Goal: Task Accomplishment & Management: Use online tool/utility

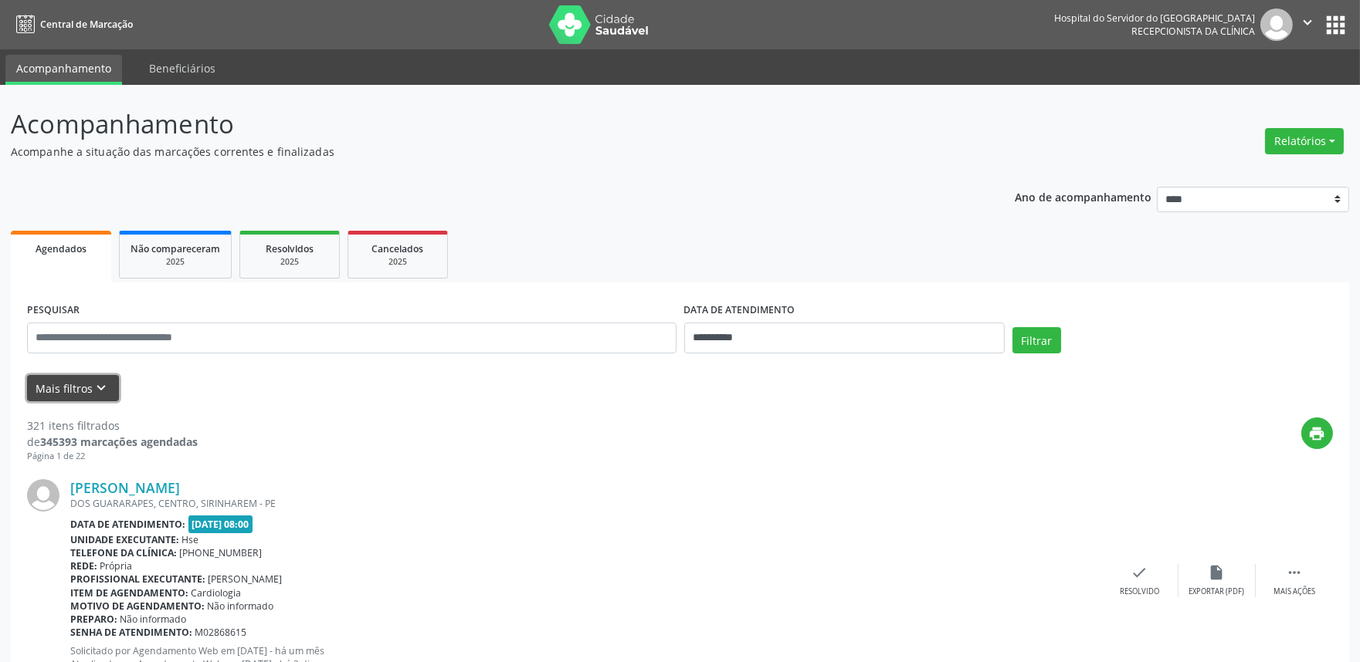
click at [96, 383] on icon "keyboard_arrow_down" at bounding box center [101, 388] width 17 height 17
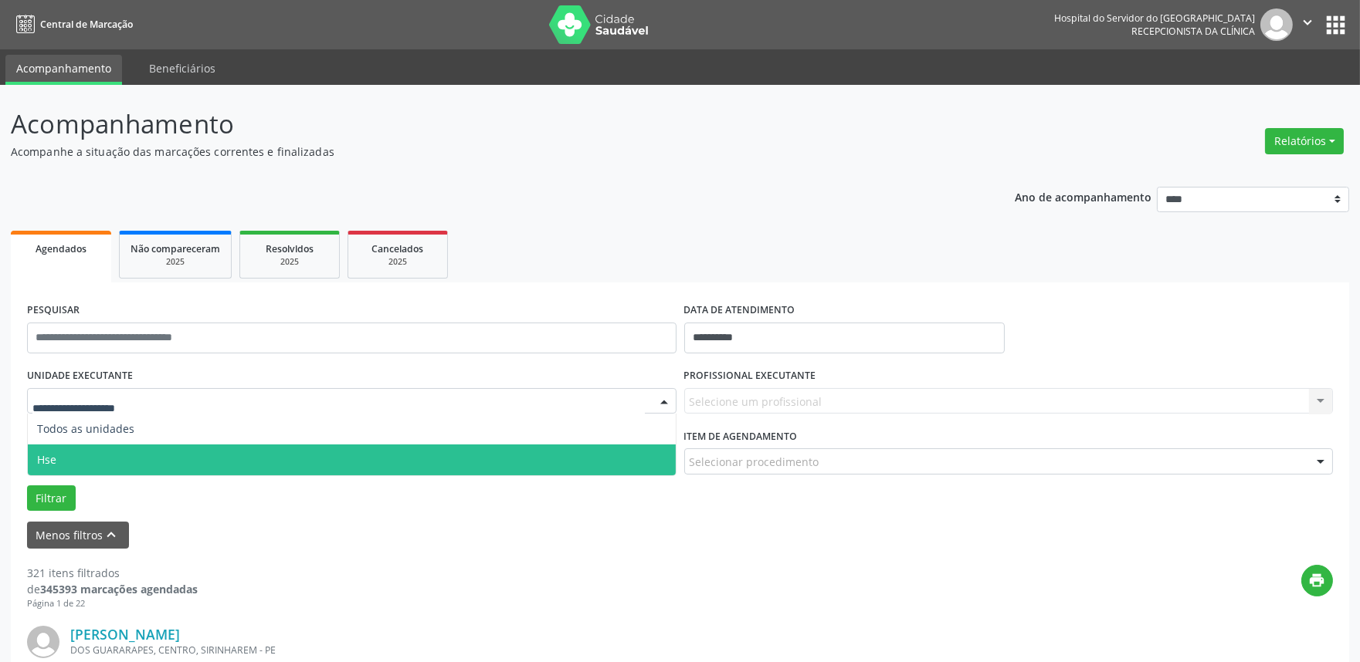
drag, startPoint x: 82, startPoint y: 450, endPoint x: 377, endPoint y: 451, distance: 294.9
click at [86, 450] on span "Hse" at bounding box center [352, 460] width 648 height 31
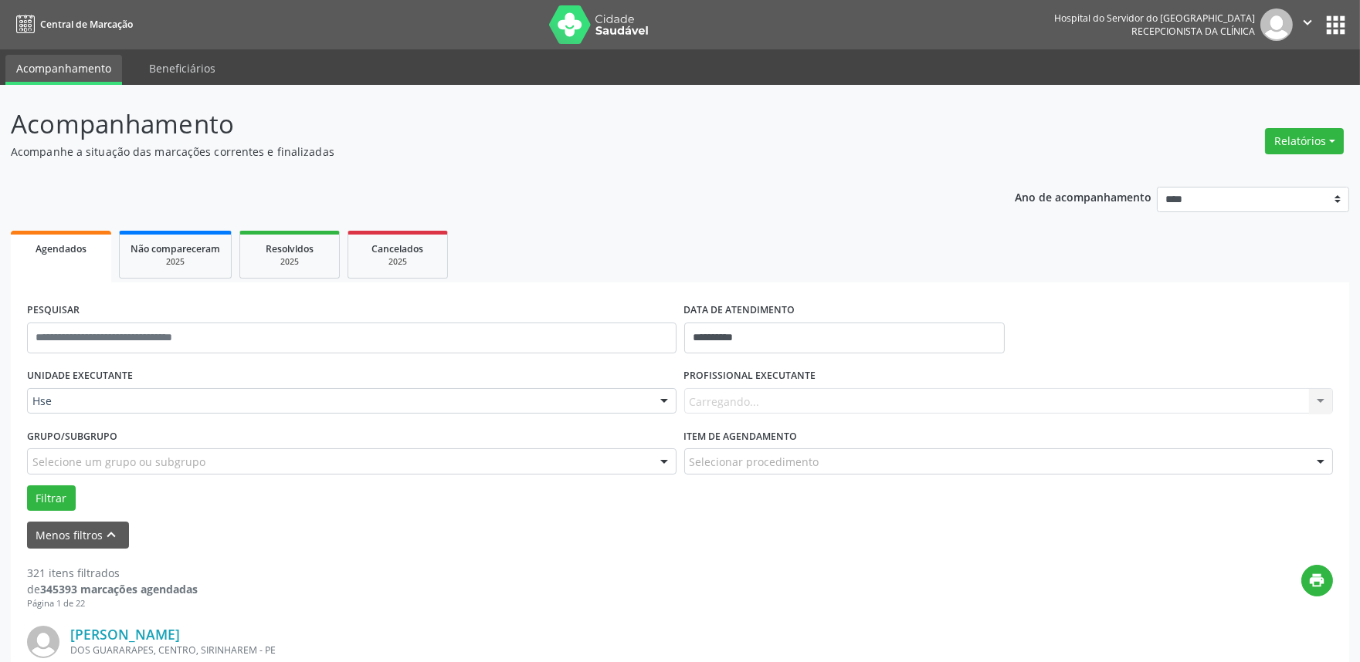
click at [786, 403] on div "Carregando... Nenhum resultado encontrado para: " " Não há nenhuma opção para s…" at bounding box center [1008, 401] width 649 height 26
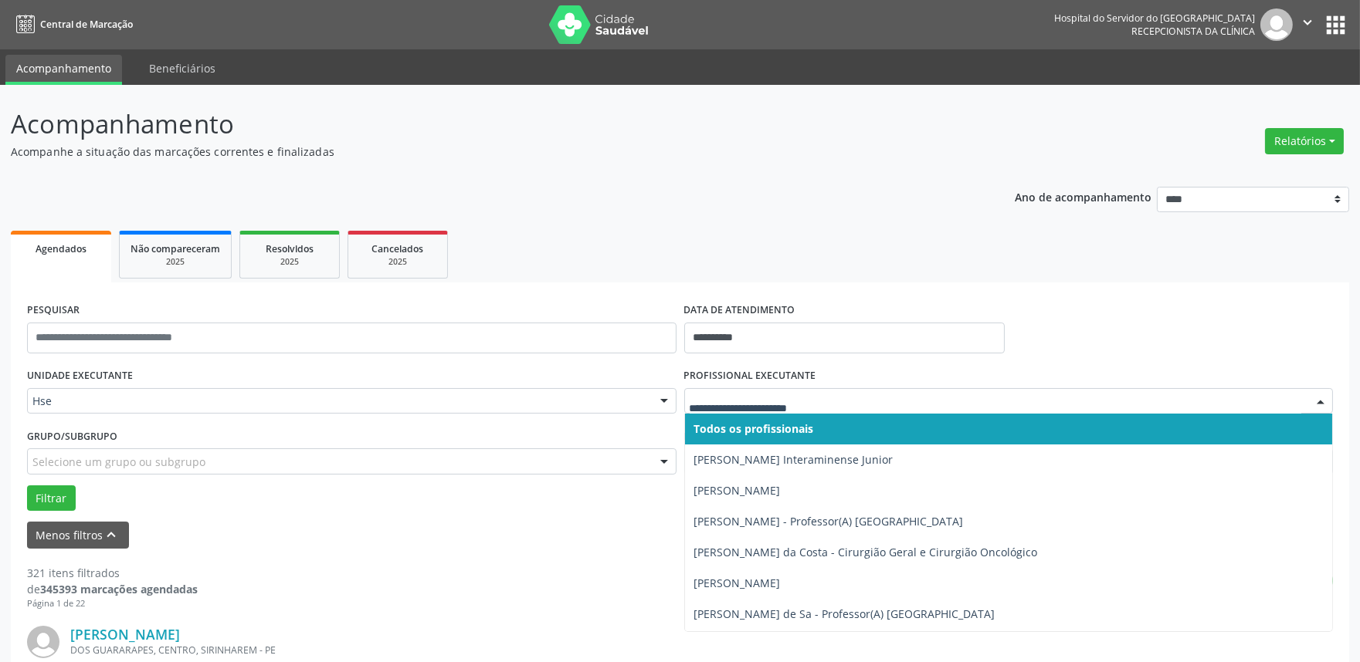
click at [1309, 398] on div at bounding box center [1320, 402] width 23 height 26
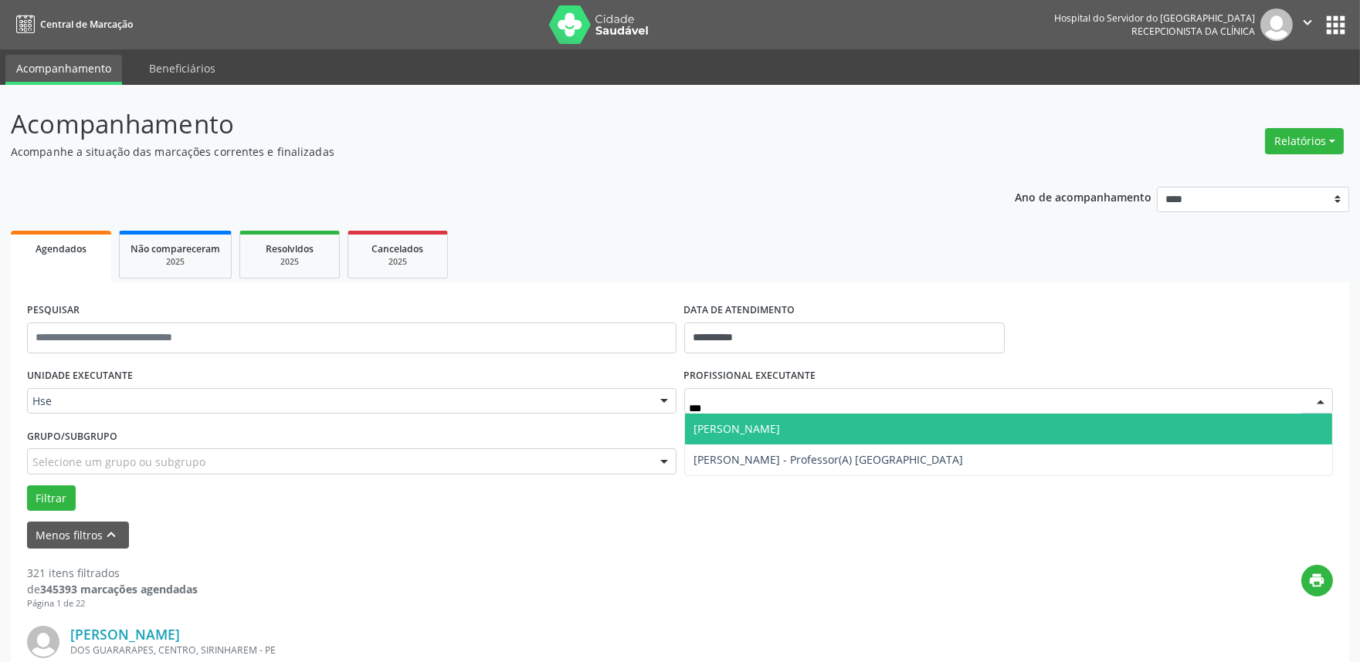
type input "****"
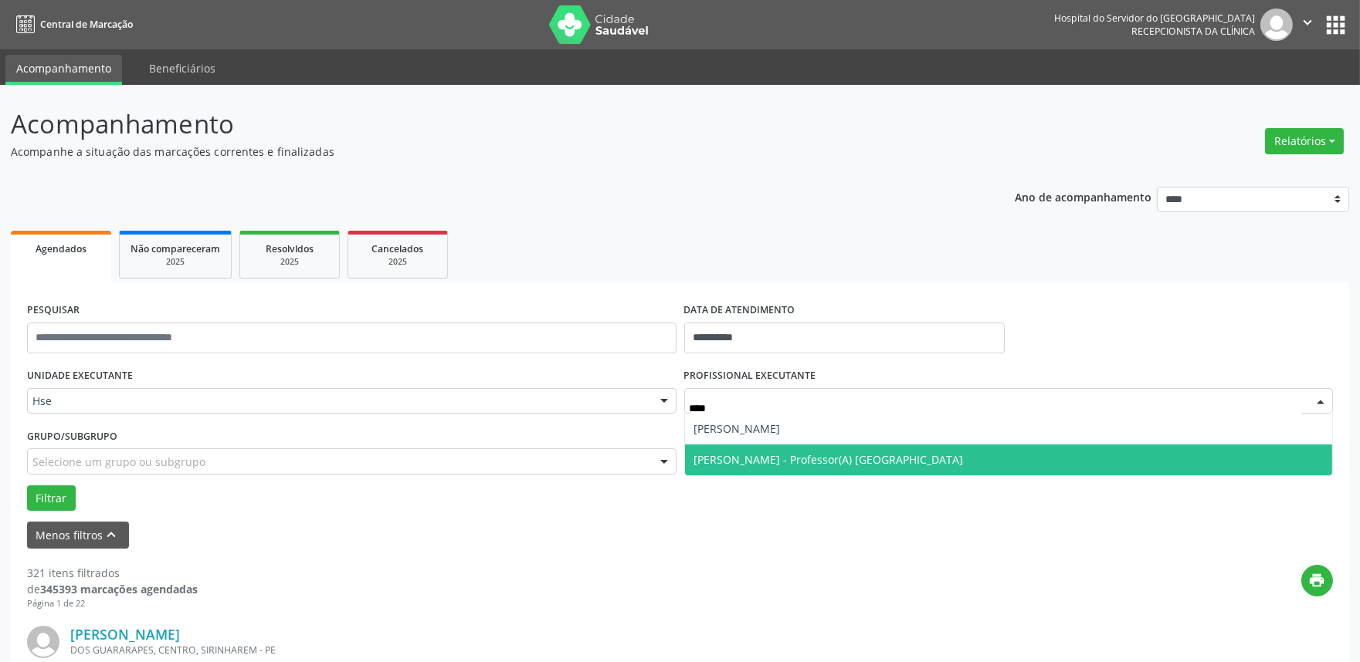
click at [886, 456] on span "[PERSON_NAME] - Professor(A) [GEOGRAPHIC_DATA]" at bounding box center [828, 459] width 269 height 15
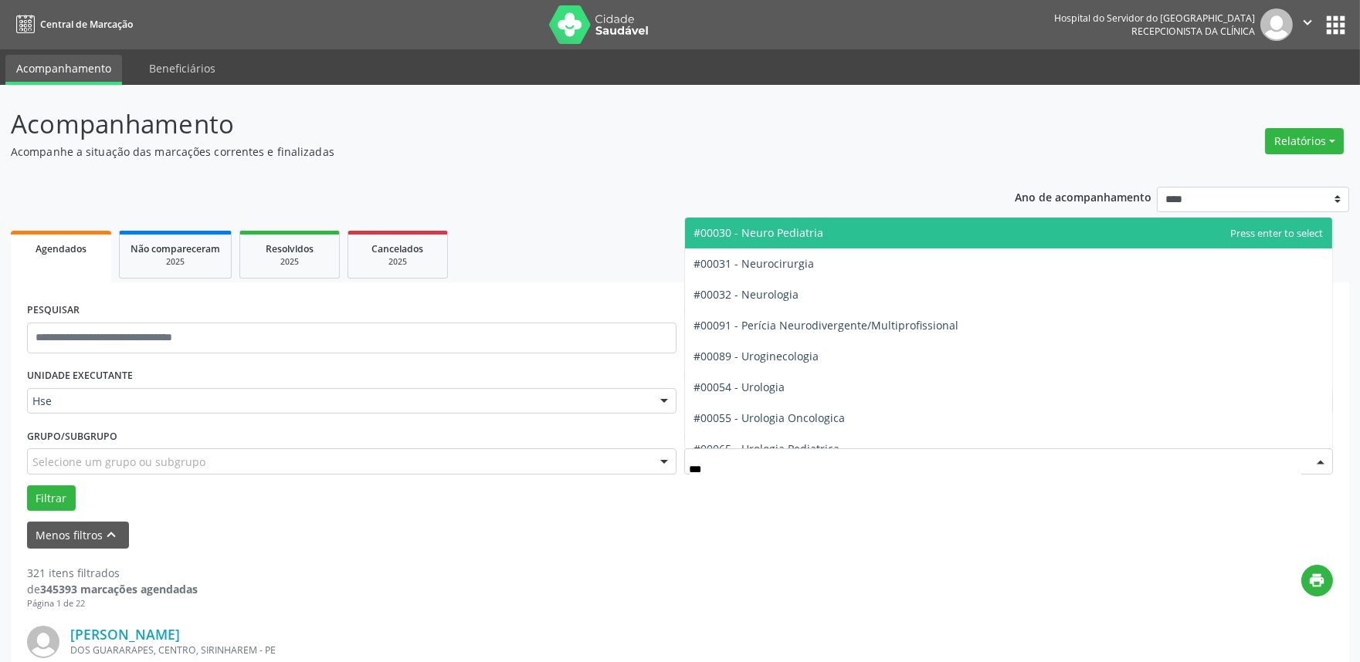
type input "****"
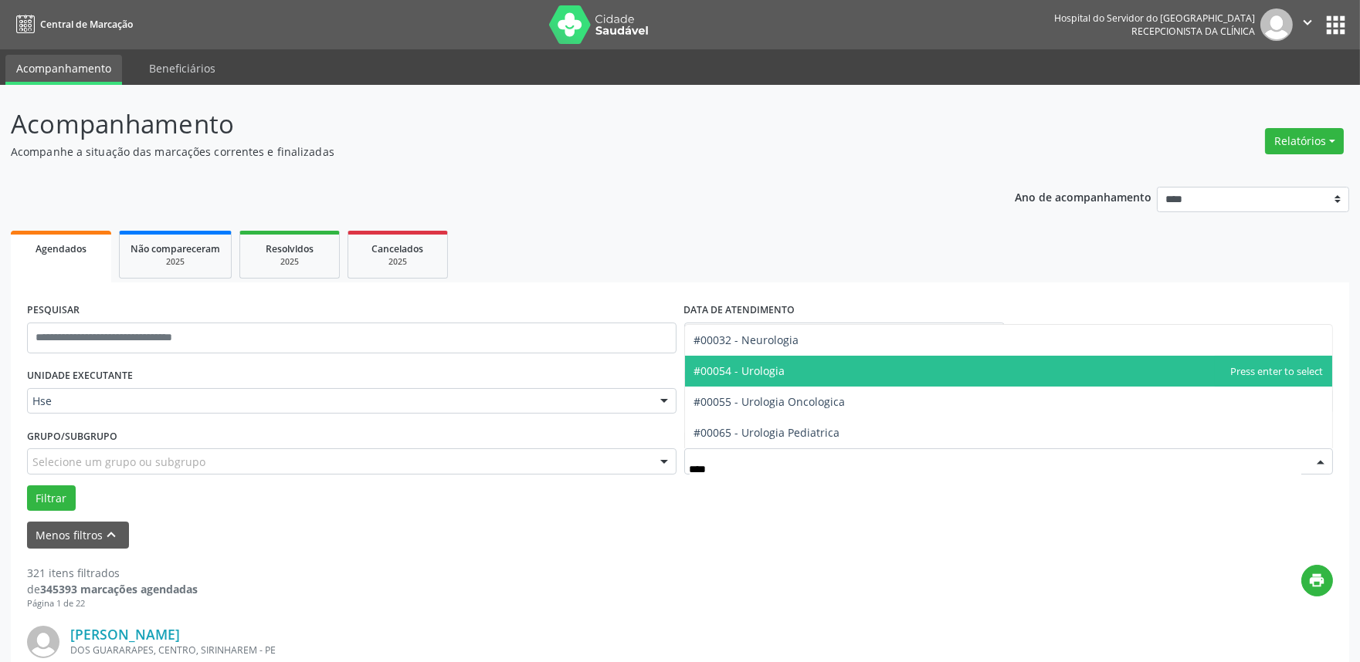
click at [760, 375] on span "#00054 - Urologia" at bounding box center [739, 371] width 91 height 15
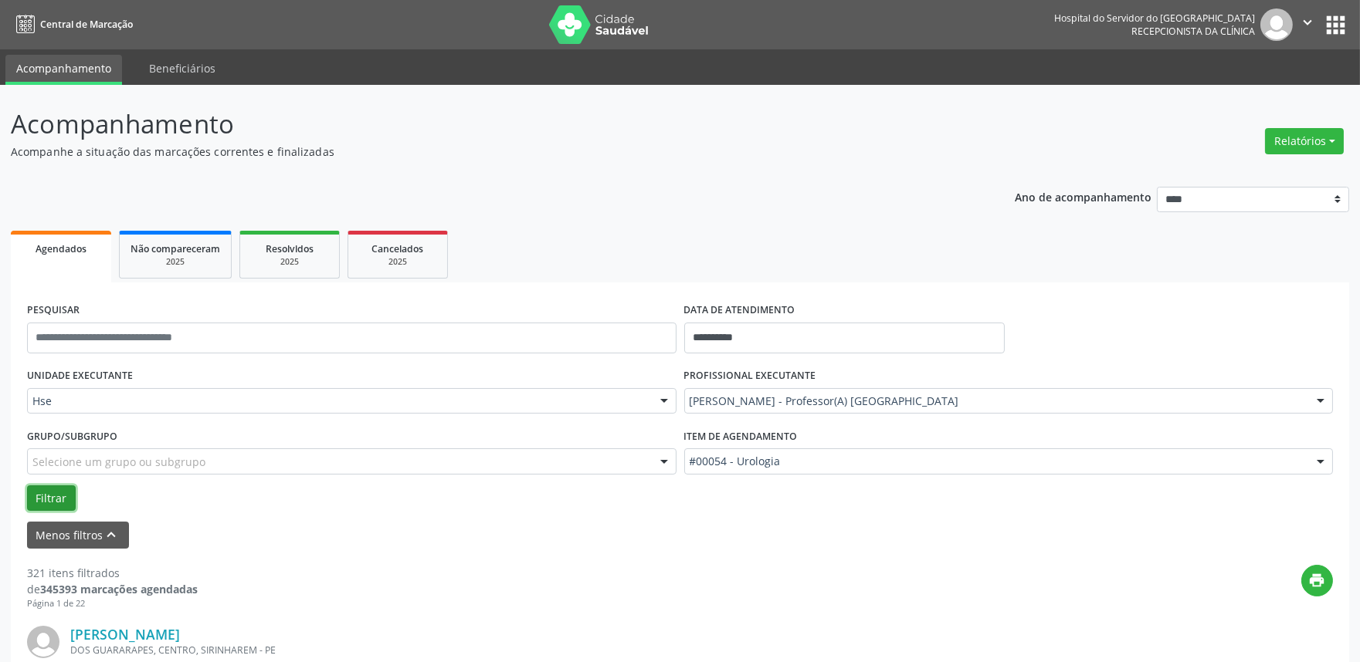
click at [55, 492] on button "Filtrar" at bounding box center [51, 499] width 49 height 26
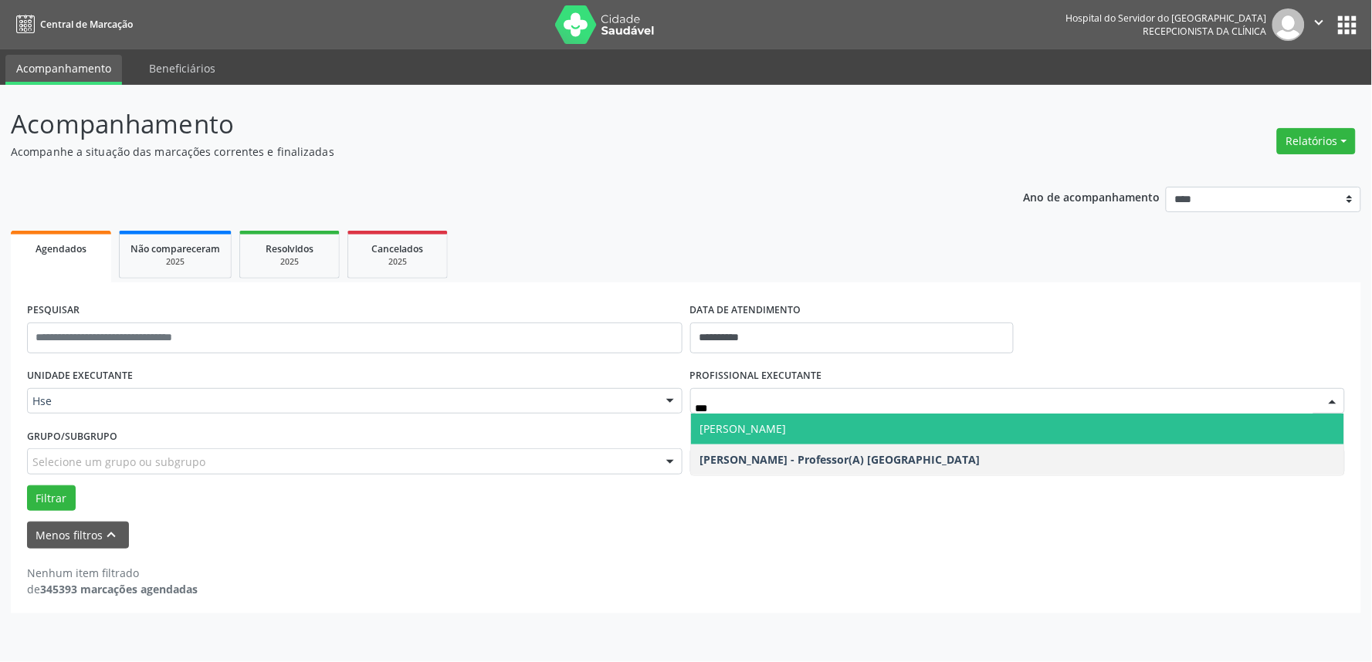
type input "****"
click at [787, 426] on span "[PERSON_NAME]" at bounding box center [743, 429] width 86 height 15
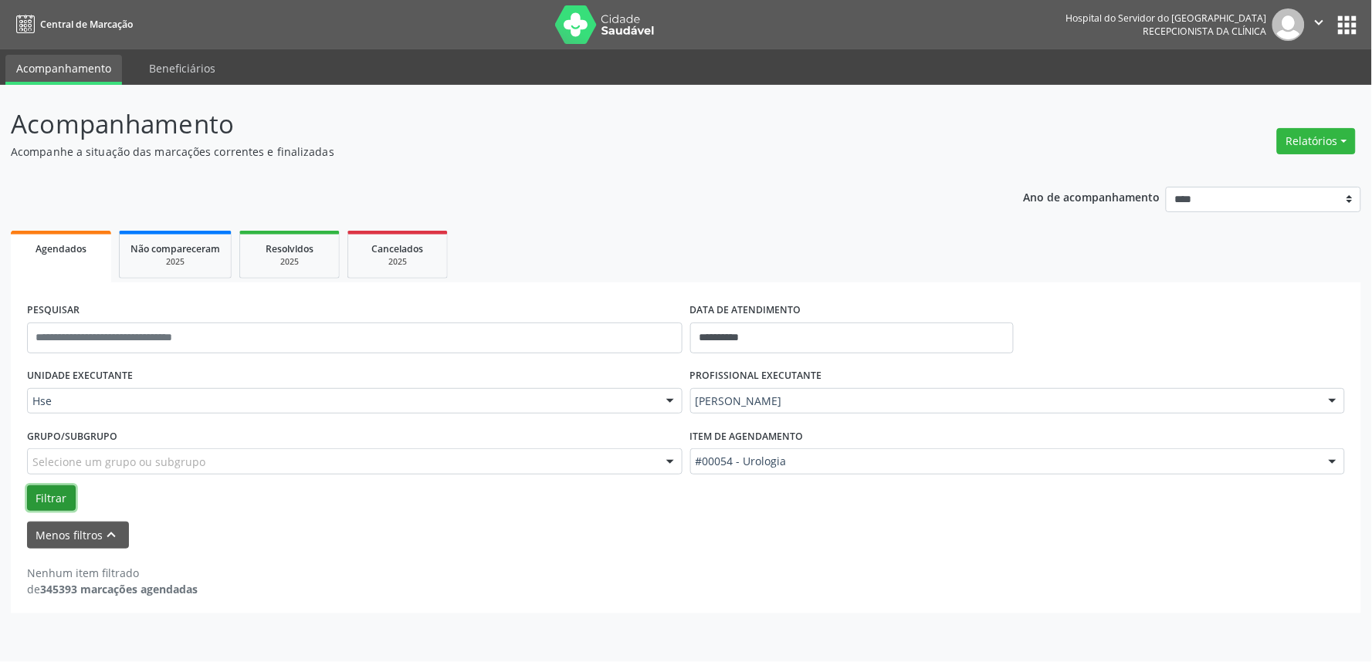
click at [49, 496] on button "Filtrar" at bounding box center [51, 499] width 49 height 26
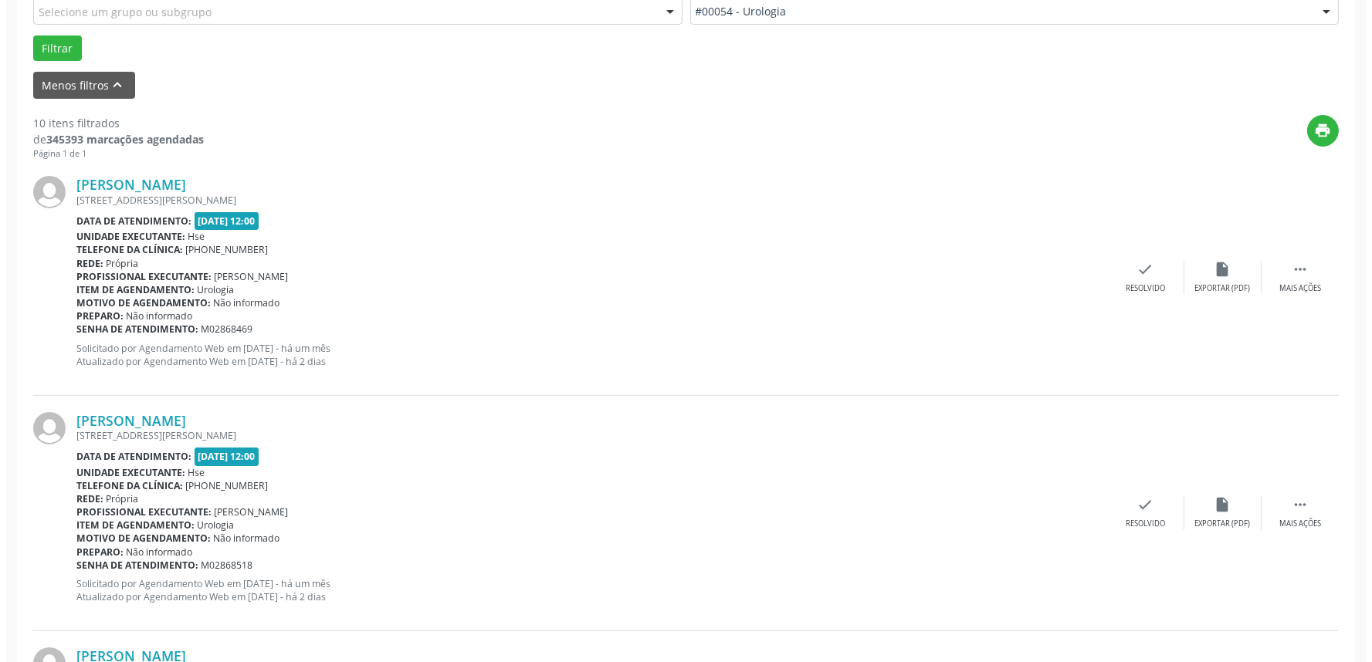
scroll to position [429, 0]
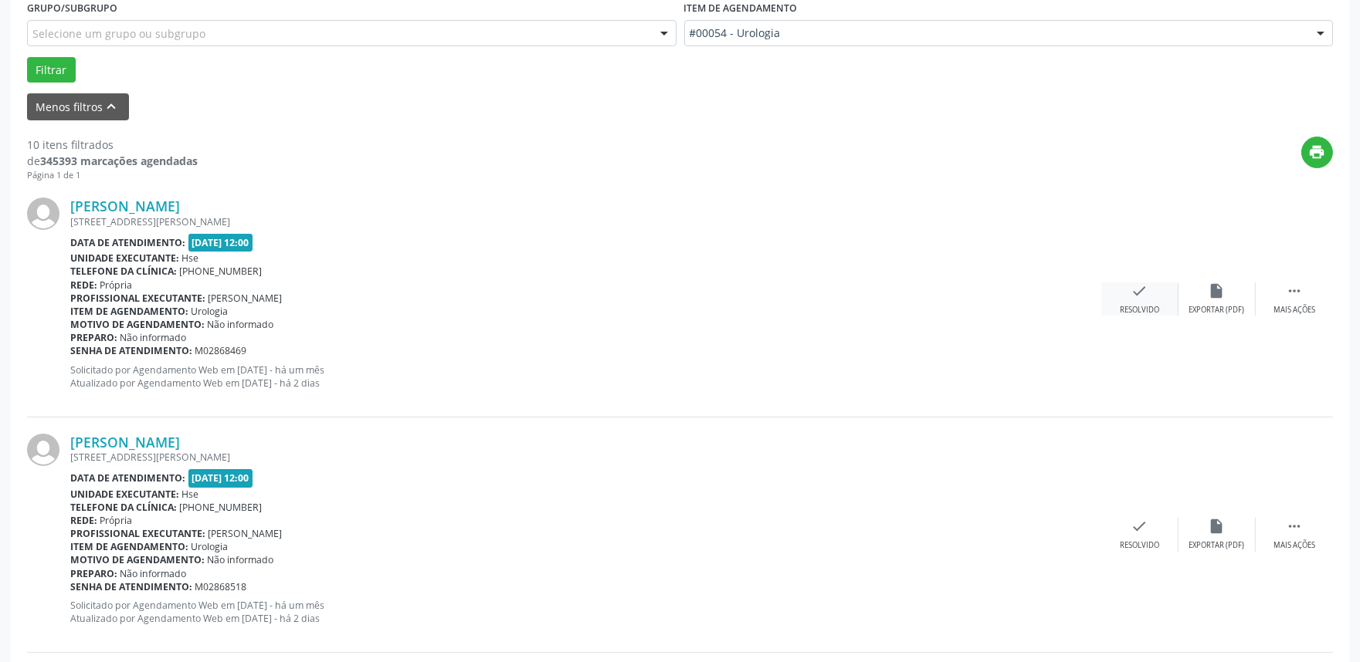
click at [1136, 296] on icon "check" at bounding box center [1139, 291] width 17 height 17
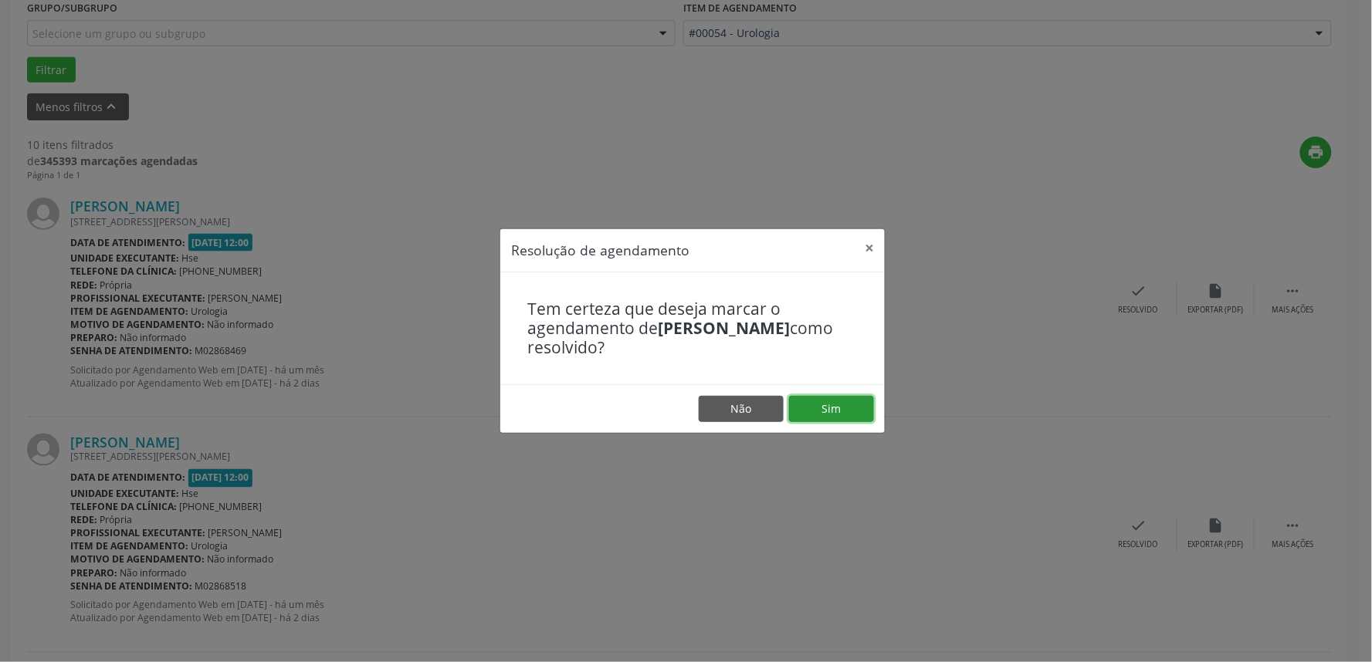
click at [839, 399] on button "Sim" at bounding box center [831, 409] width 85 height 26
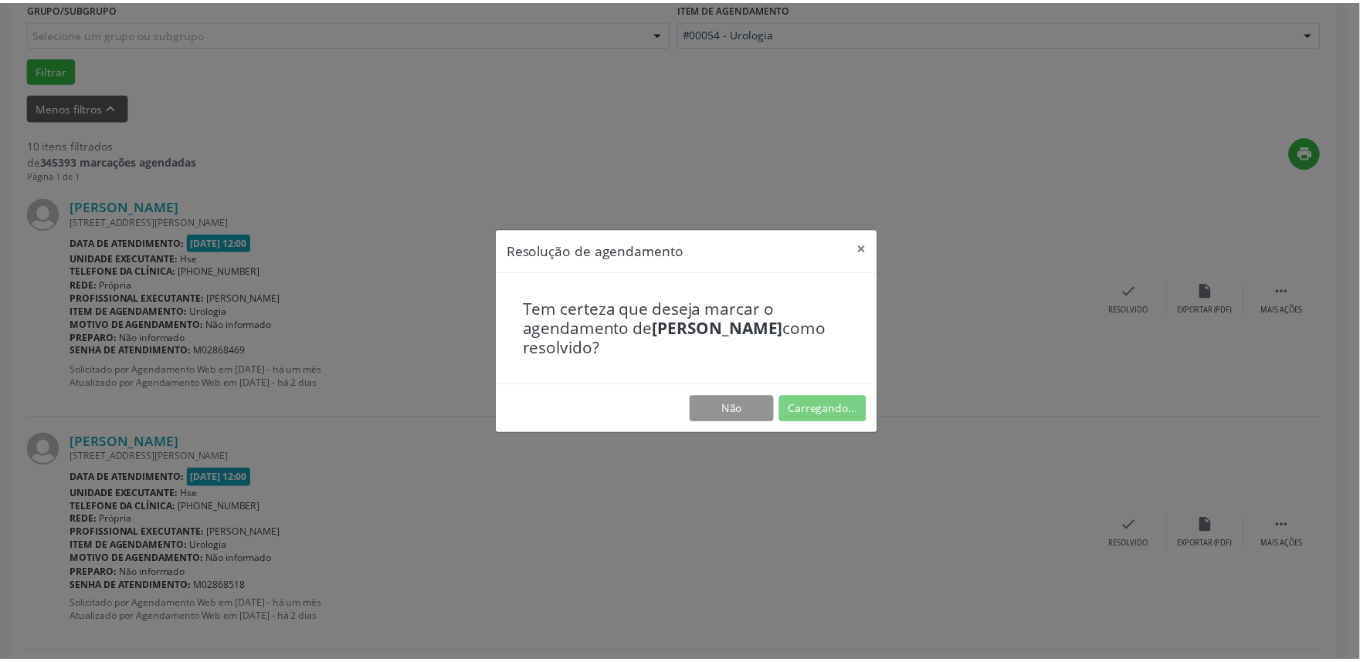
scroll to position [0, 0]
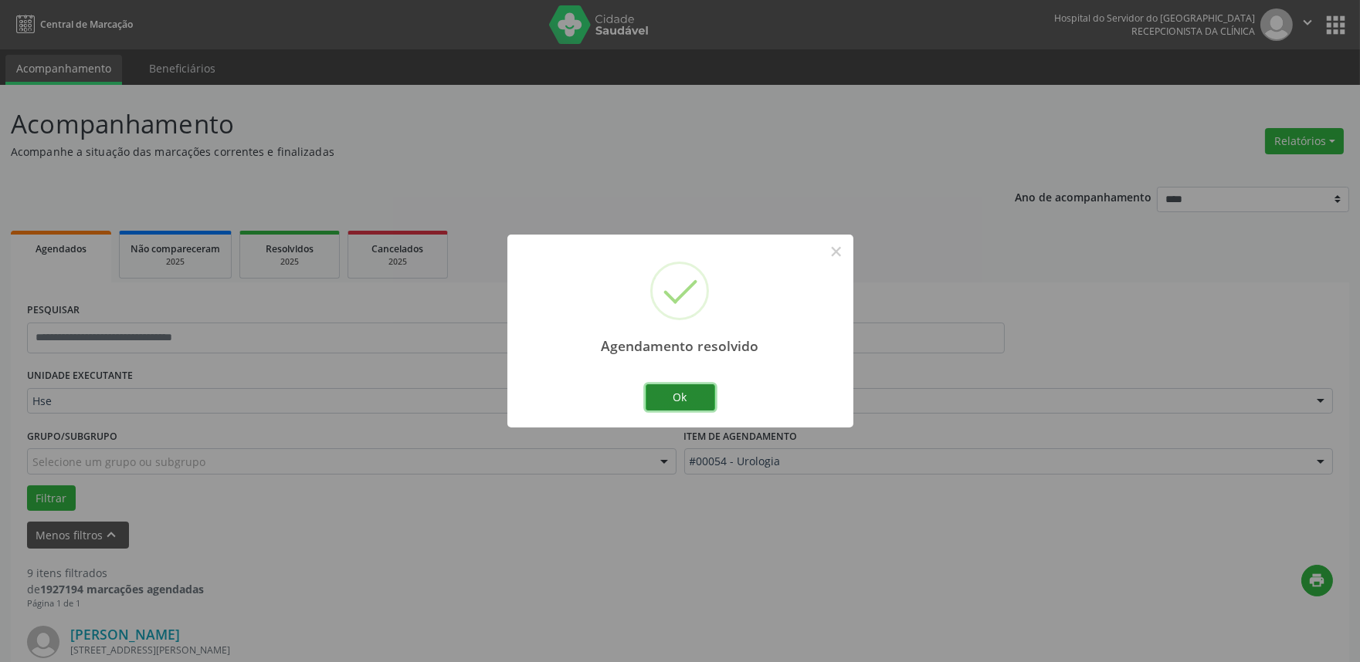
click at [674, 392] on button "Ok" at bounding box center [679, 397] width 69 height 26
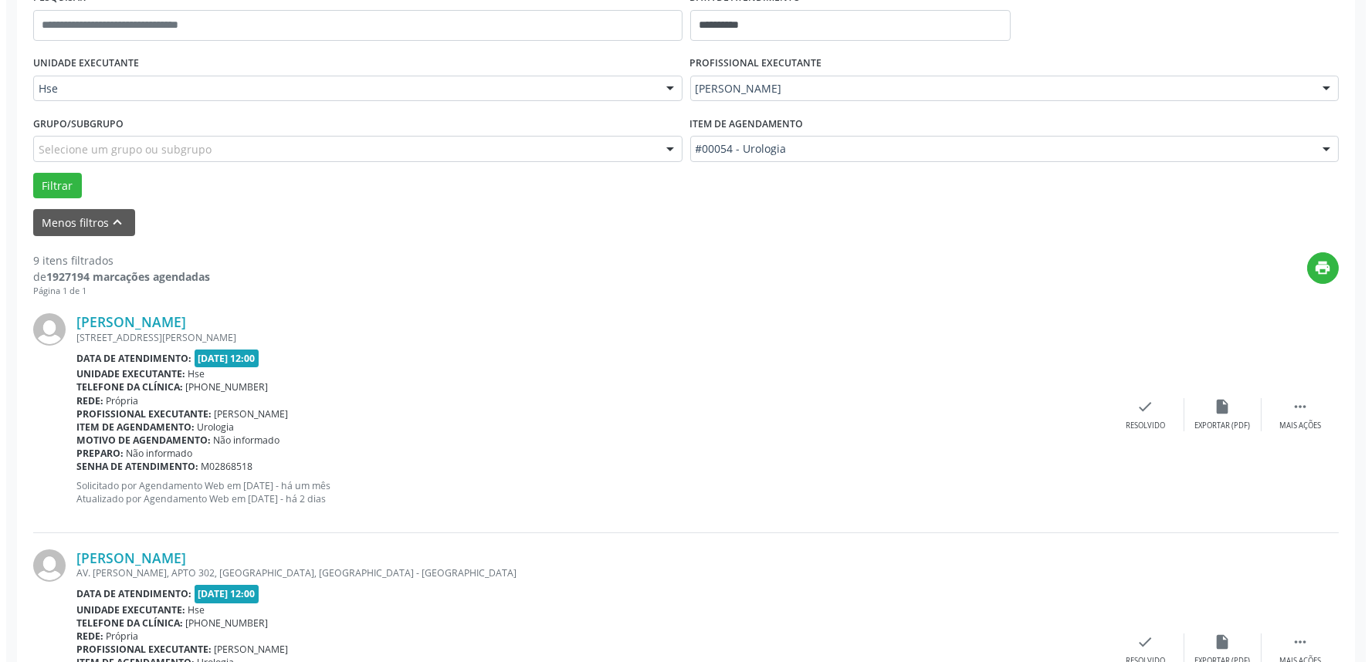
scroll to position [343, 0]
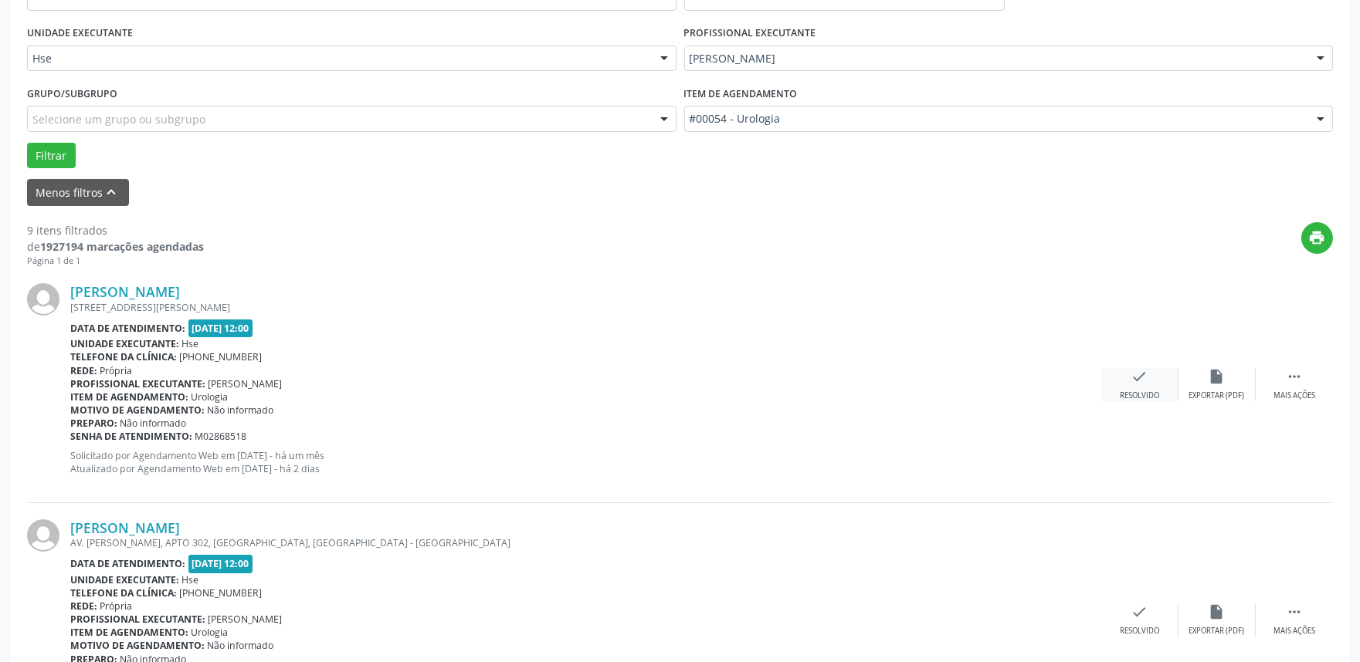
click at [1120, 374] on div "check Resolvido" at bounding box center [1139, 384] width 77 height 33
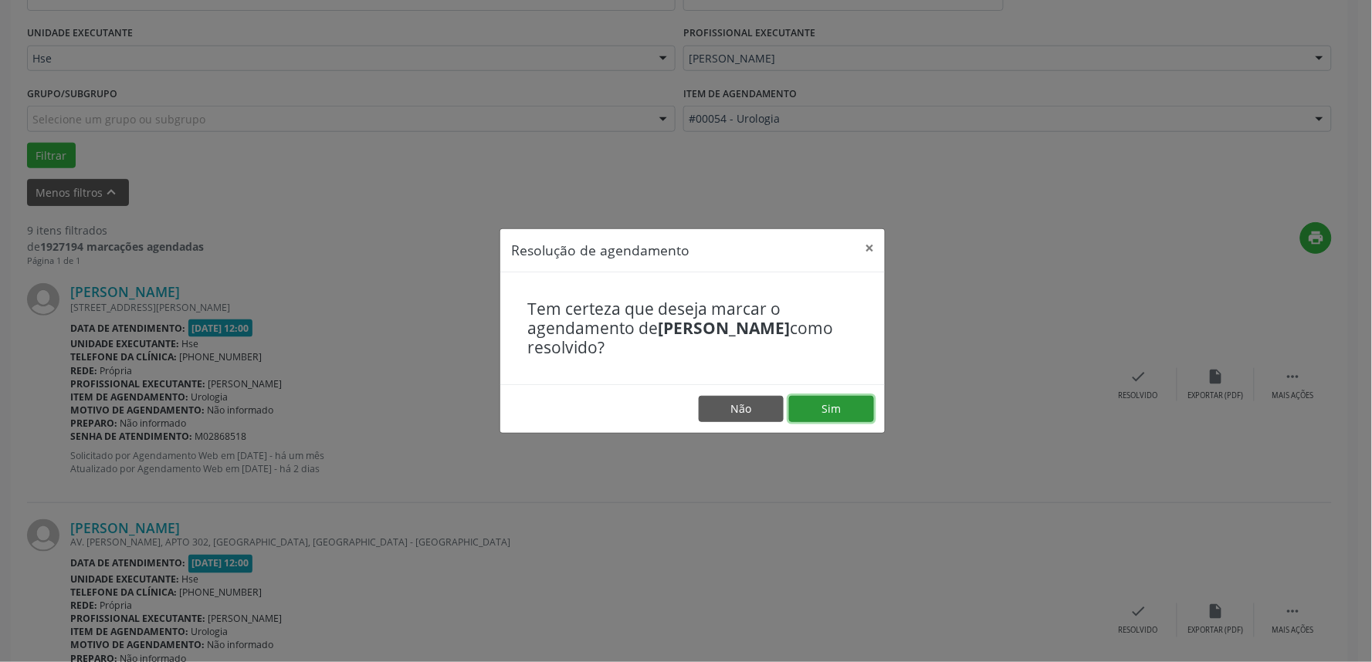
click at [851, 396] on button "Sim" at bounding box center [831, 409] width 85 height 26
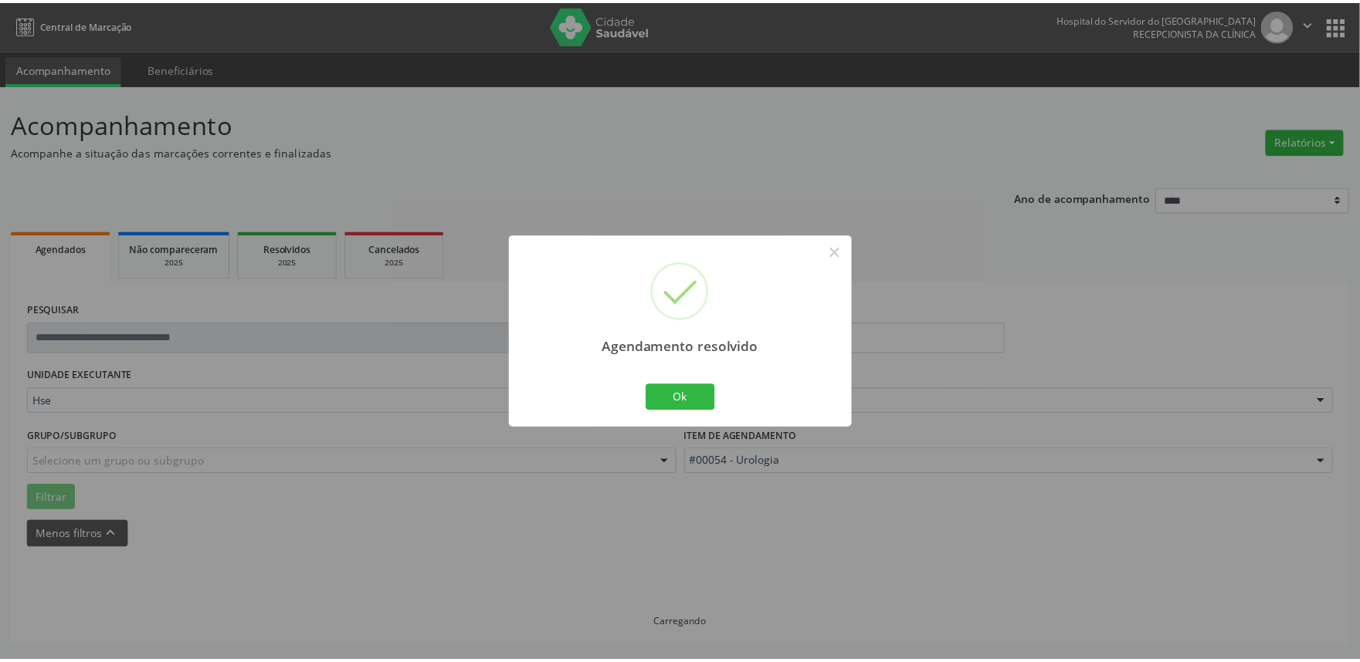
scroll to position [0, 0]
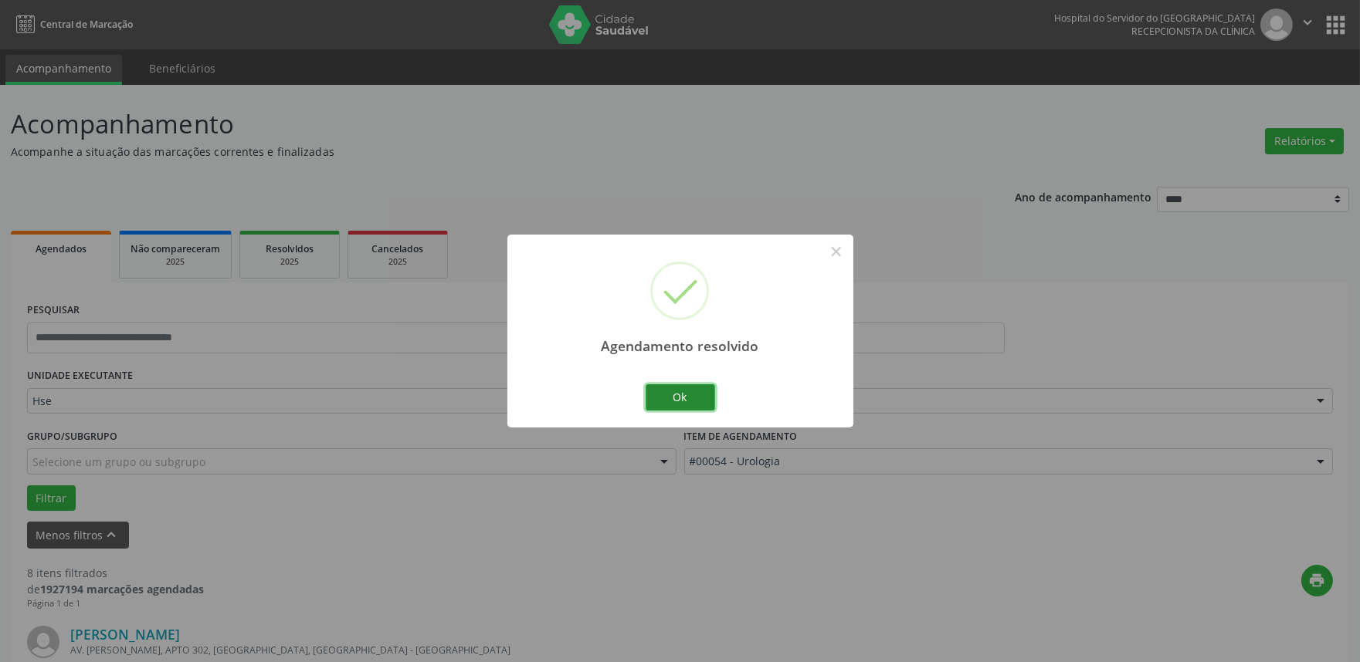
click at [683, 397] on button "Ok" at bounding box center [679, 397] width 69 height 26
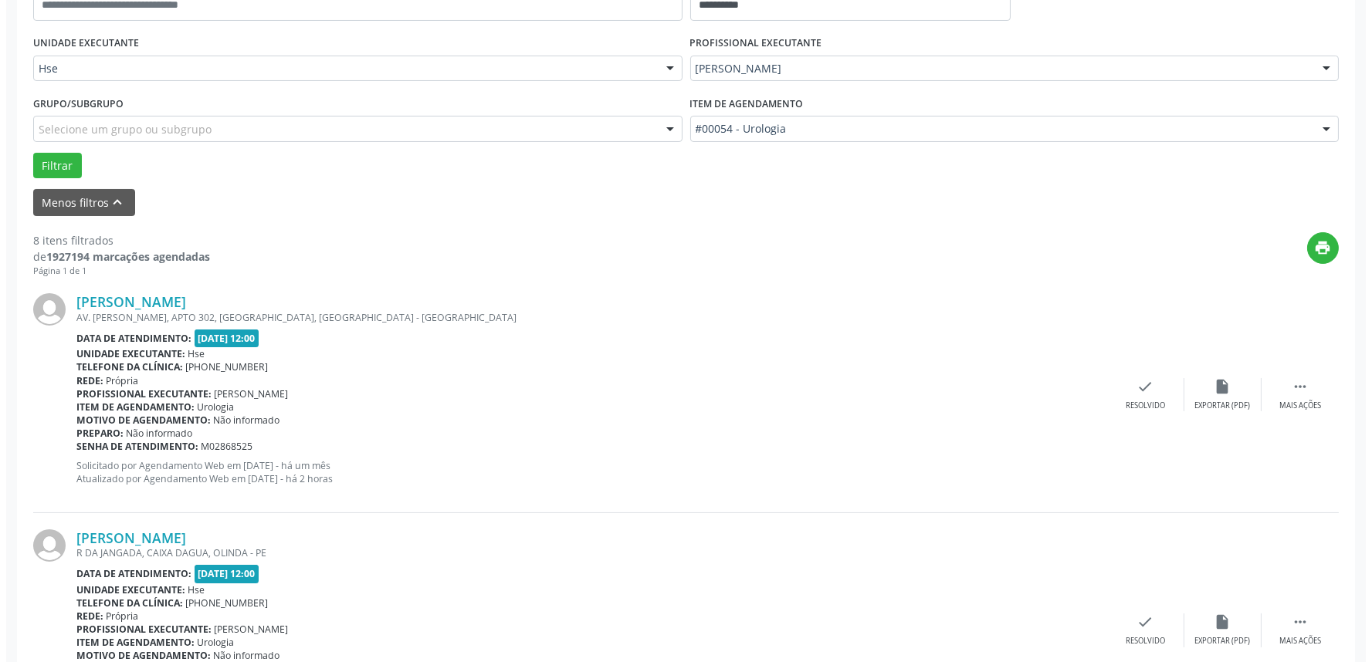
scroll to position [343, 0]
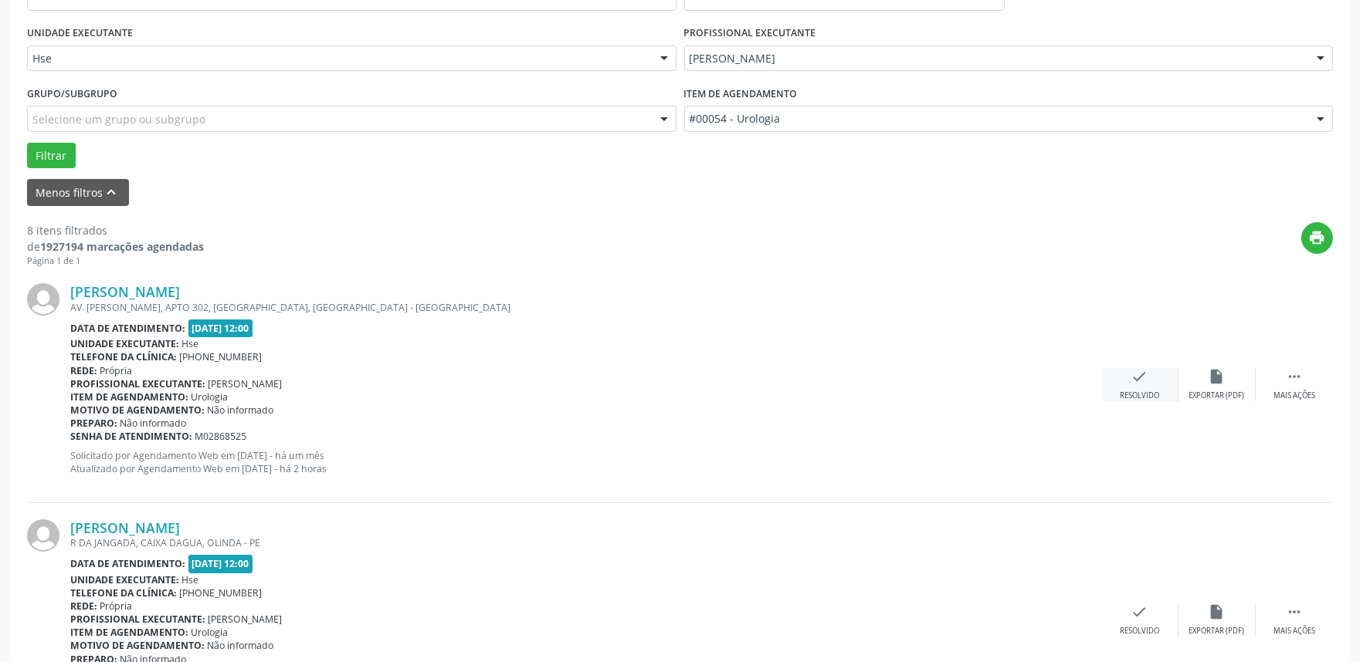
click at [1130, 384] on div "check Resolvido" at bounding box center [1139, 384] width 77 height 33
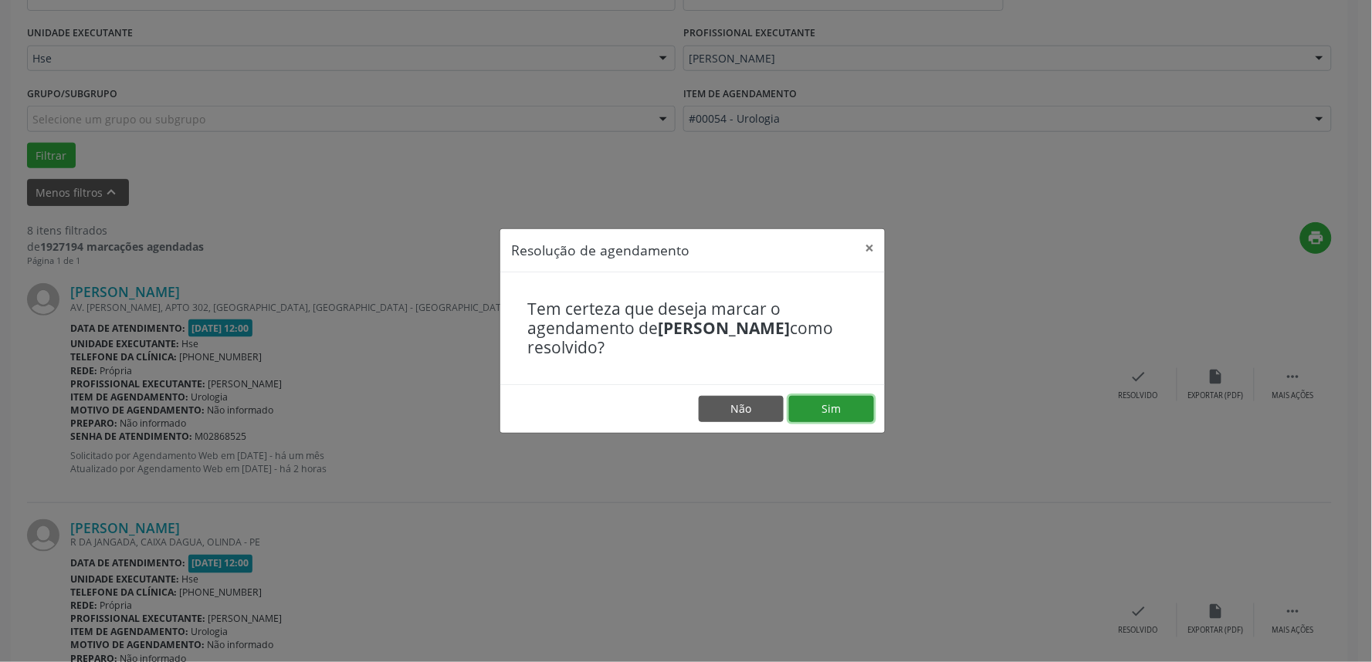
click at [842, 412] on button "Sim" at bounding box center [831, 409] width 85 height 26
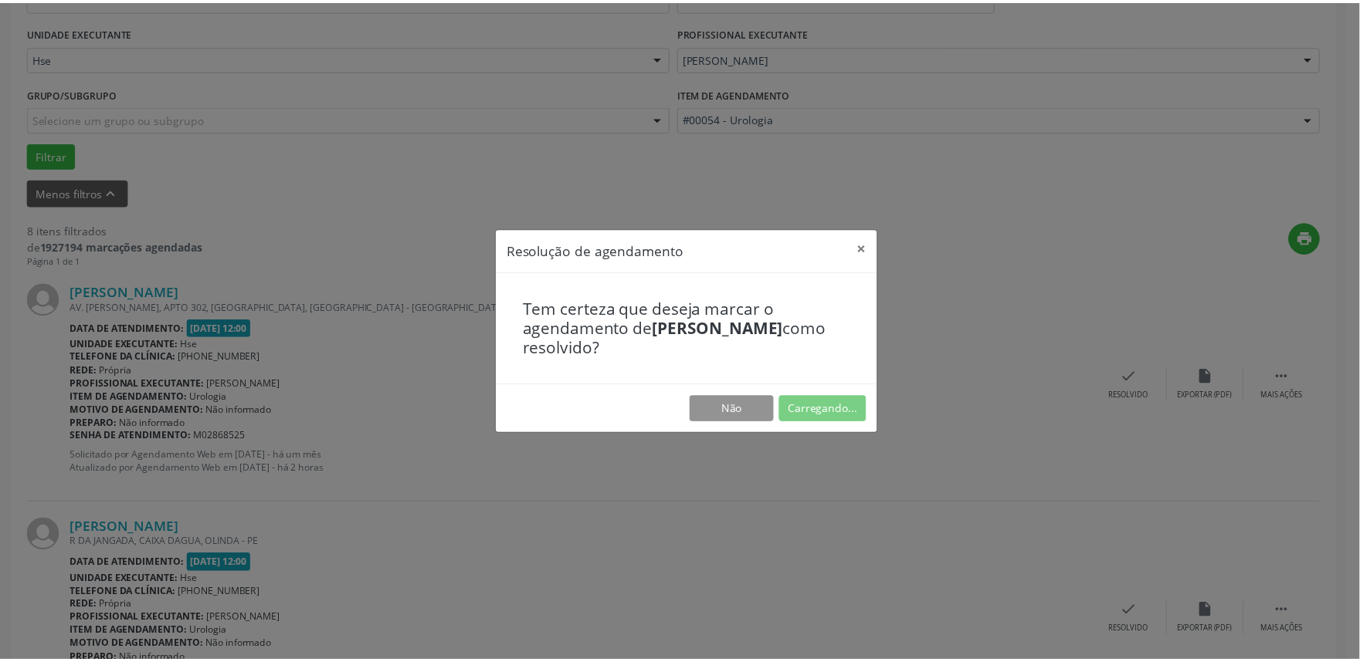
scroll to position [0, 0]
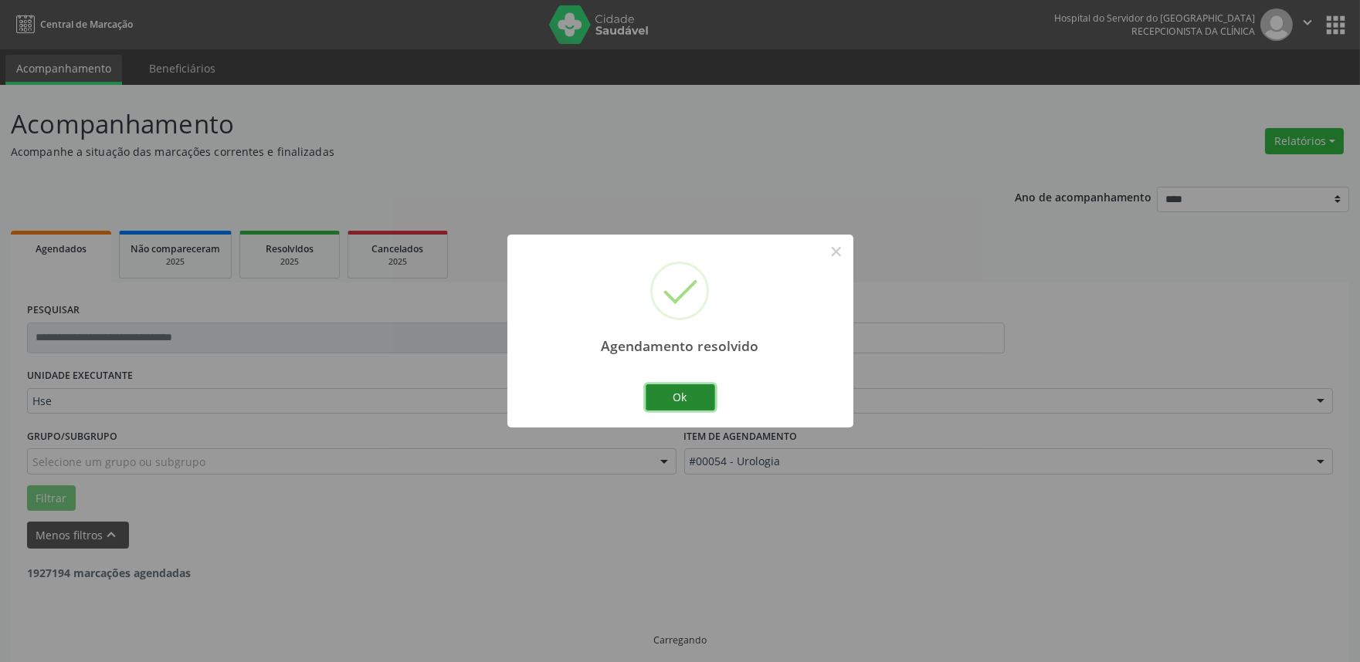
click at [689, 398] on button "Ok" at bounding box center [679, 397] width 69 height 26
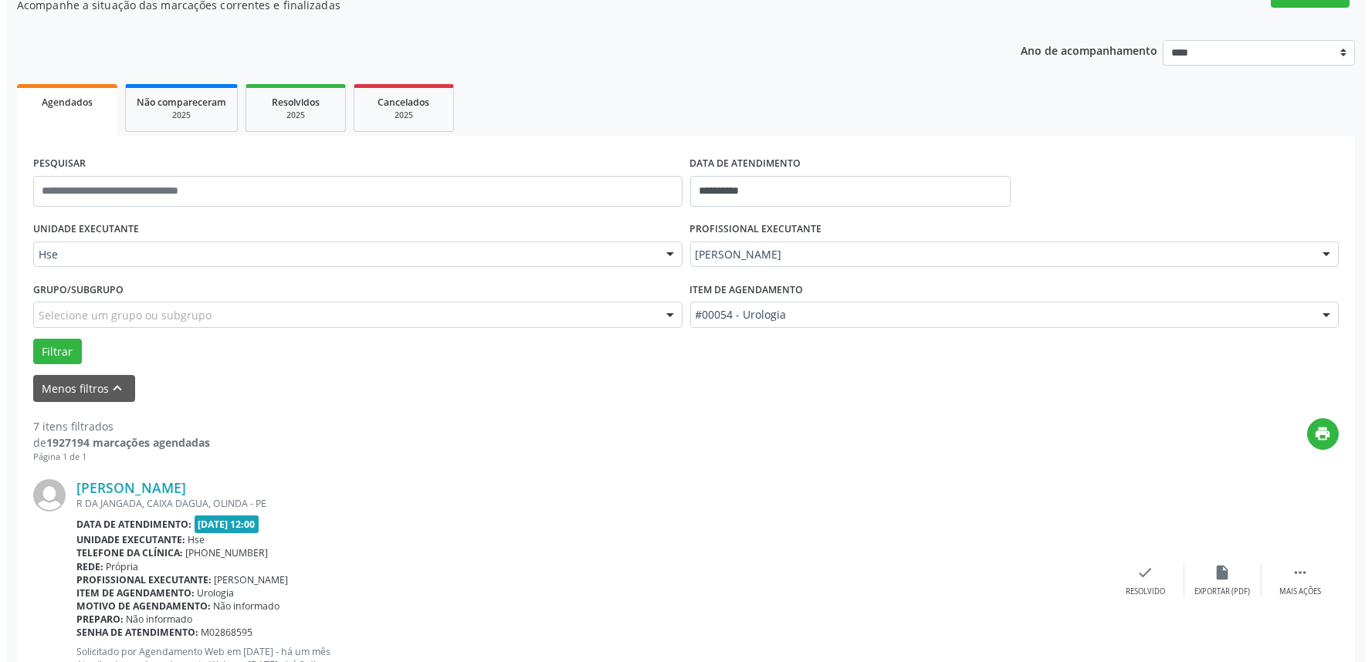
scroll to position [343, 0]
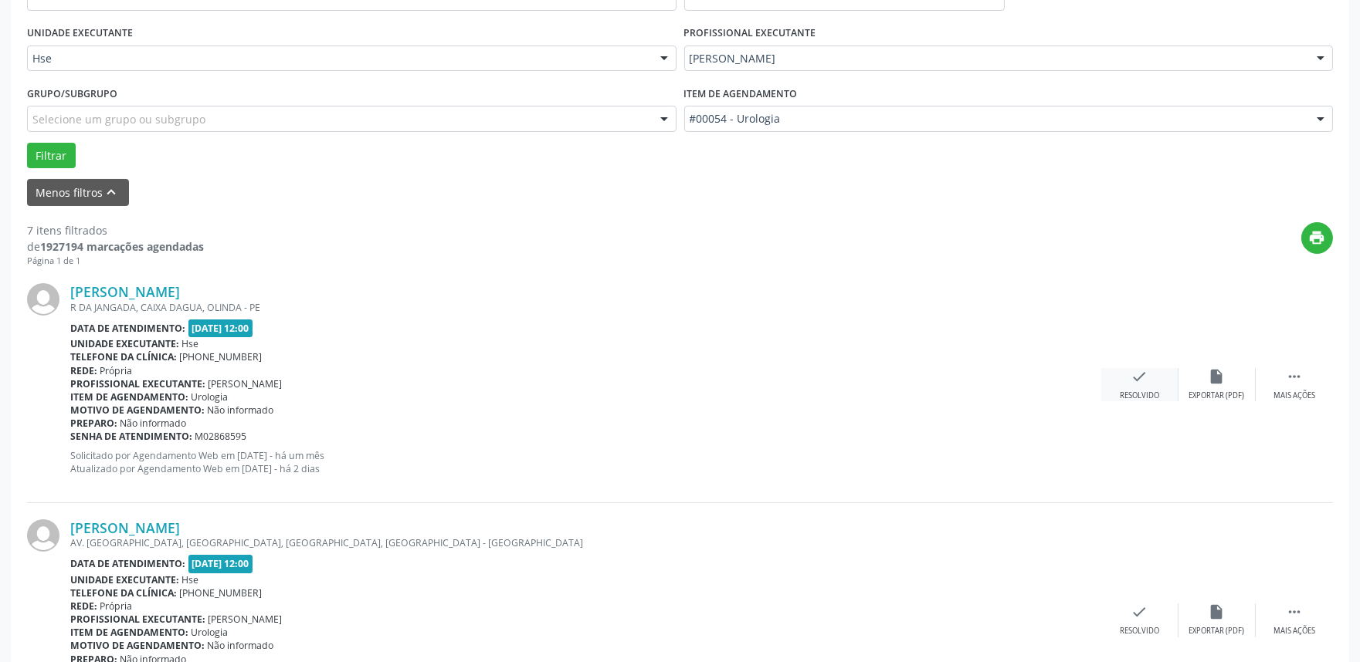
click at [1133, 388] on div "check Resolvido" at bounding box center [1139, 384] width 77 height 33
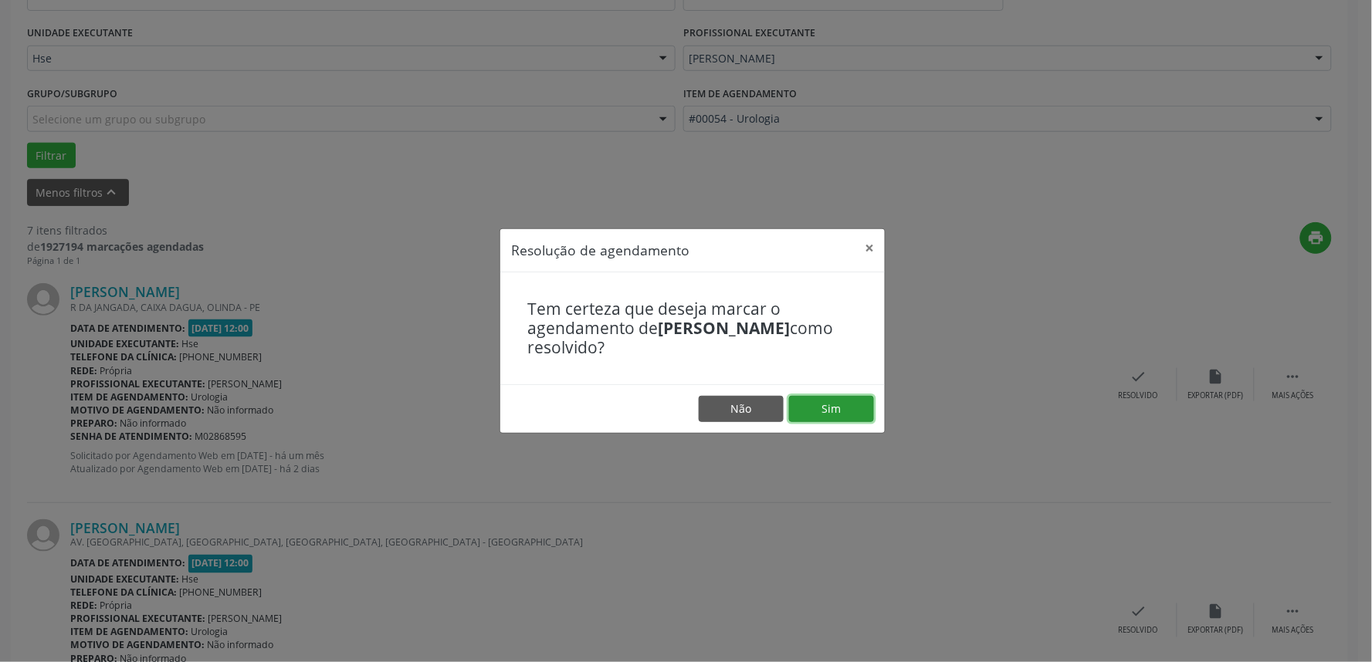
click at [831, 398] on button "Sim" at bounding box center [831, 409] width 85 height 26
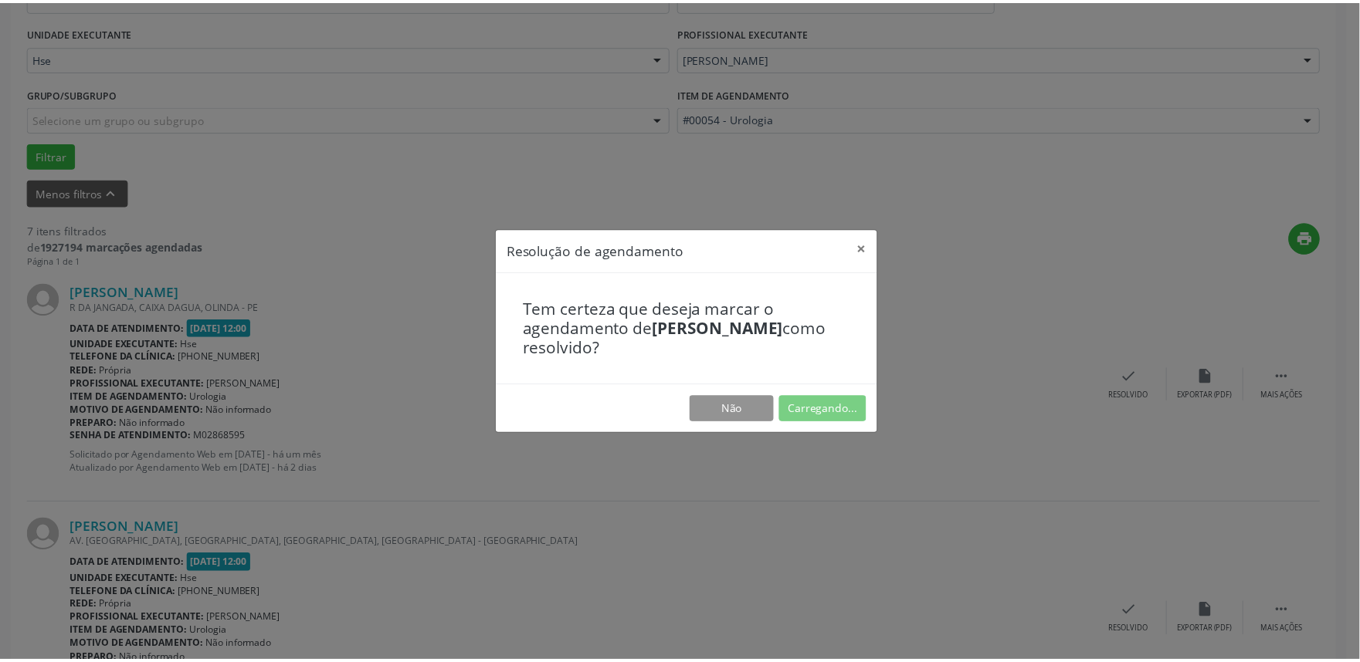
scroll to position [0, 0]
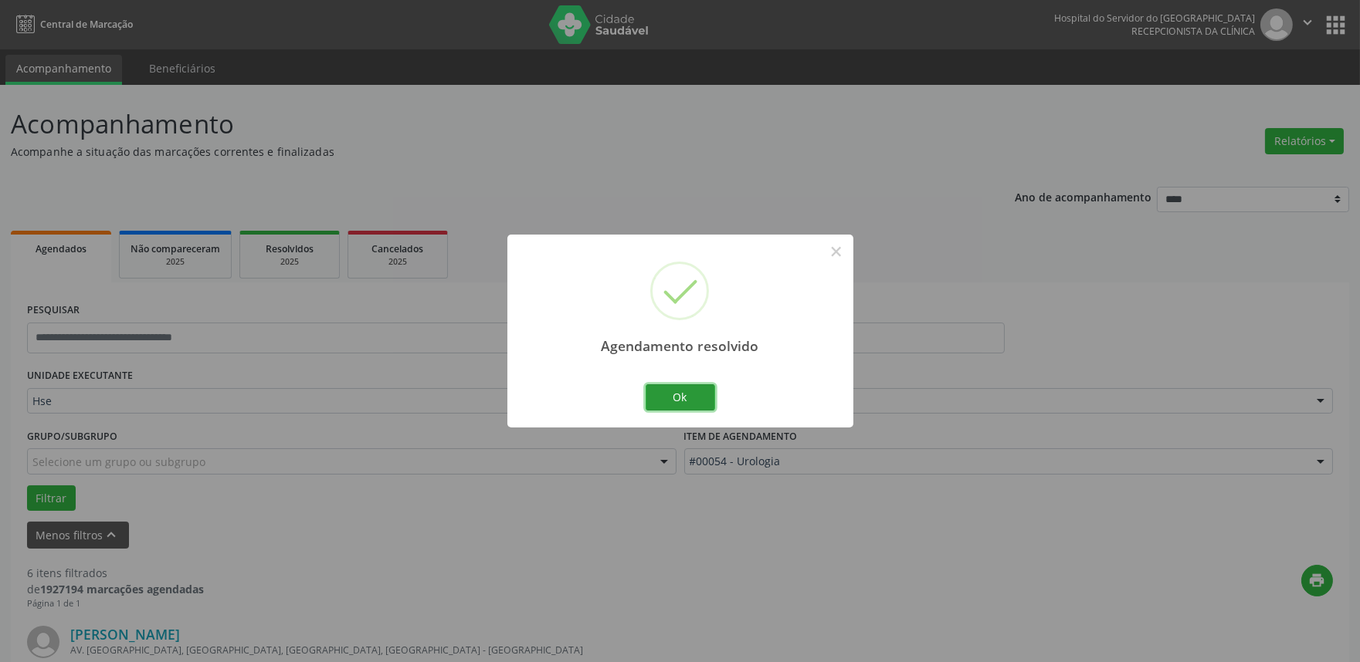
drag, startPoint x: 701, startPoint y: 391, endPoint x: 713, endPoint y: 392, distance: 12.4
click at [700, 391] on button "Ok" at bounding box center [679, 397] width 69 height 26
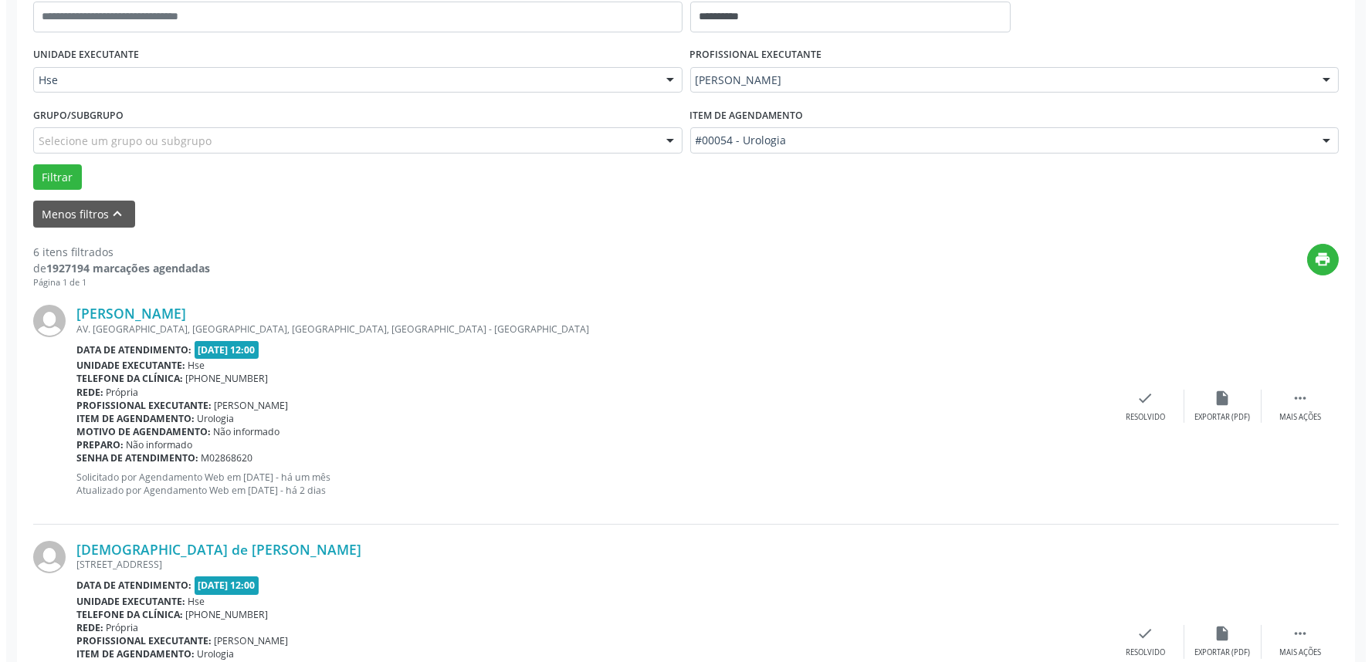
scroll to position [343, 0]
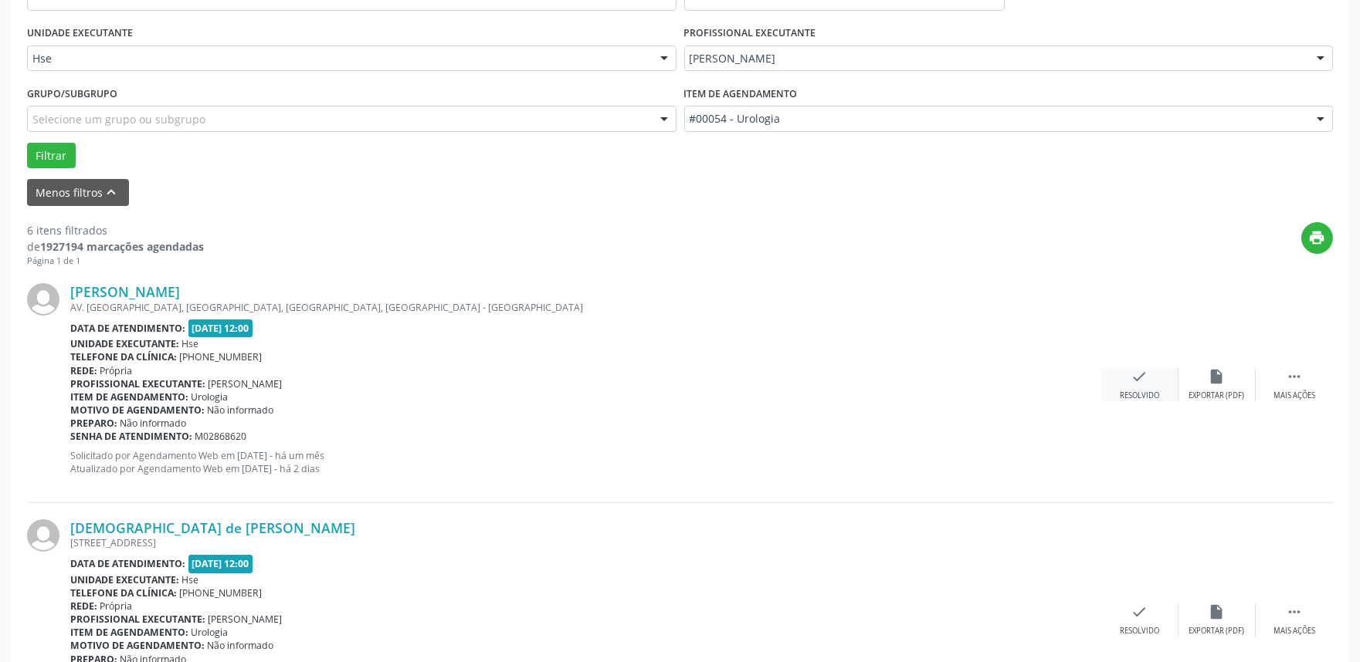
click at [1139, 384] on div "check Resolvido" at bounding box center [1139, 384] width 77 height 33
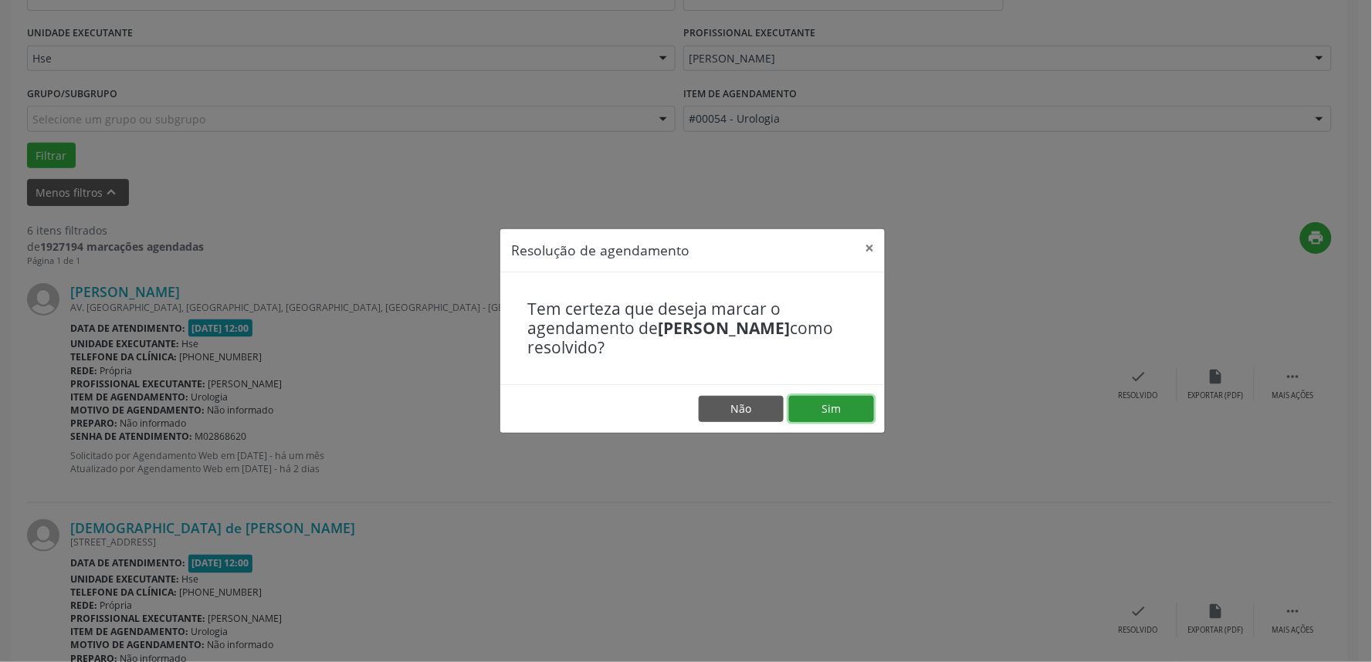
click at [835, 406] on button "Sim" at bounding box center [831, 409] width 85 height 26
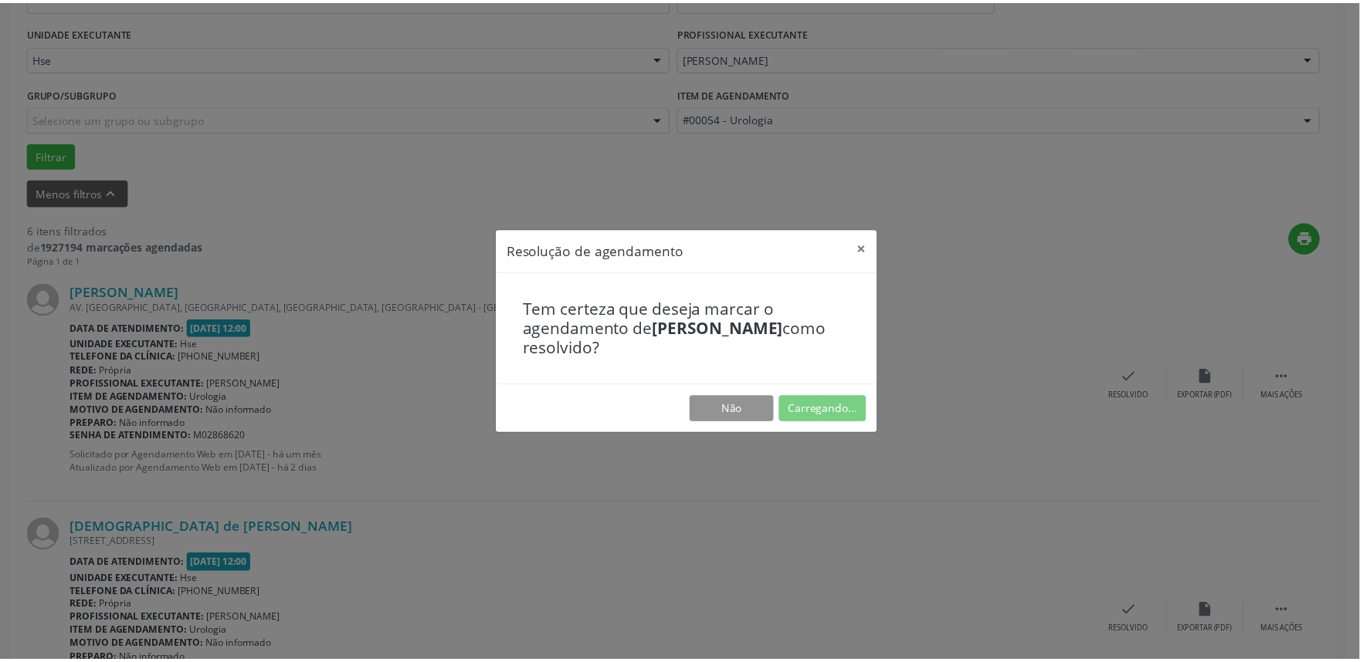
scroll to position [0, 0]
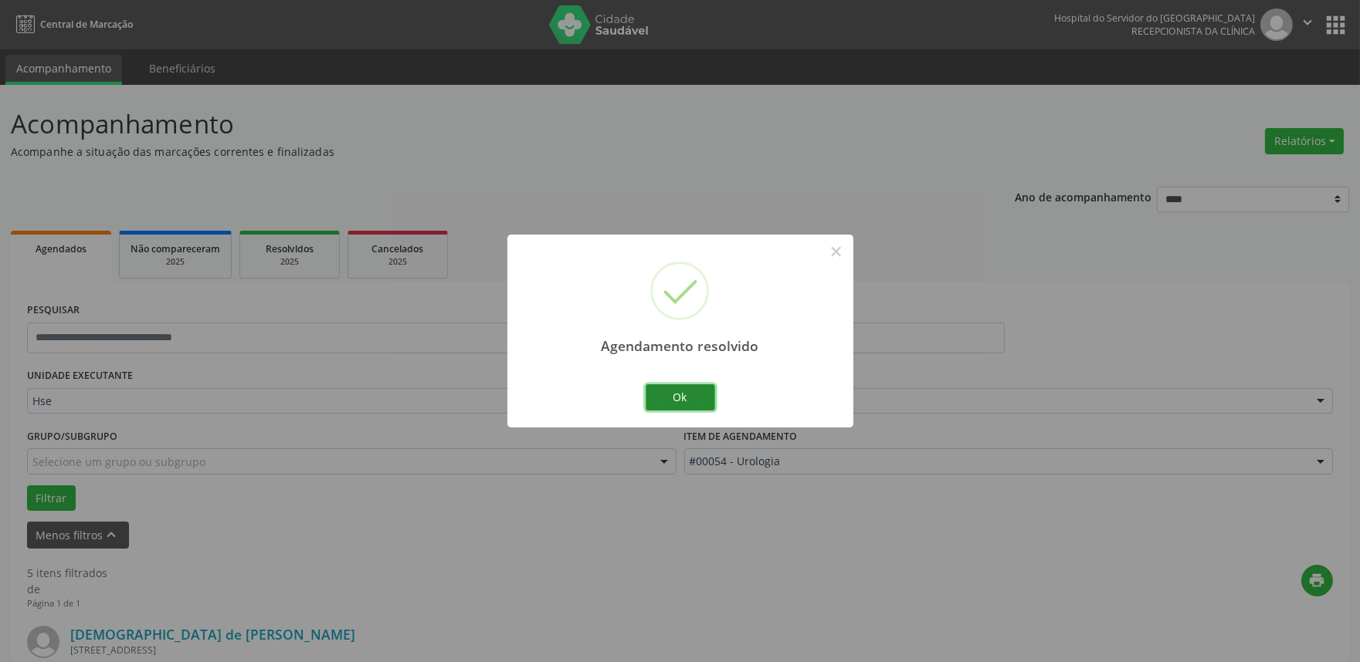
click at [685, 392] on button "Ok" at bounding box center [679, 397] width 69 height 26
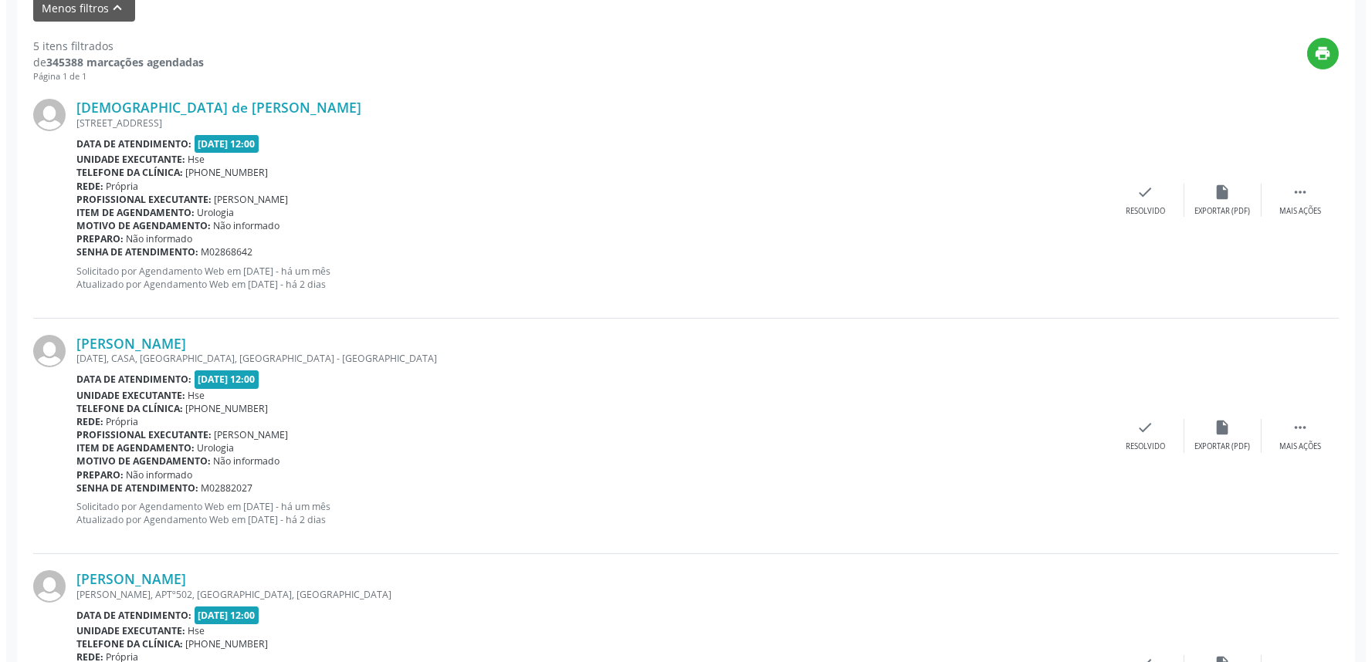
scroll to position [600, 0]
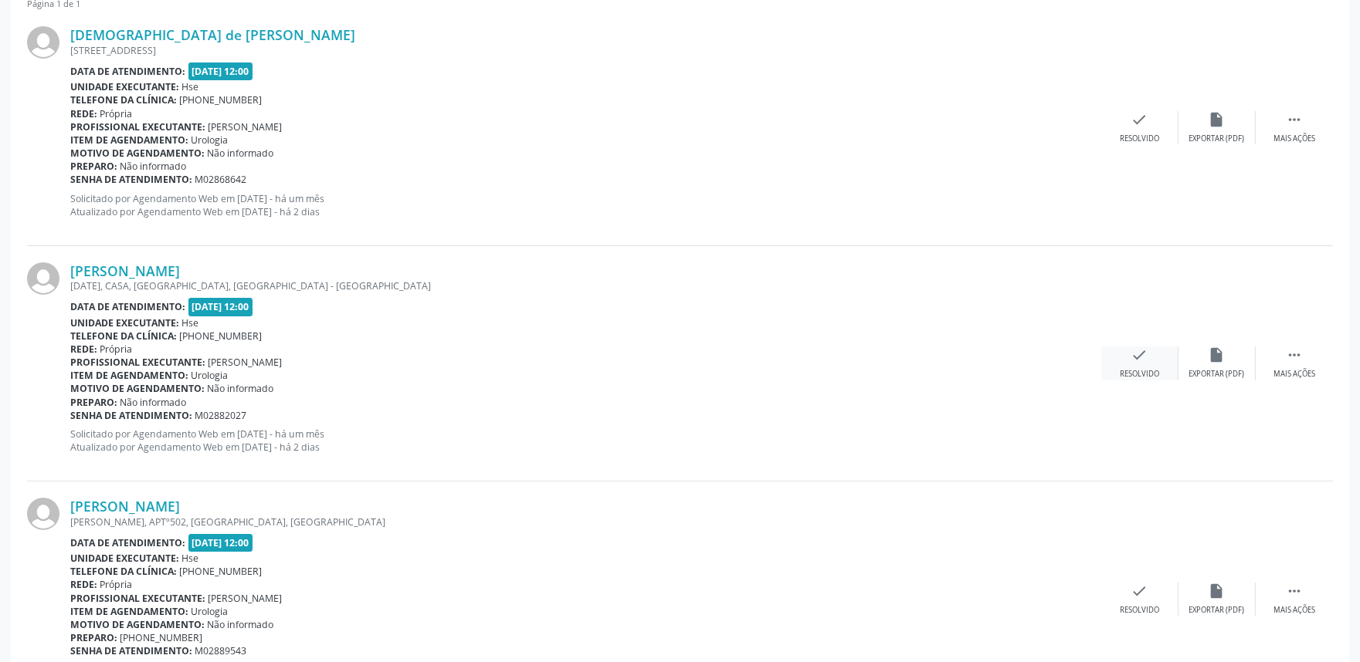
click at [1143, 357] on icon "check" at bounding box center [1139, 355] width 17 height 17
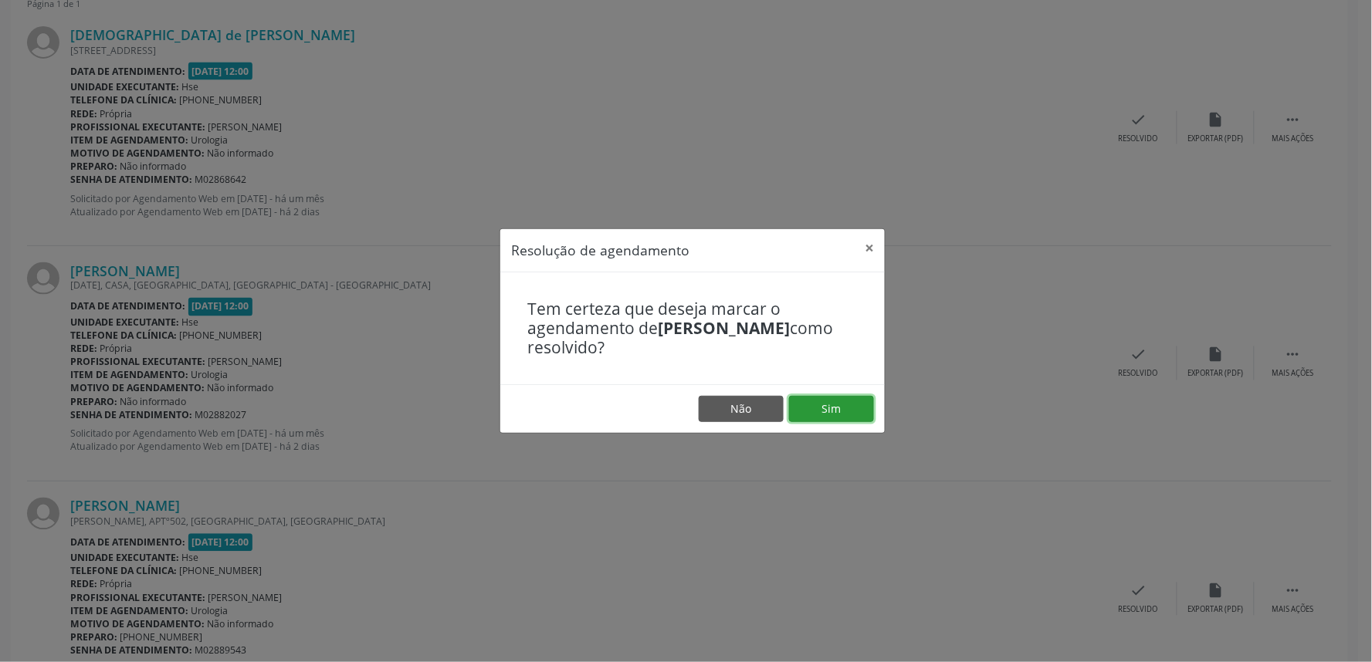
click at [849, 401] on button "Sim" at bounding box center [831, 409] width 85 height 26
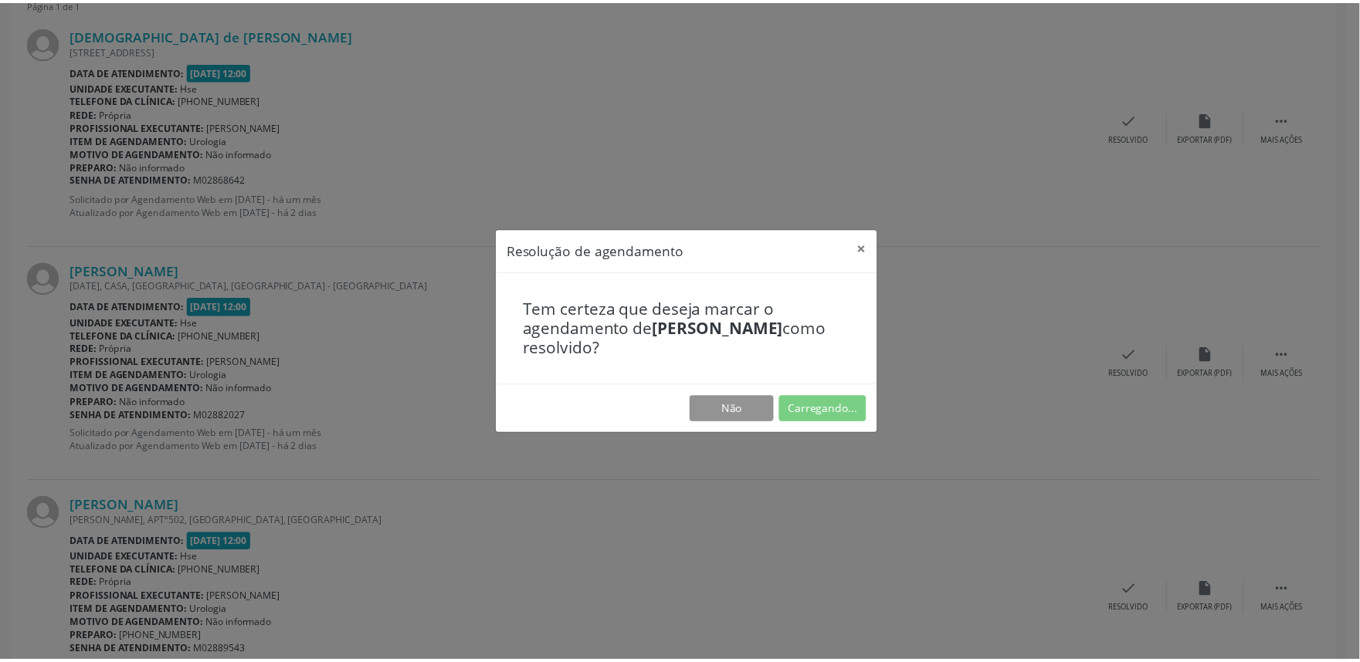
scroll to position [0, 0]
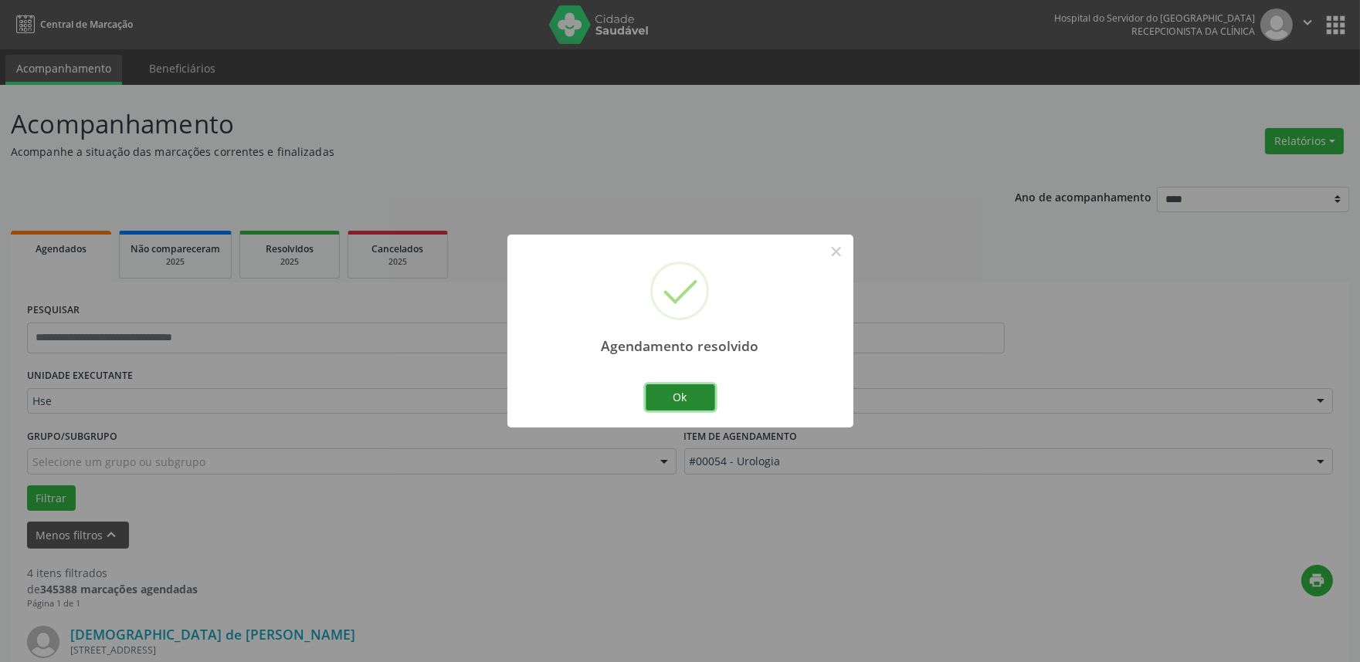
click at [683, 397] on button "Ok" at bounding box center [679, 397] width 69 height 26
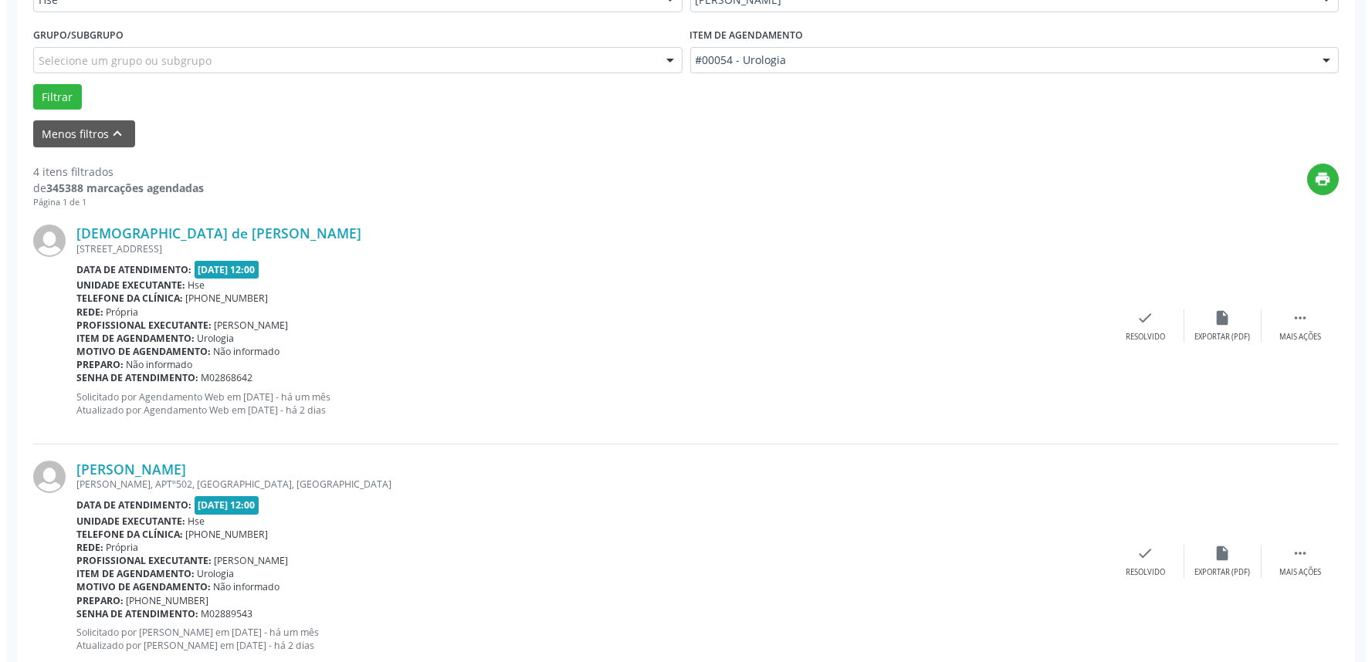
scroll to position [463, 0]
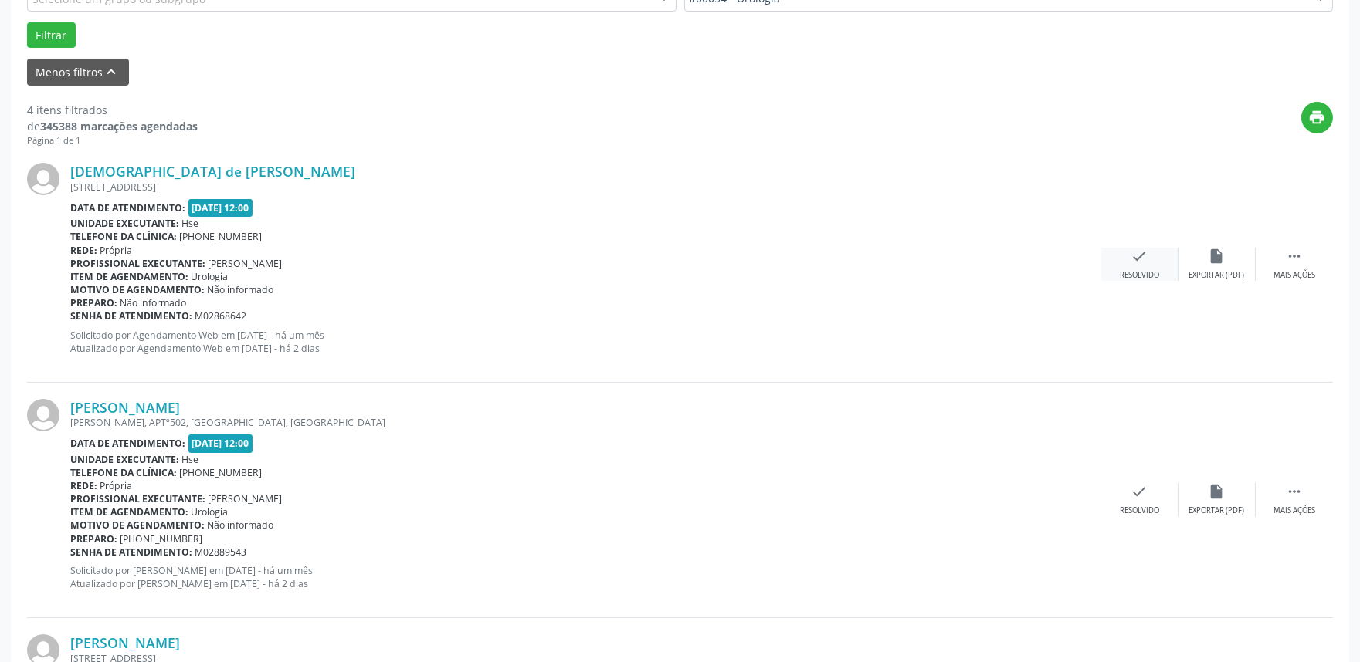
click at [1129, 256] on div "check Resolvido" at bounding box center [1139, 264] width 77 height 33
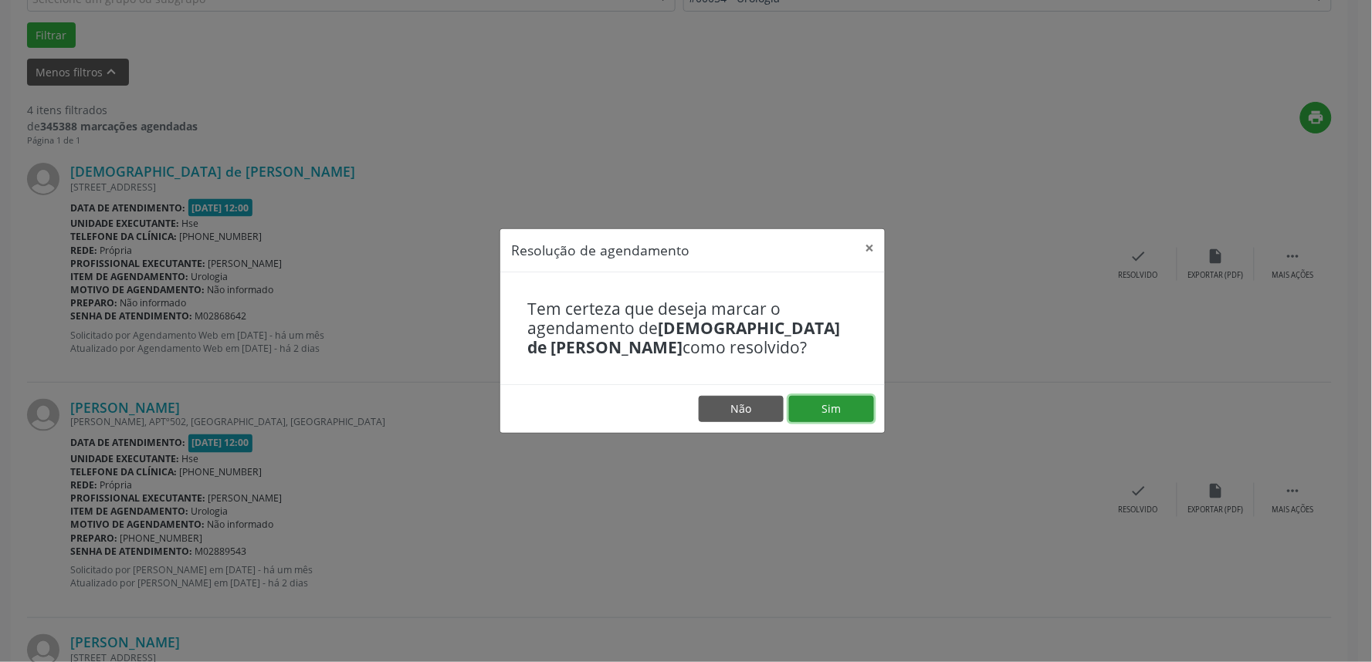
click at [830, 402] on button "Sim" at bounding box center [831, 409] width 85 height 26
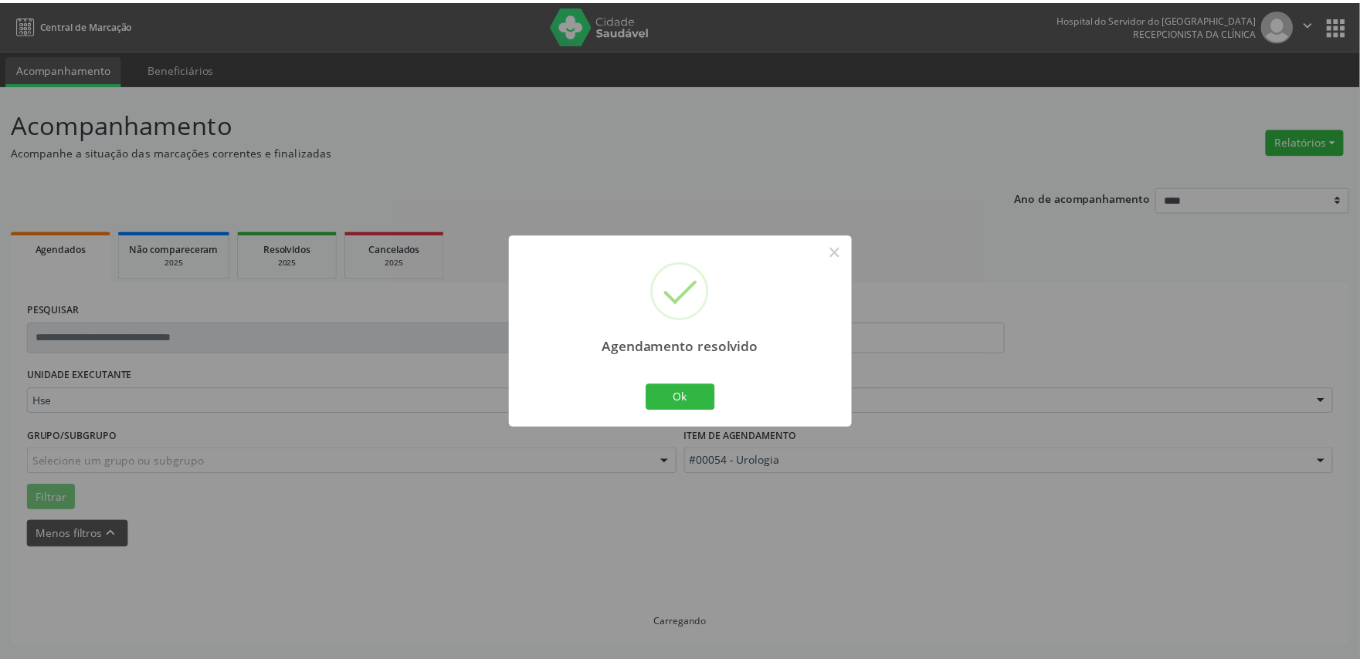
scroll to position [0, 0]
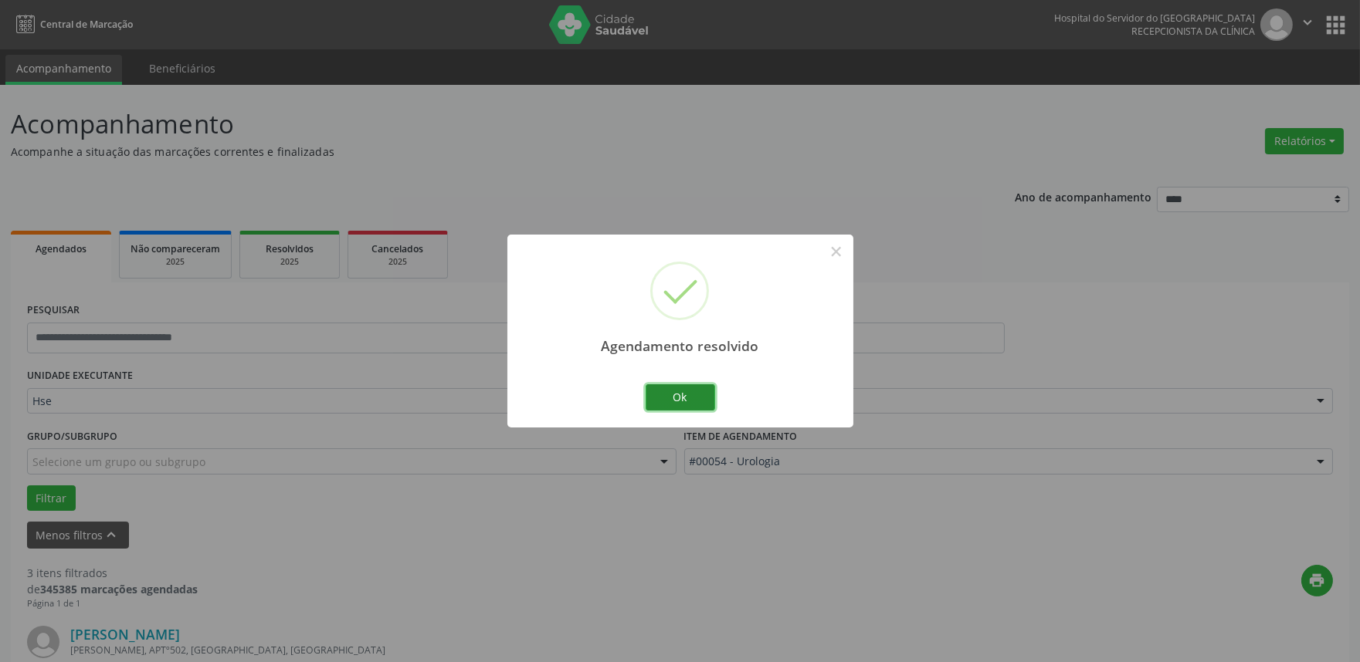
click at [696, 398] on button "Ok" at bounding box center [679, 397] width 69 height 26
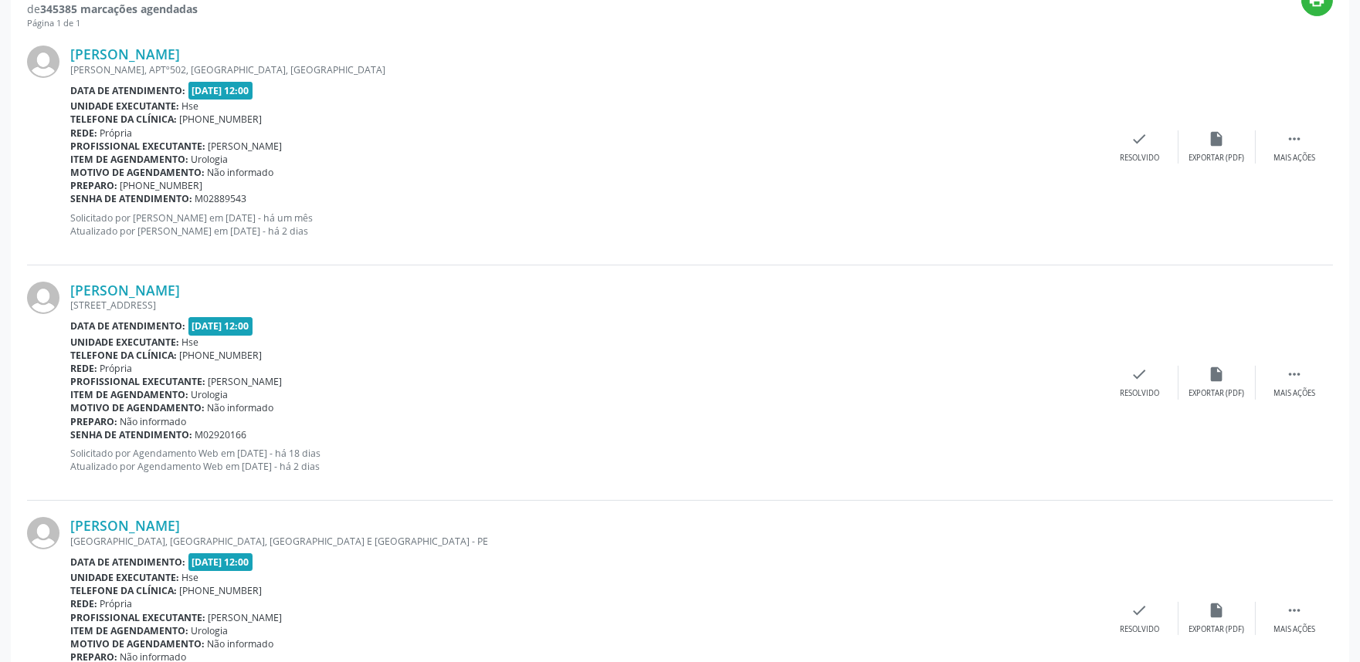
scroll to position [422, 0]
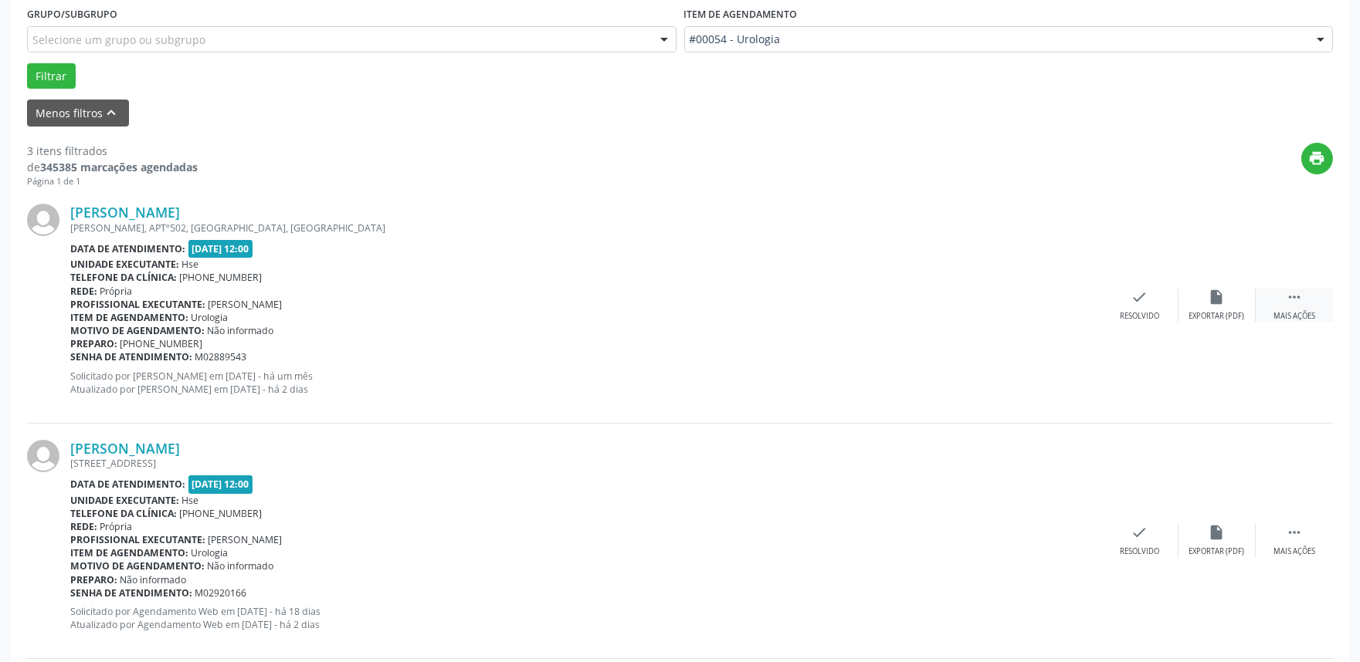
click at [1298, 296] on icon "" at bounding box center [1294, 297] width 17 height 17
click at [1194, 305] on div "alarm_off Não compareceu" at bounding box center [1216, 305] width 77 height 33
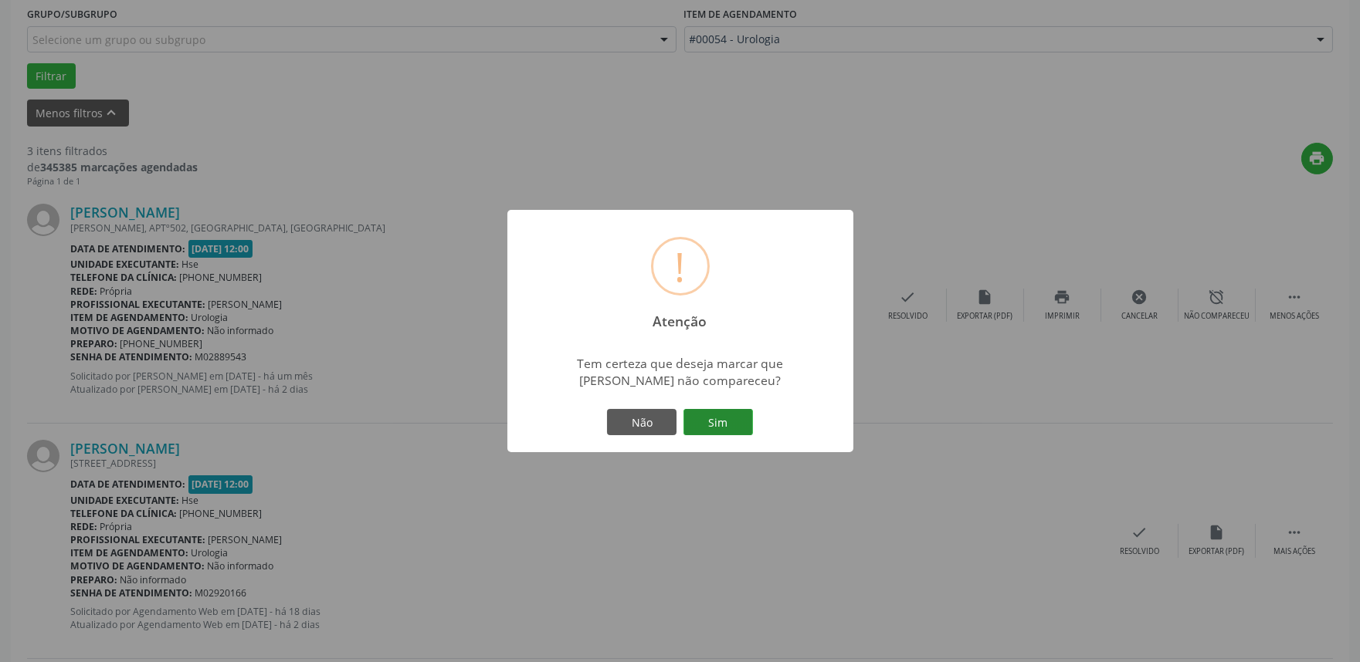
click at [739, 418] on button "Sim" at bounding box center [717, 422] width 69 height 26
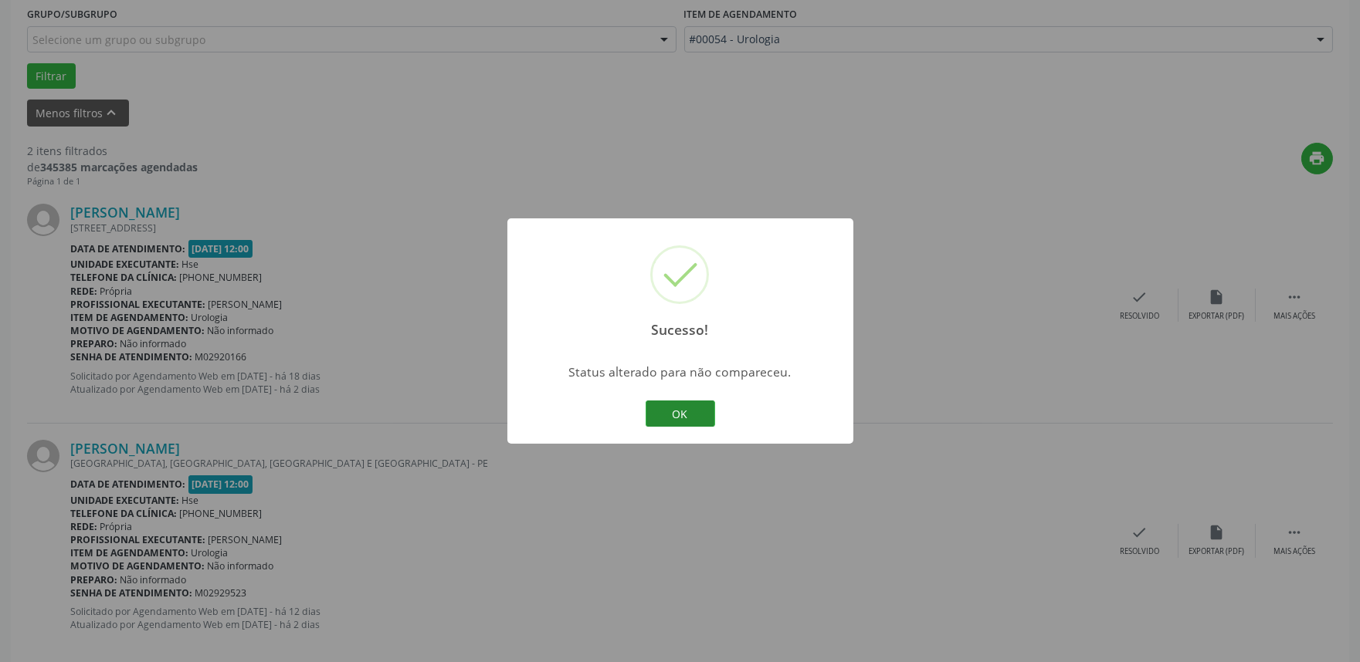
click at [678, 405] on button "OK" at bounding box center [679, 414] width 69 height 26
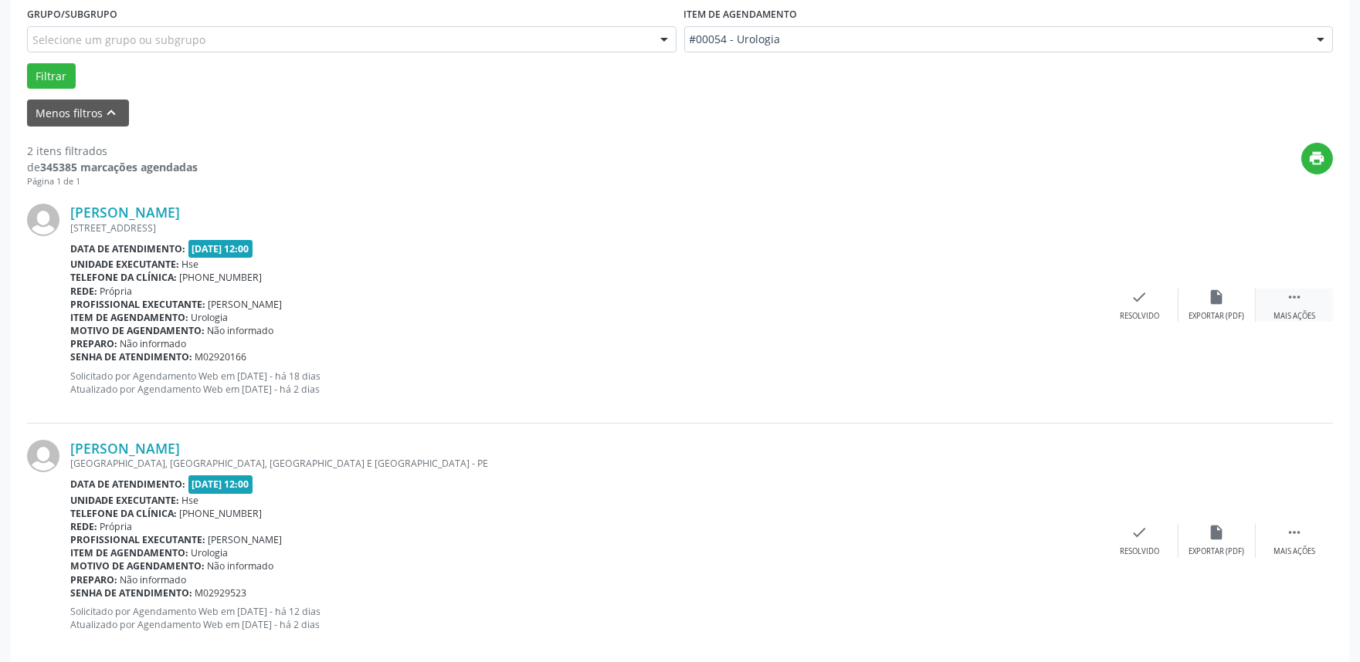
click at [1288, 298] on icon "" at bounding box center [1294, 297] width 17 height 17
click at [1199, 309] on div "alarm_off Não compareceu" at bounding box center [1216, 305] width 77 height 33
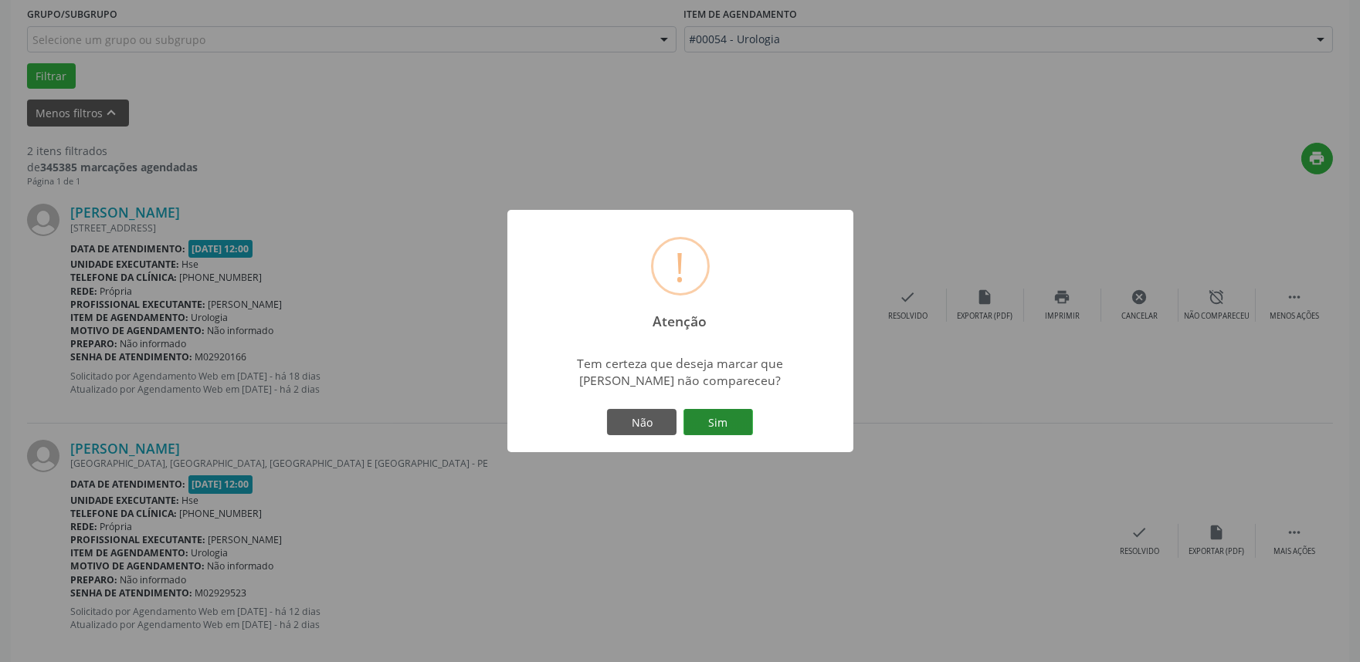
click at [715, 414] on button "Sim" at bounding box center [717, 422] width 69 height 26
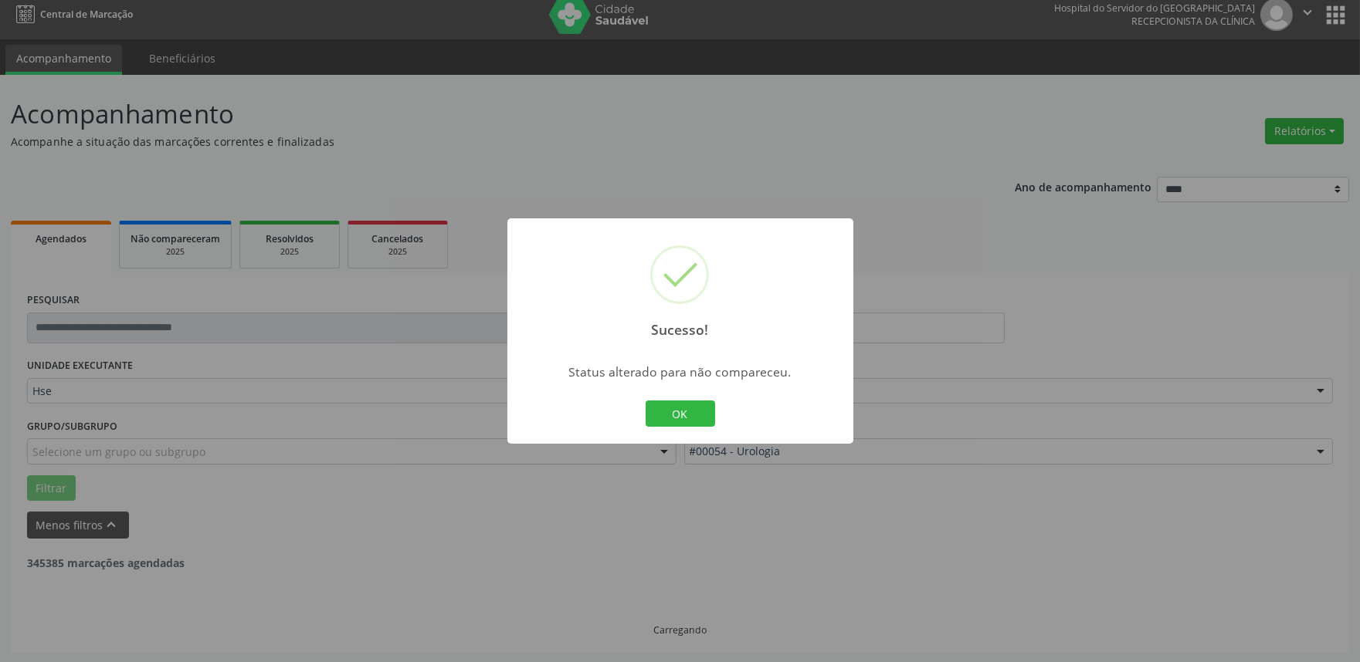
scroll to position [208, 0]
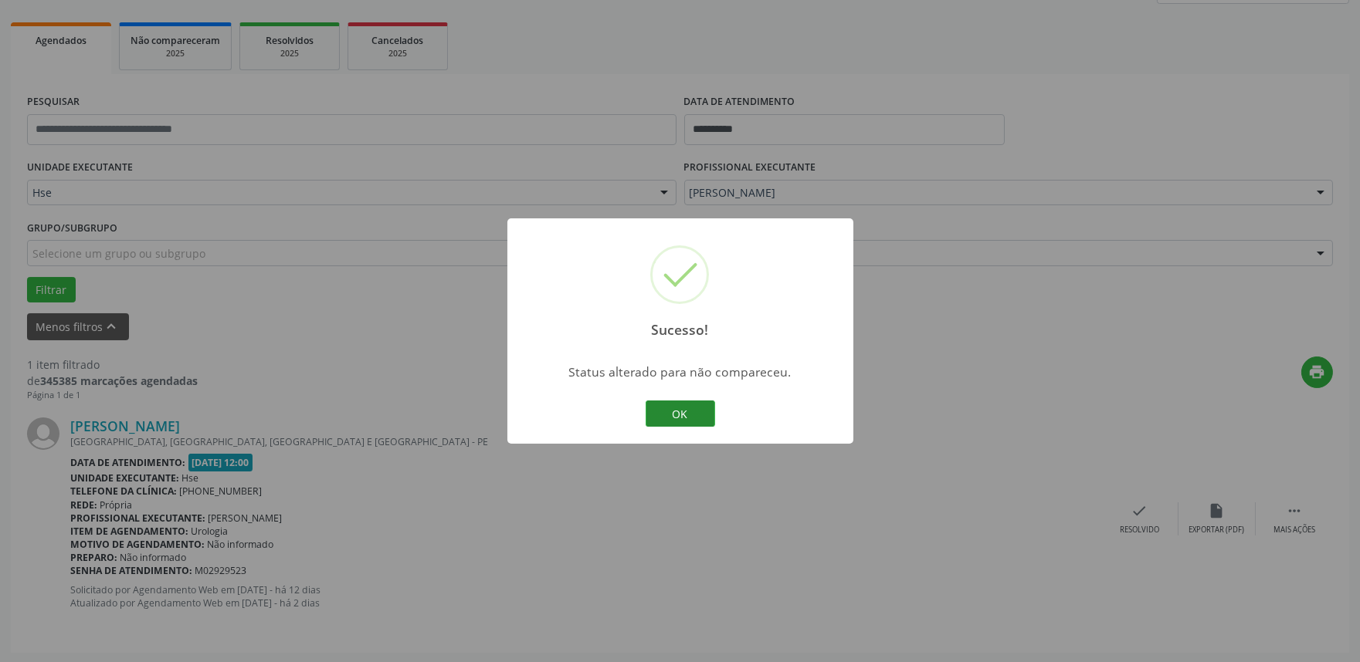
click at [668, 411] on button "OK" at bounding box center [679, 414] width 69 height 26
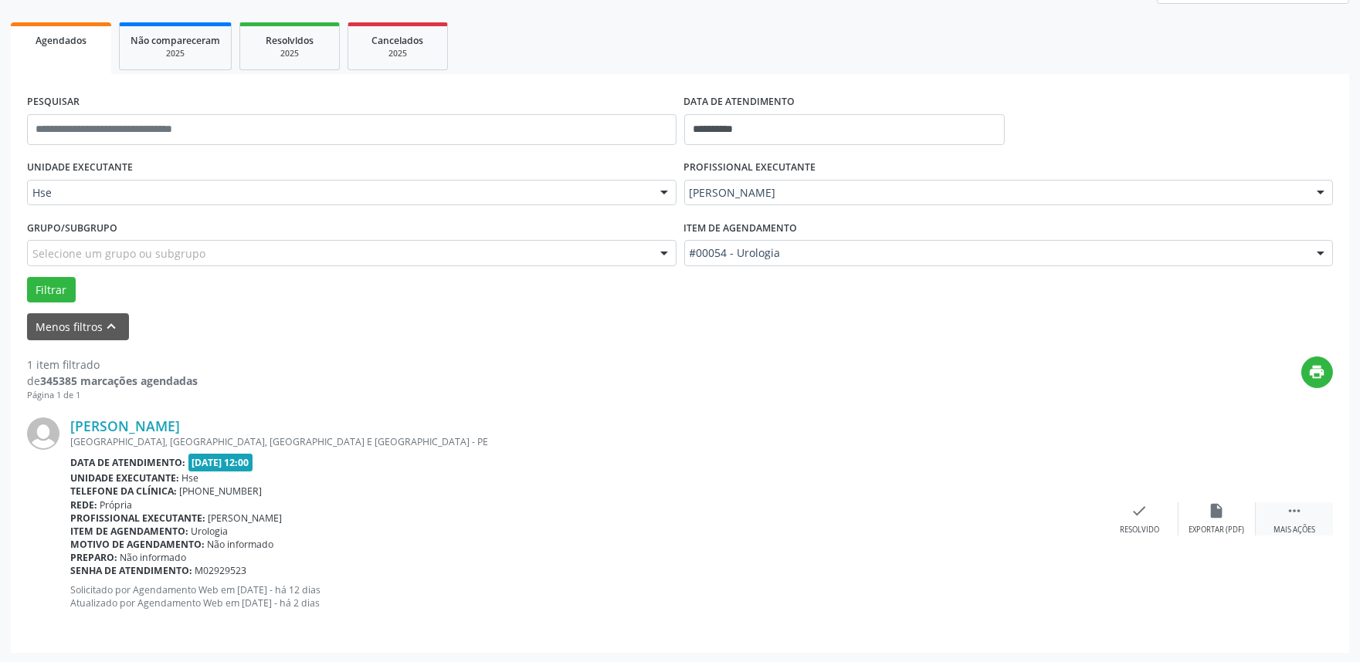
click at [1306, 512] on div " Mais ações" at bounding box center [1293, 519] width 77 height 33
click at [1202, 514] on div "alarm_off Não compareceu" at bounding box center [1216, 519] width 77 height 33
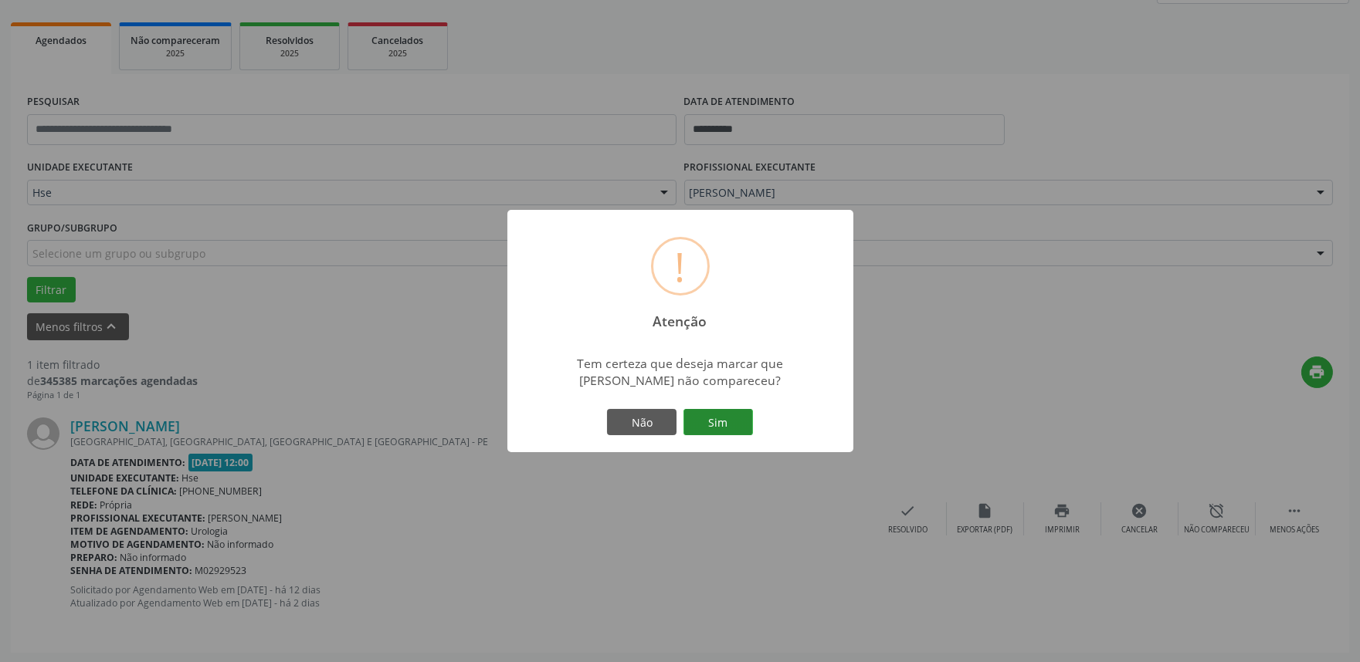
click at [708, 415] on button "Sim" at bounding box center [717, 422] width 69 height 26
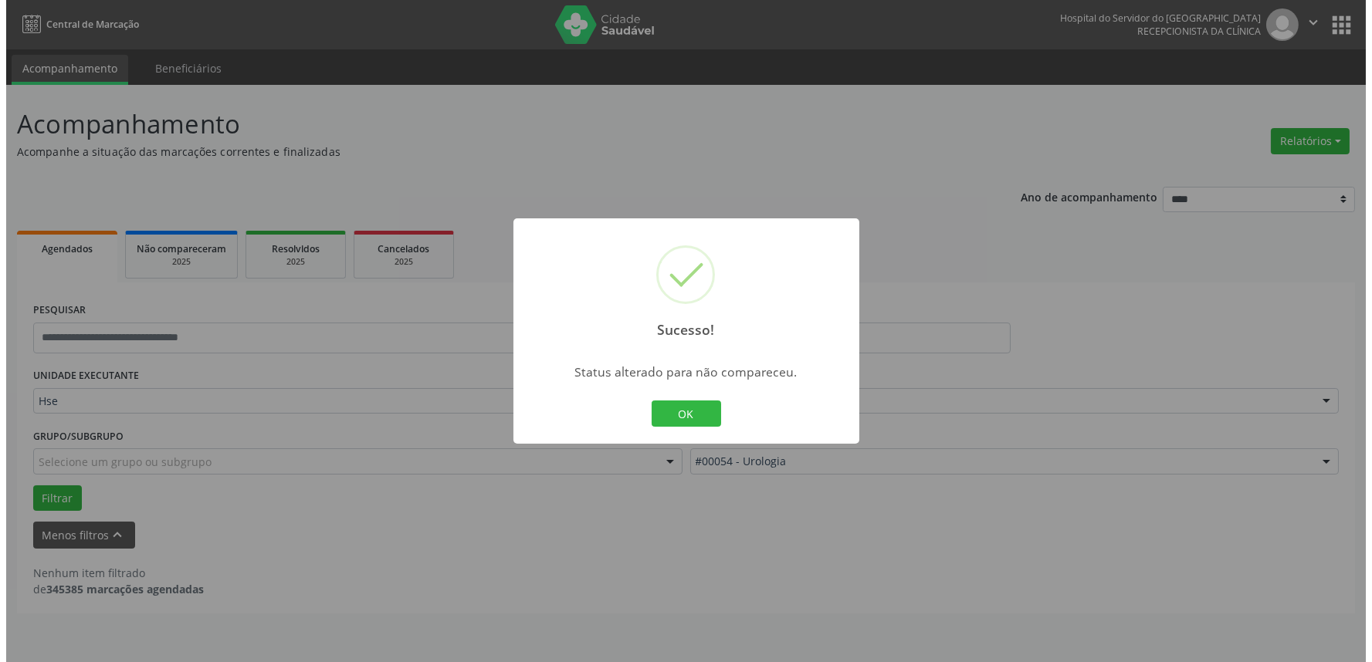
scroll to position [0, 0]
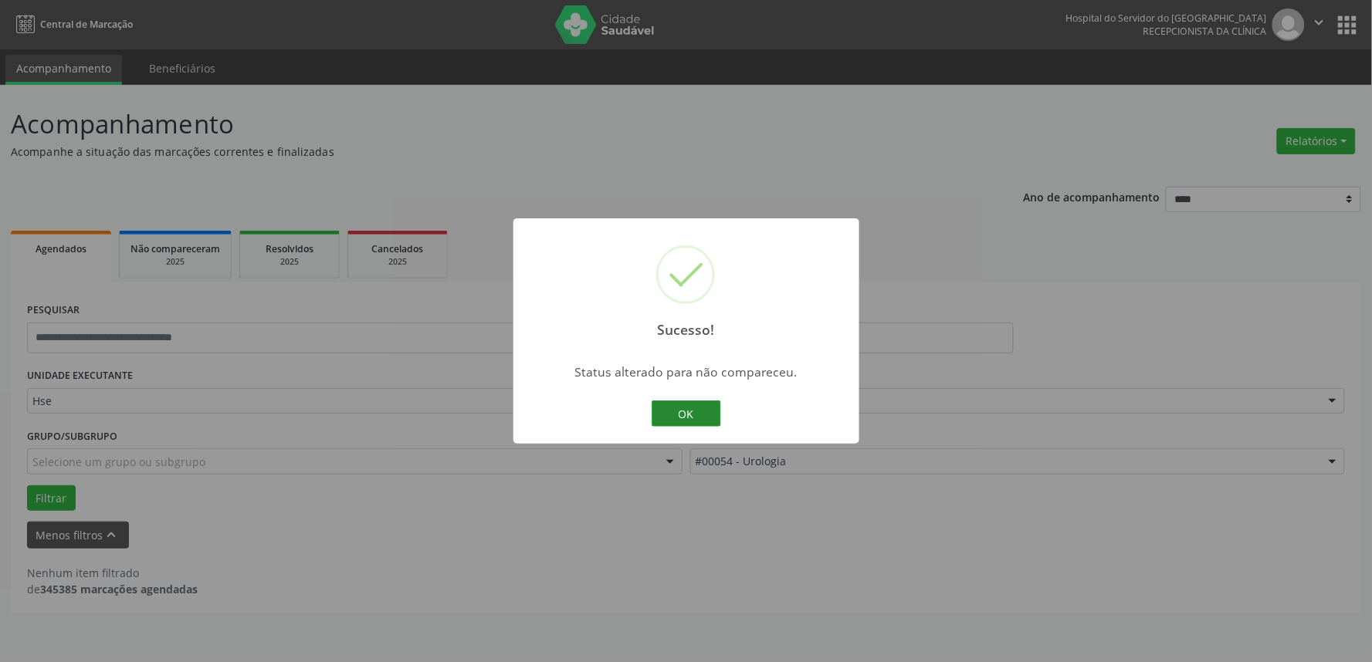
click at [687, 415] on button "OK" at bounding box center [686, 414] width 69 height 26
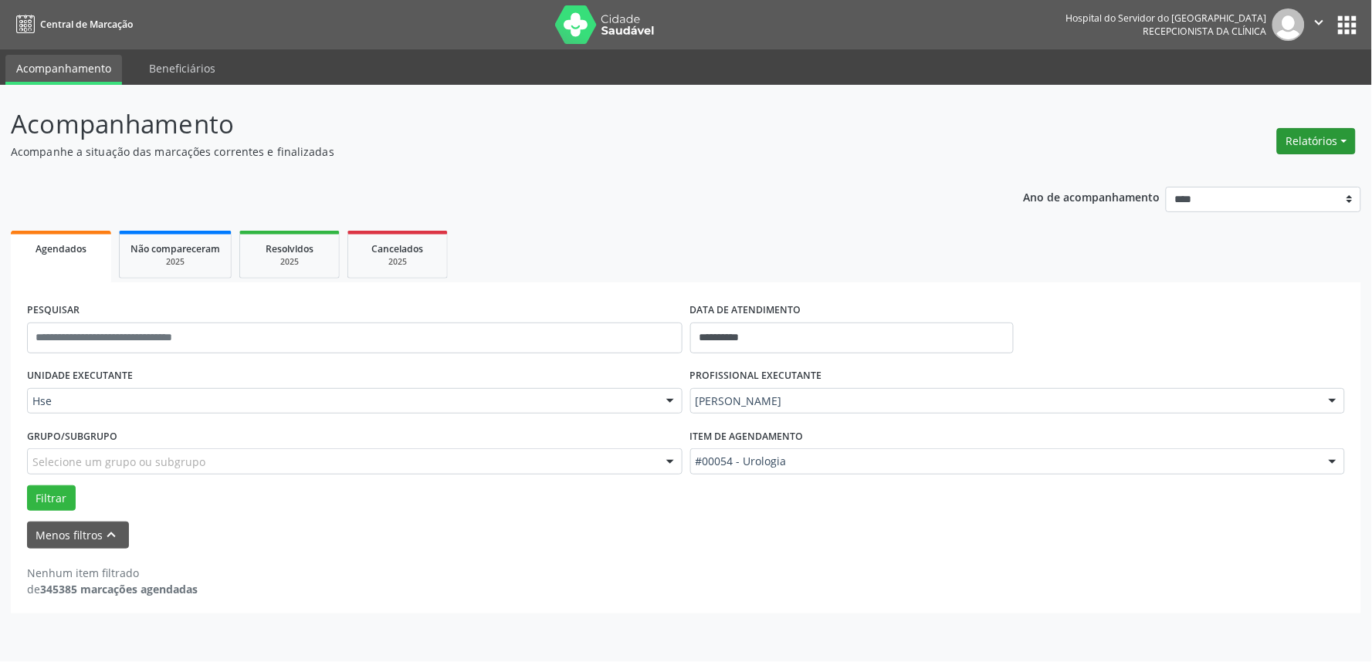
click at [1299, 142] on button "Relatórios" at bounding box center [1316, 141] width 79 height 26
click at [1295, 171] on link "Agendamentos" at bounding box center [1273, 174] width 166 height 22
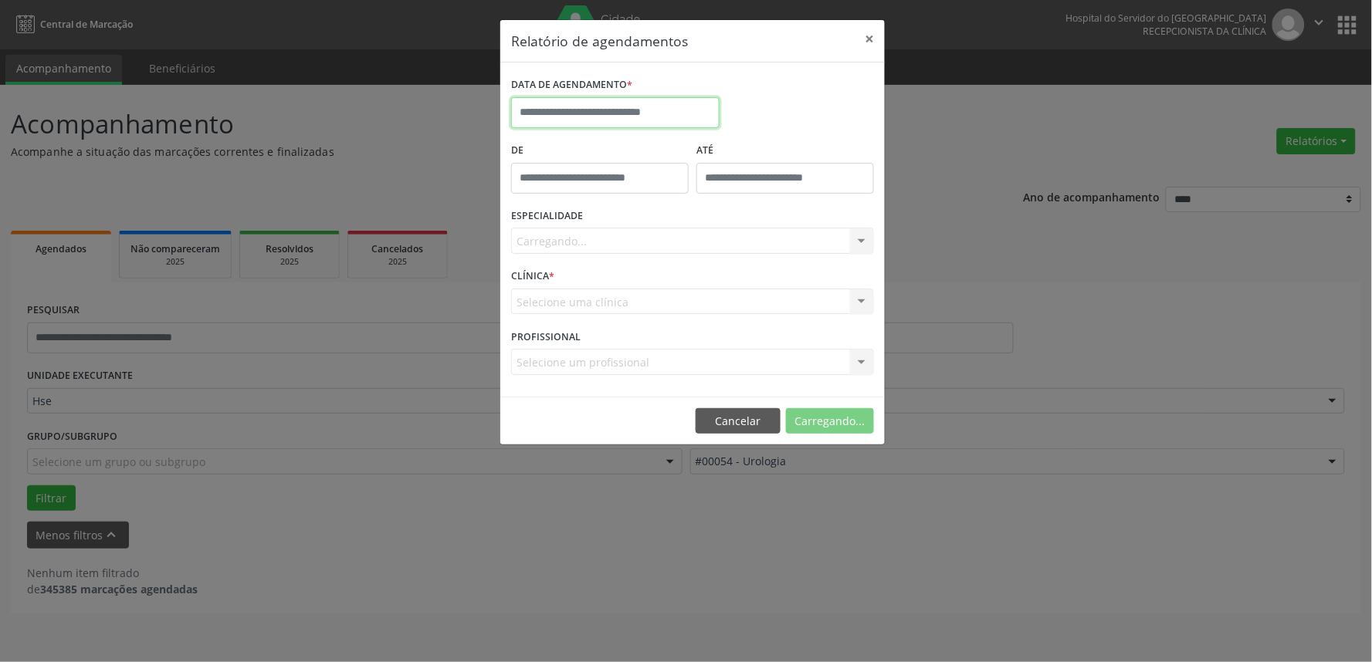
click at [551, 97] on input "text" at bounding box center [615, 112] width 208 height 31
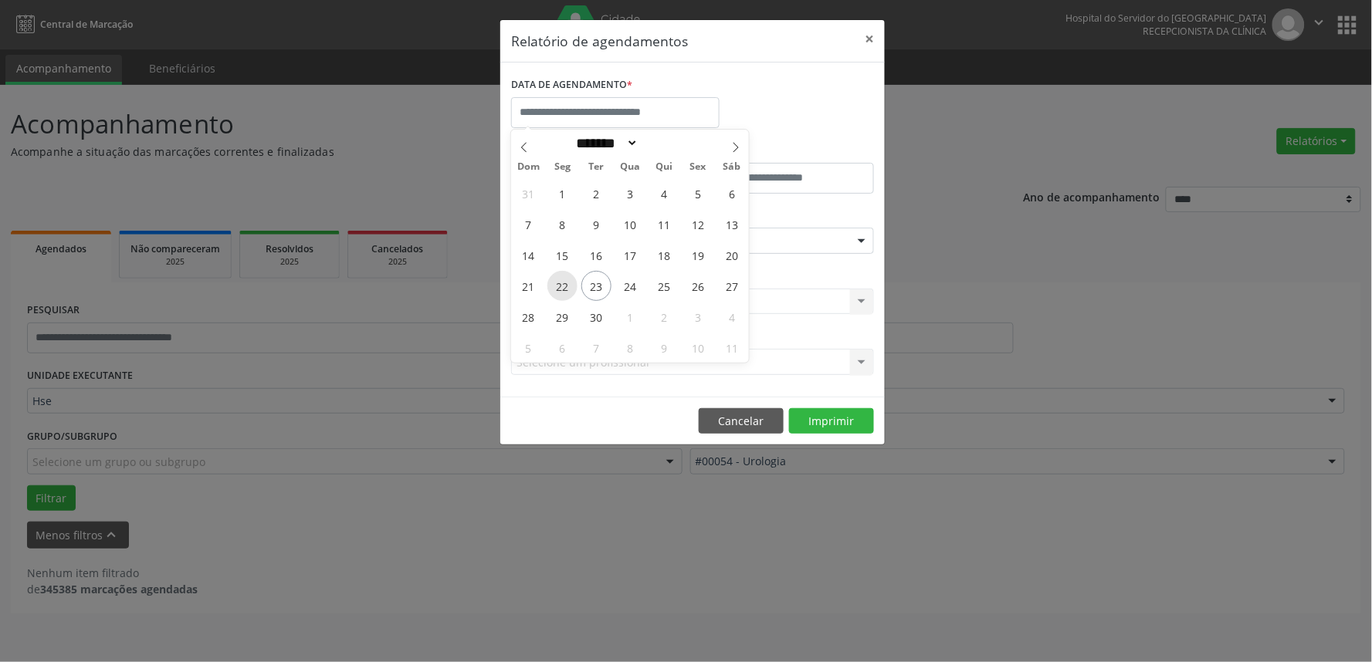
click at [561, 284] on span "22" at bounding box center [562, 286] width 30 height 30
type input "**********"
click at [699, 291] on span "26" at bounding box center [698, 286] width 30 height 30
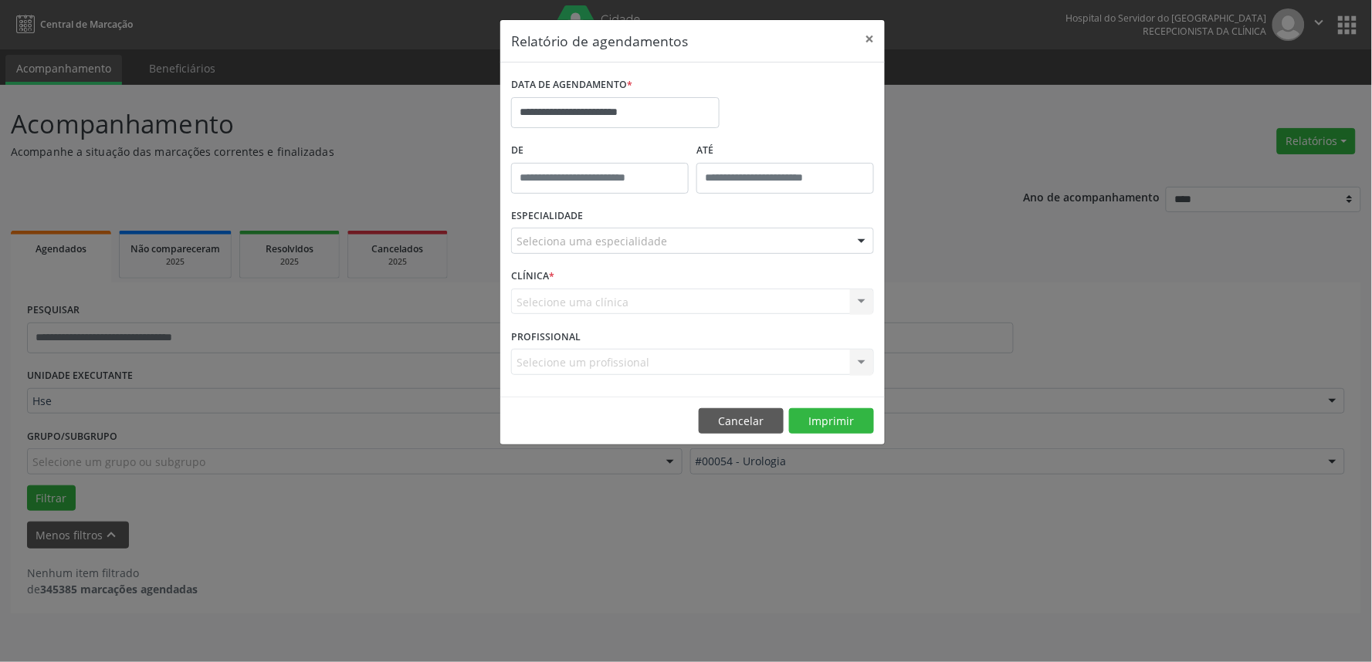
click at [687, 256] on div "ESPECIALIDADE Seleciona uma especialidade Todas as especialidades Alergologia A…" at bounding box center [692, 235] width 371 height 60
click at [688, 244] on div "Seleciona uma especialidade" at bounding box center [692, 241] width 363 height 26
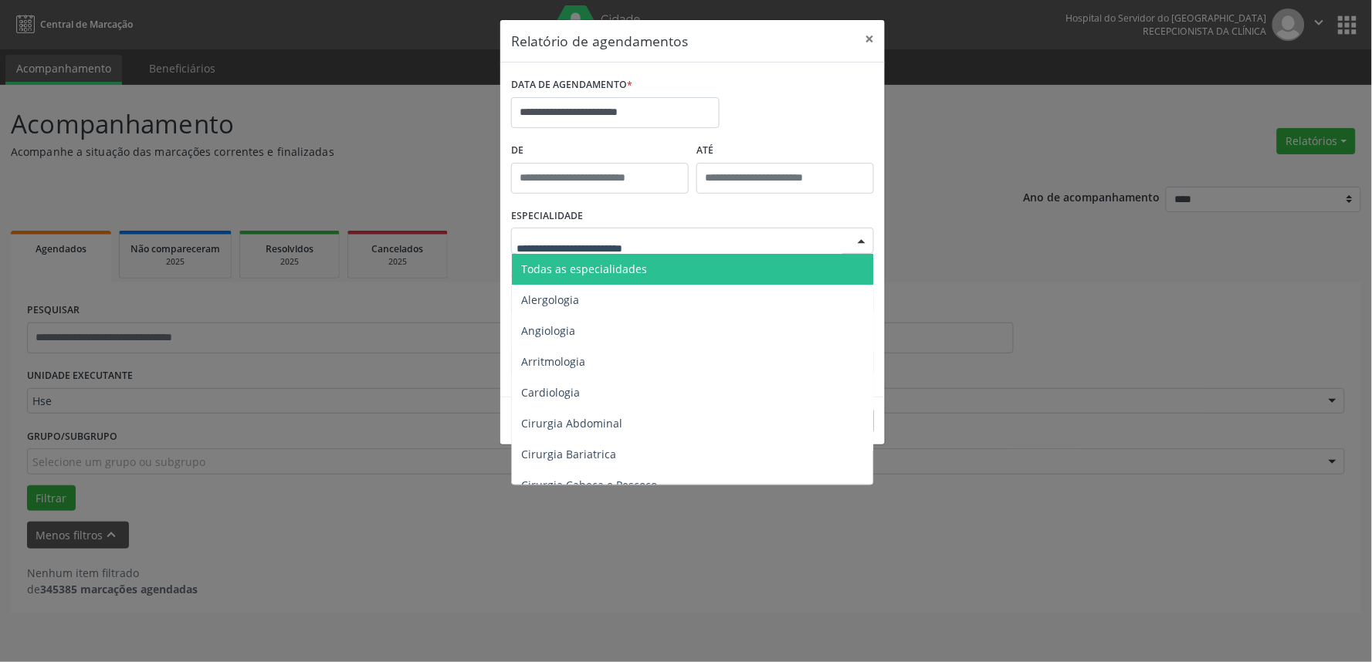
click at [661, 266] on span "Todas as especialidades" at bounding box center [694, 269] width 364 height 31
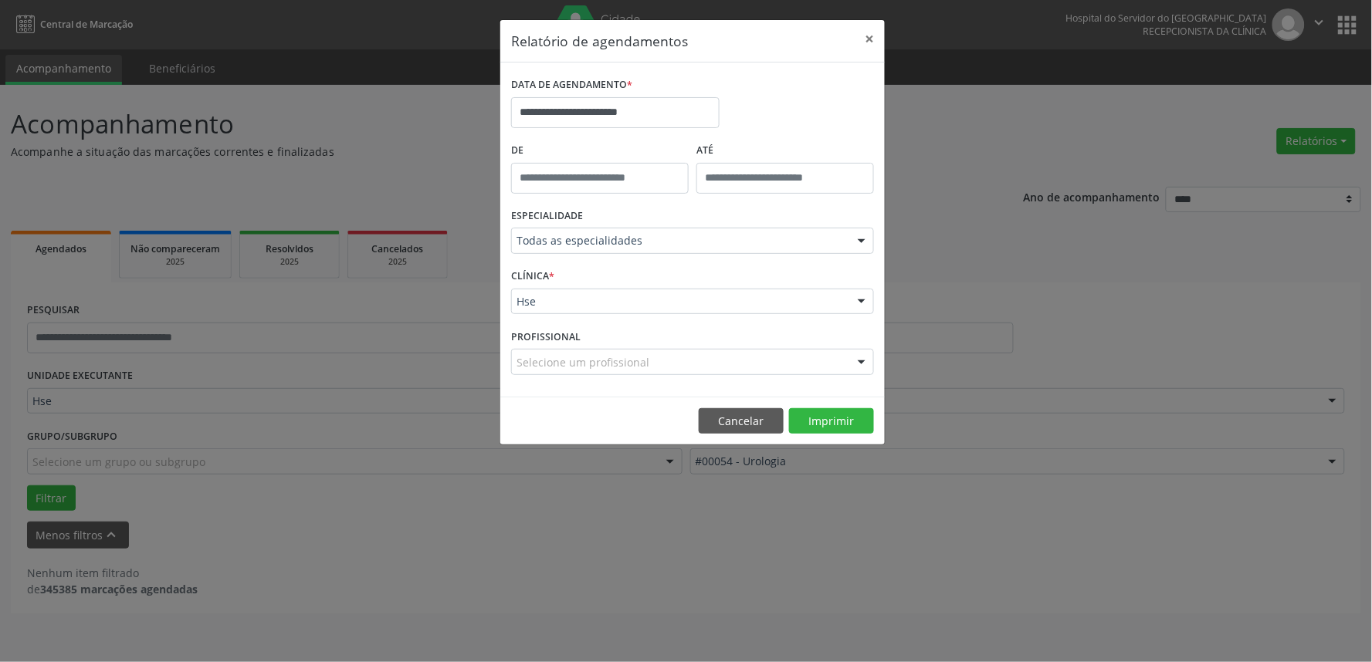
drag, startPoint x: 611, startPoint y: 361, endPoint x: 616, endPoint y: 327, distance: 33.5
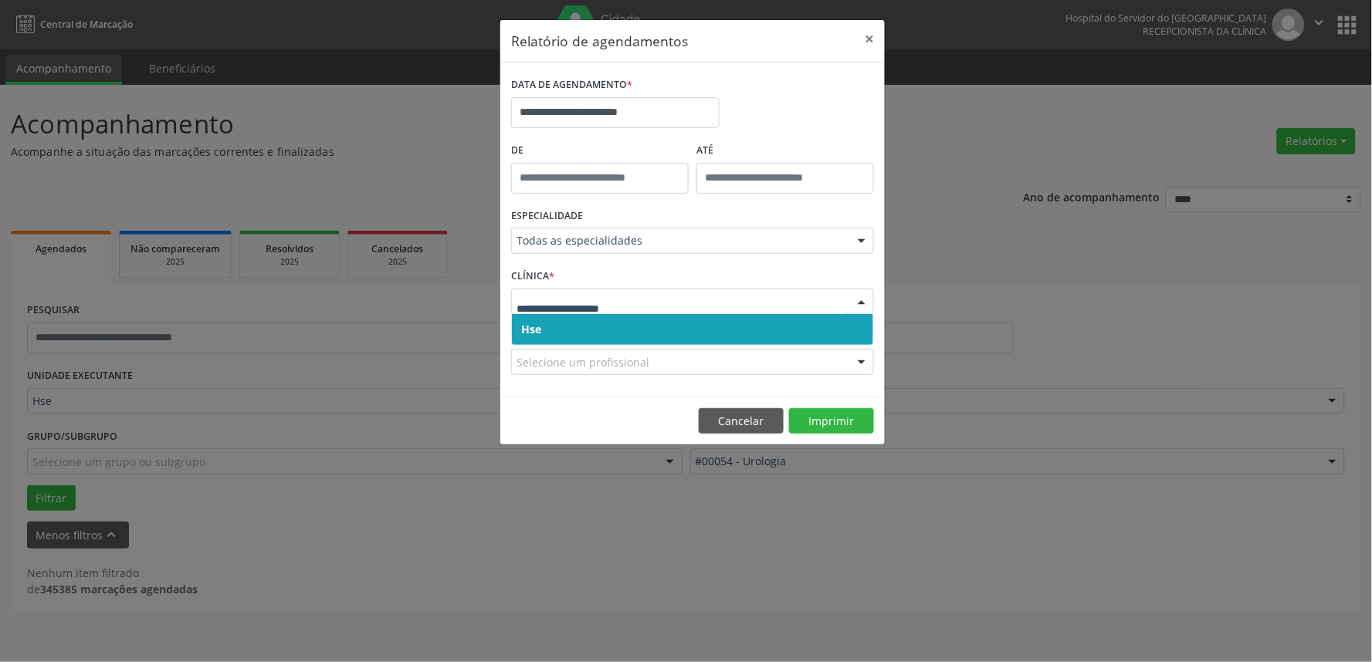
click at [613, 306] on input "text" at bounding box center [680, 309] width 326 height 31
click at [611, 334] on span "Hse" at bounding box center [692, 329] width 361 height 31
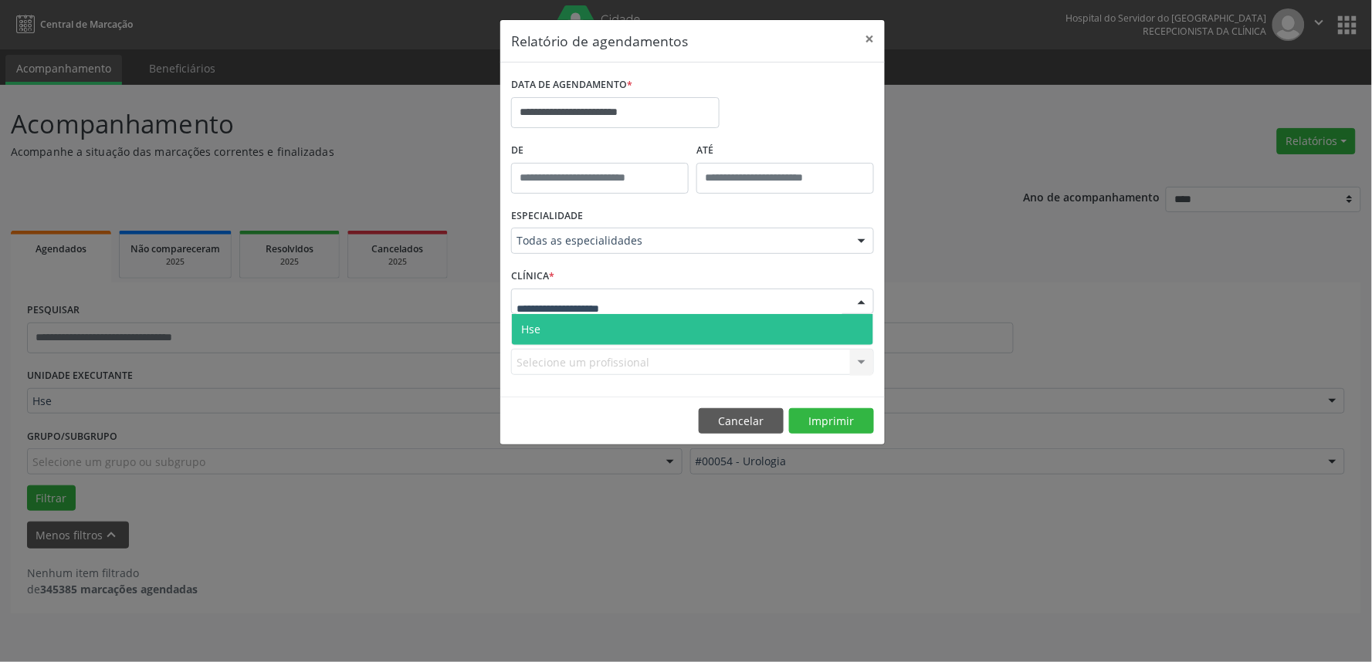
click at [611, 330] on span "Hse" at bounding box center [692, 329] width 361 height 31
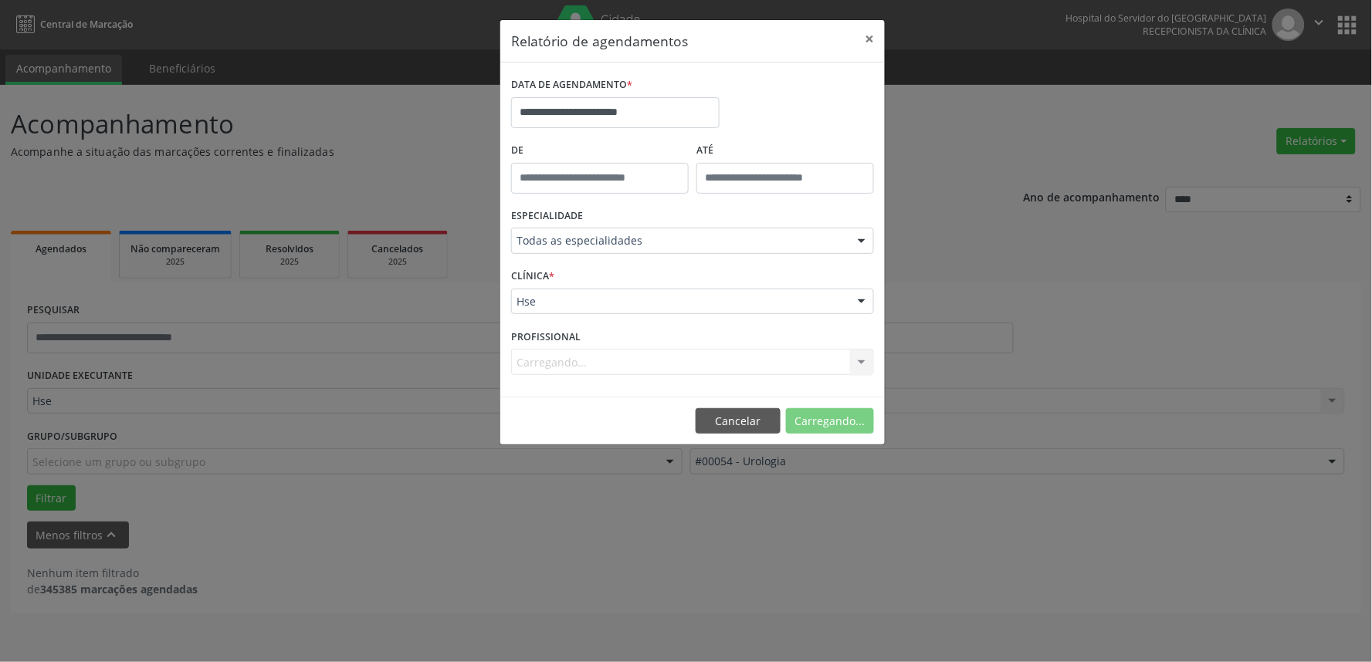
click at [602, 363] on div "Carregando... Nenhum resultado encontrado para: " " Não há nenhuma opção para s…" at bounding box center [692, 362] width 363 height 26
click at [599, 361] on div "Carregando... Nenhum resultado encontrado para: " " Não há nenhuma opção para s…" at bounding box center [692, 362] width 363 height 26
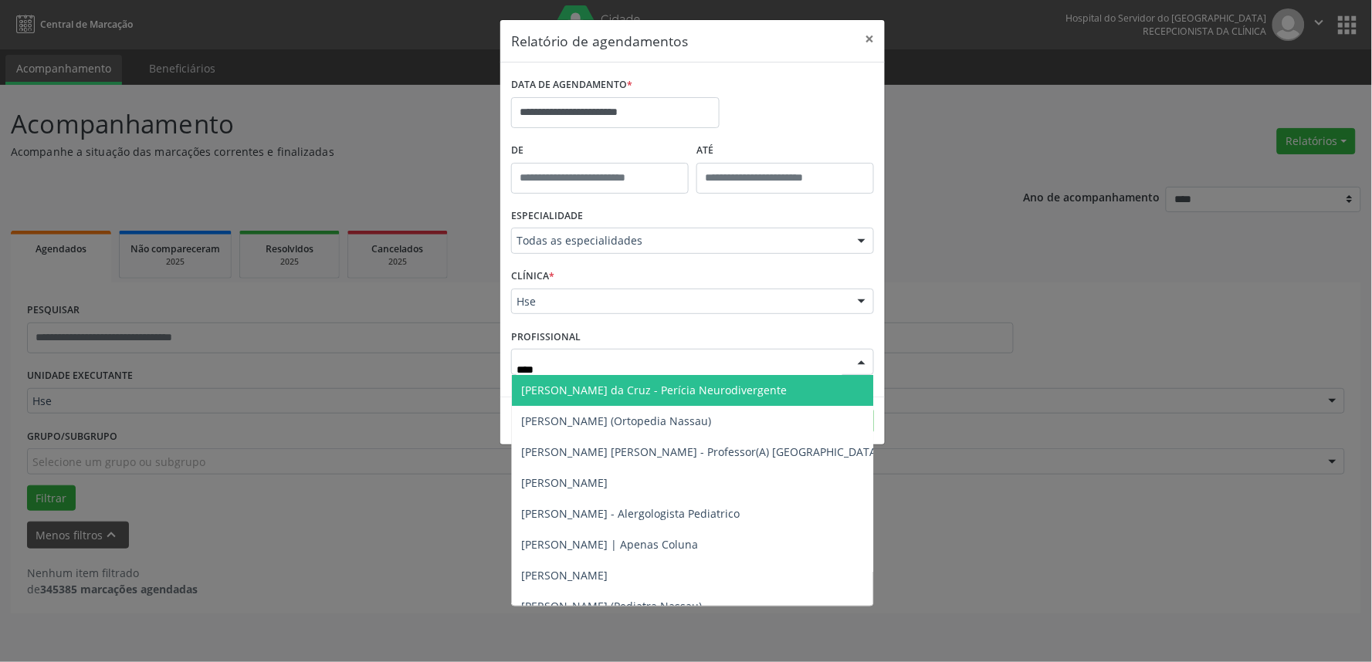
type input "*****"
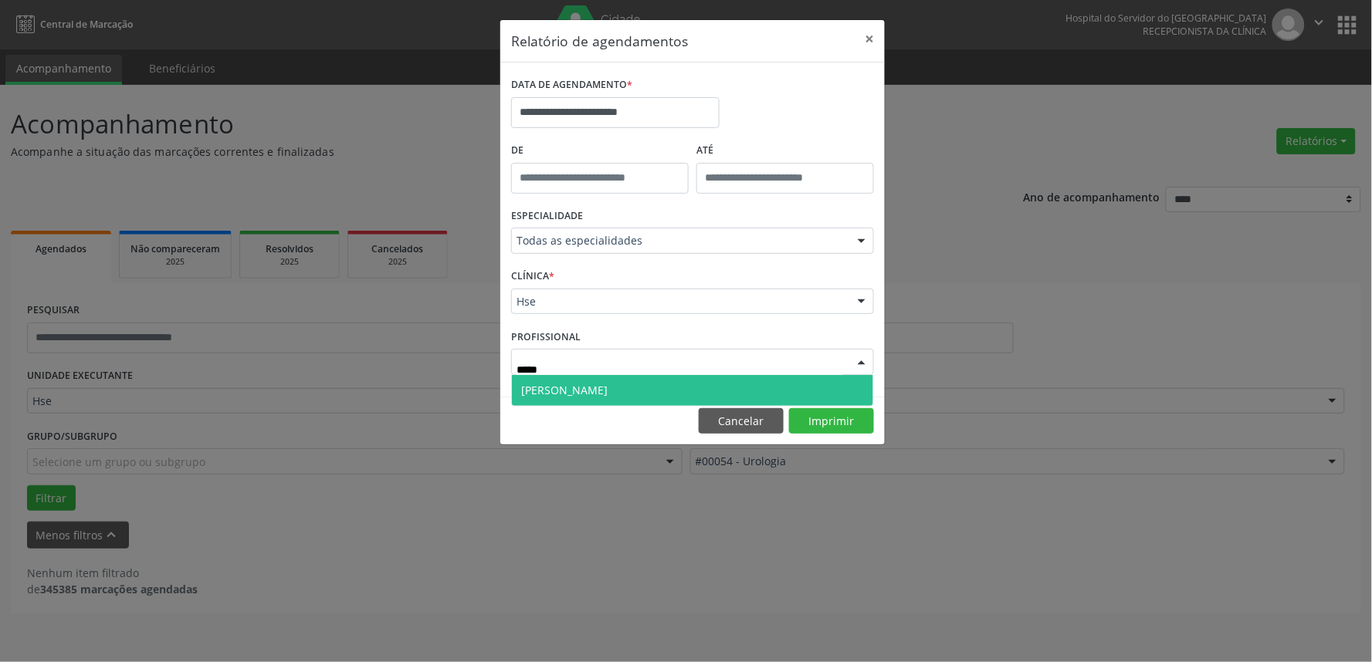
click at [611, 387] on span "[PERSON_NAME]" at bounding box center [692, 390] width 361 height 31
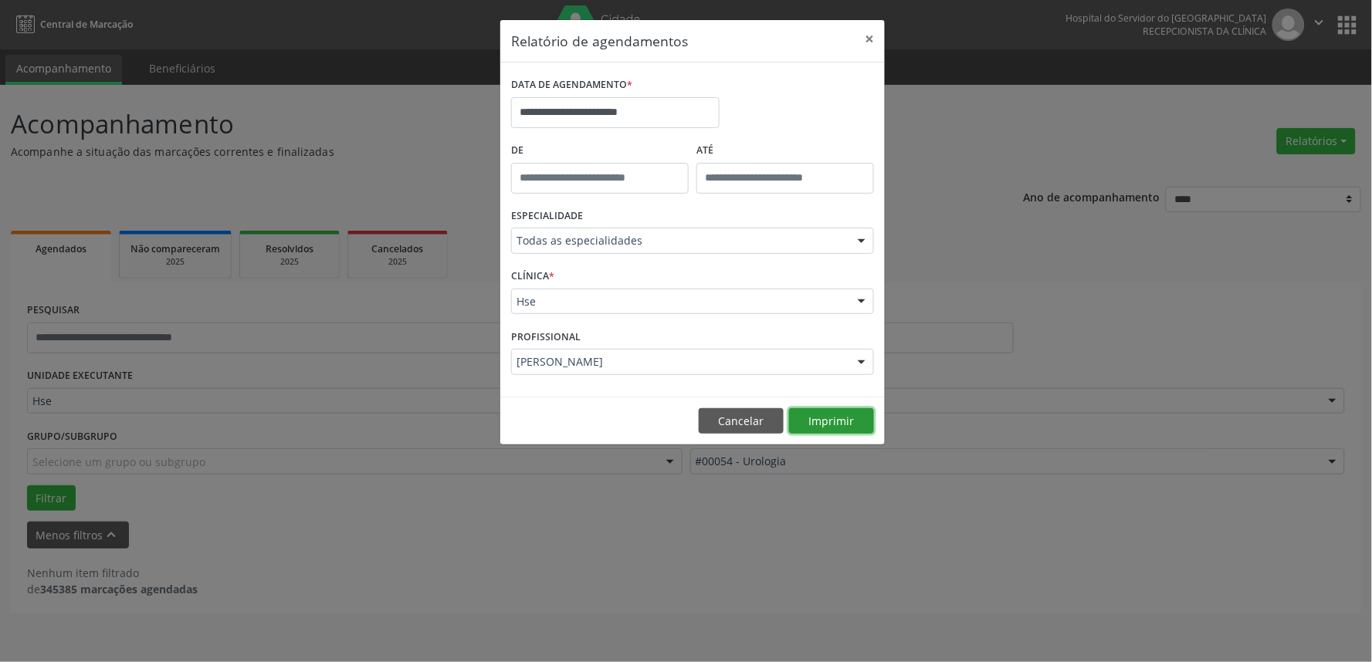
click at [835, 418] on button "Imprimir" at bounding box center [831, 421] width 85 height 26
click at [720, 426] on button "Cancelar" at bounding box center [741, 421] width 85 height 26
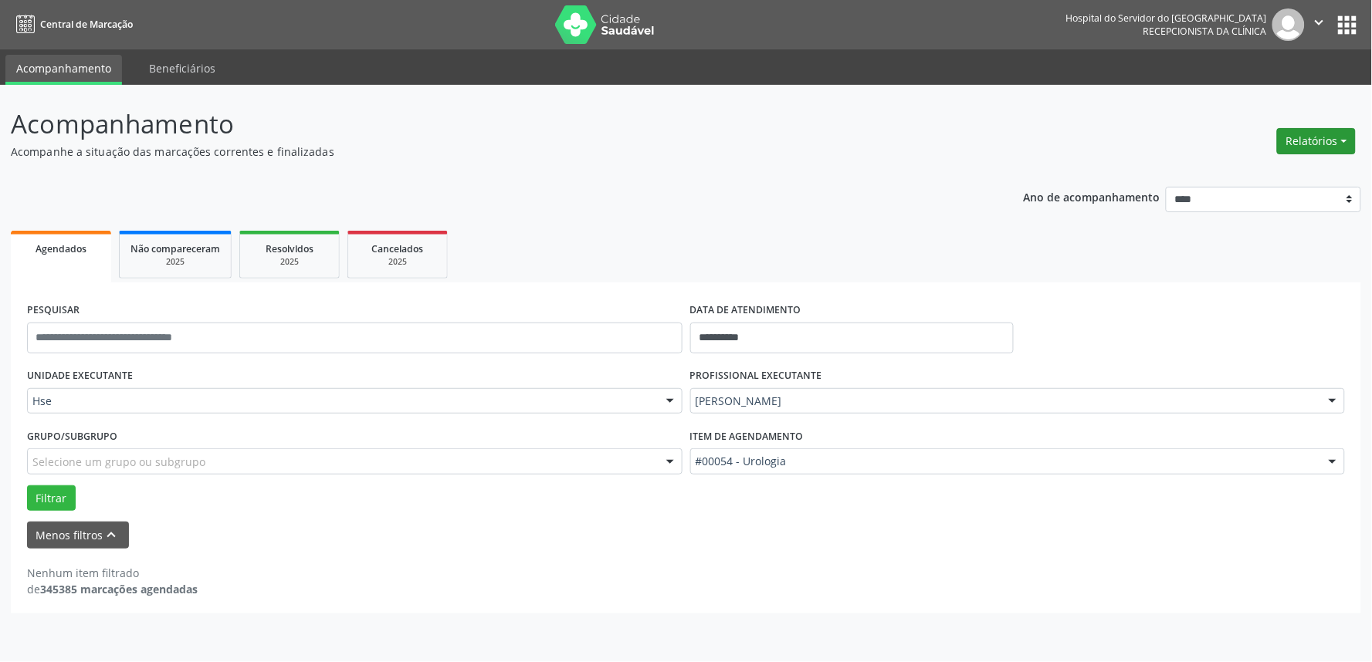
click at [1292, 140] on button "Relatórios" at bounding box center [1316, 141] width 79 height 26
click at [1269, 176] on link "Agendamentos" at bounding box center [1273, 174] width 166 height 22
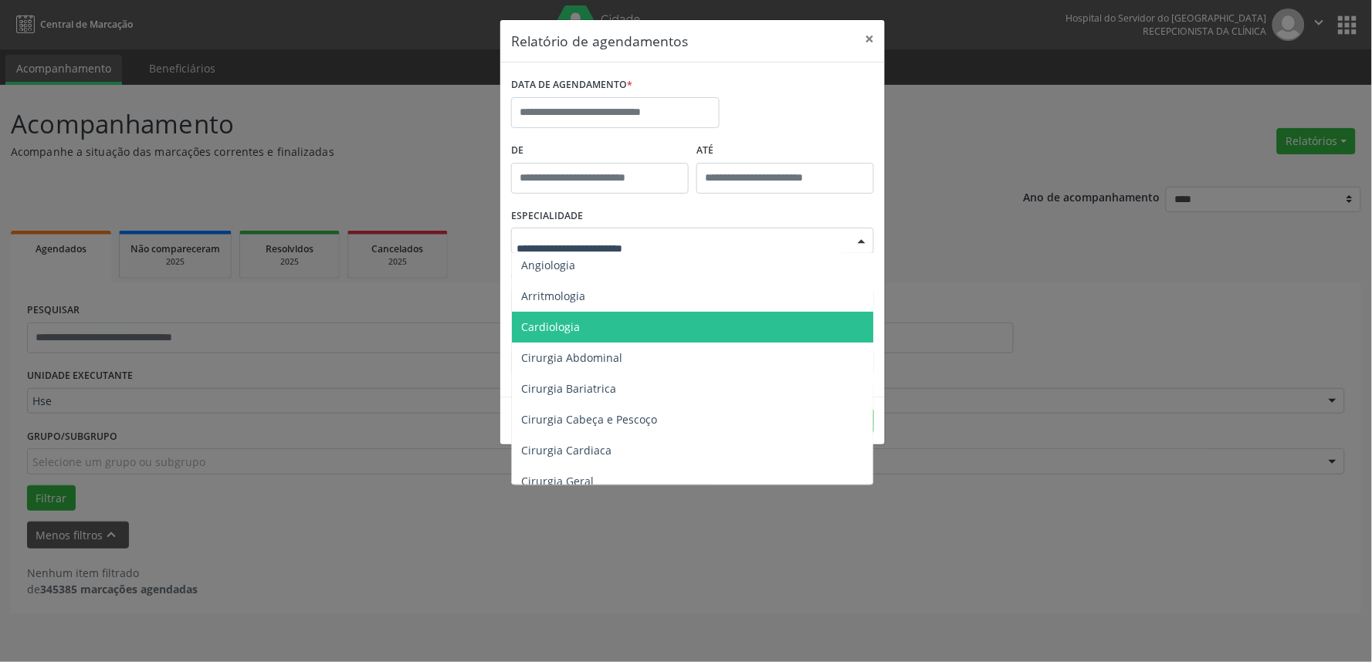
scroll to position [86, 0]
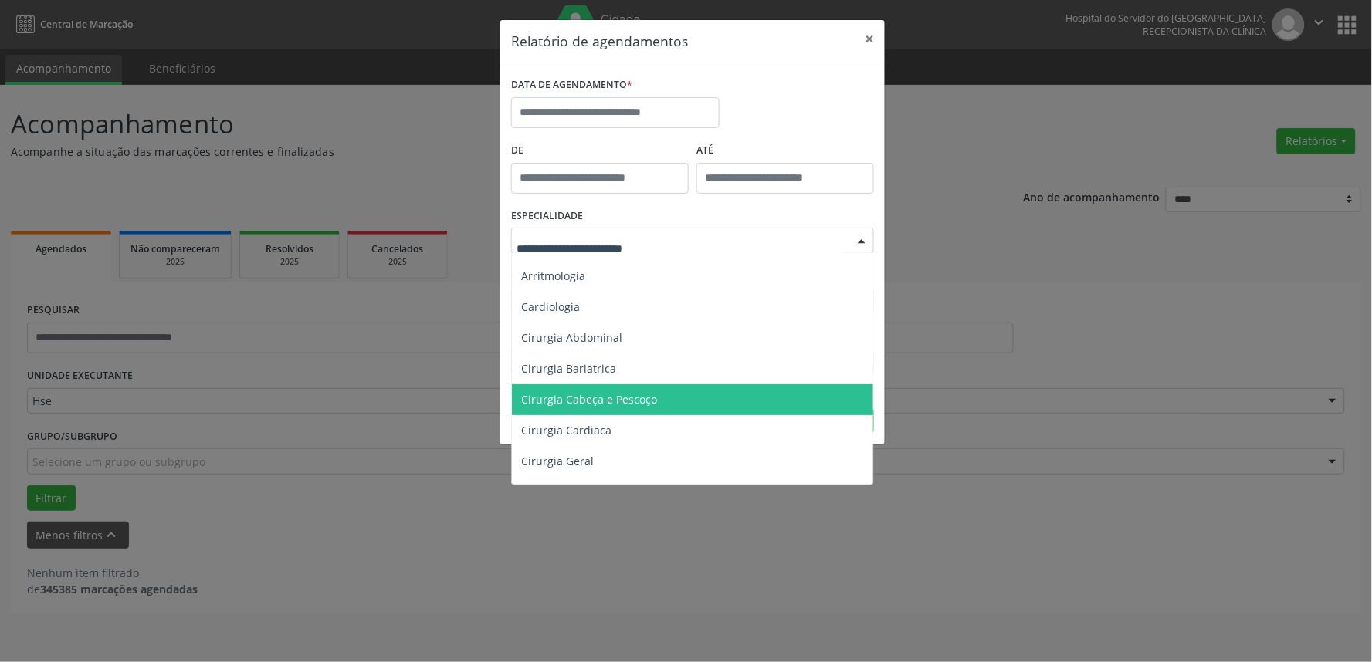
click at [646, 412] on span "Cirurgia Cabeça e Pescoço" at bounding box center [694, 399] width 364 height 31
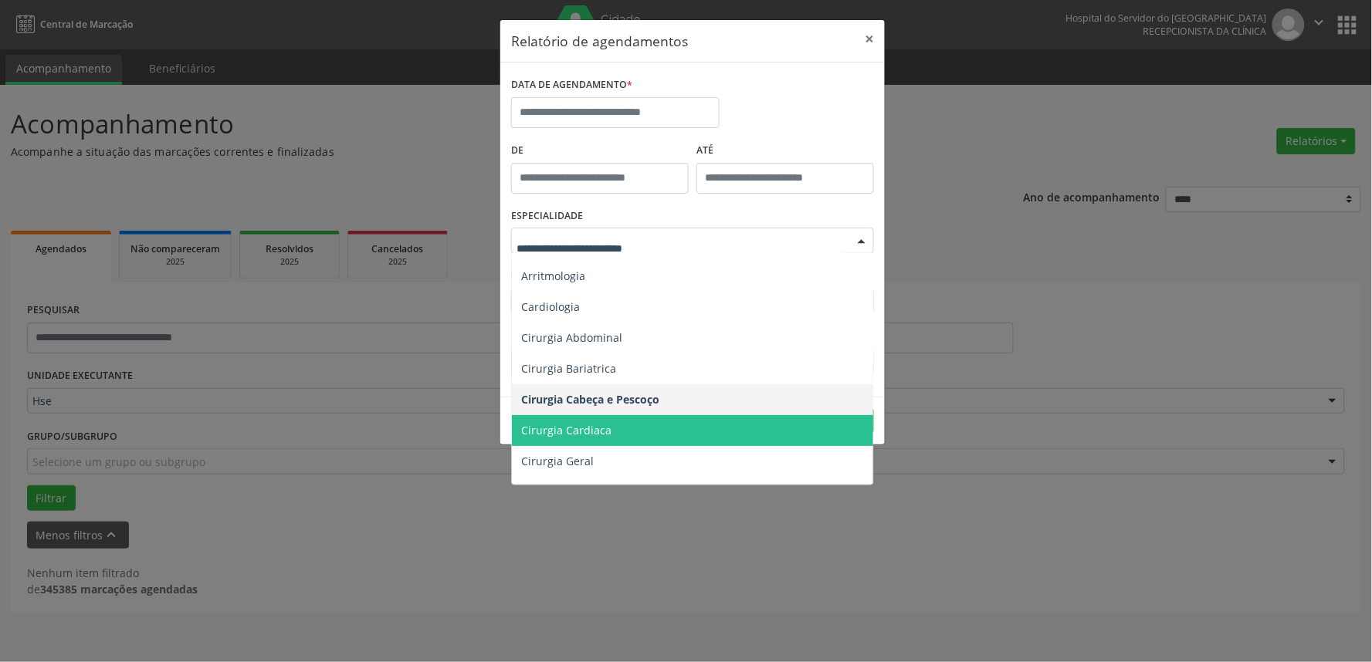
click at [650, 425] on span "Cirurgia Cardiaca" at bounding box center [694, 430] width 364 height 31
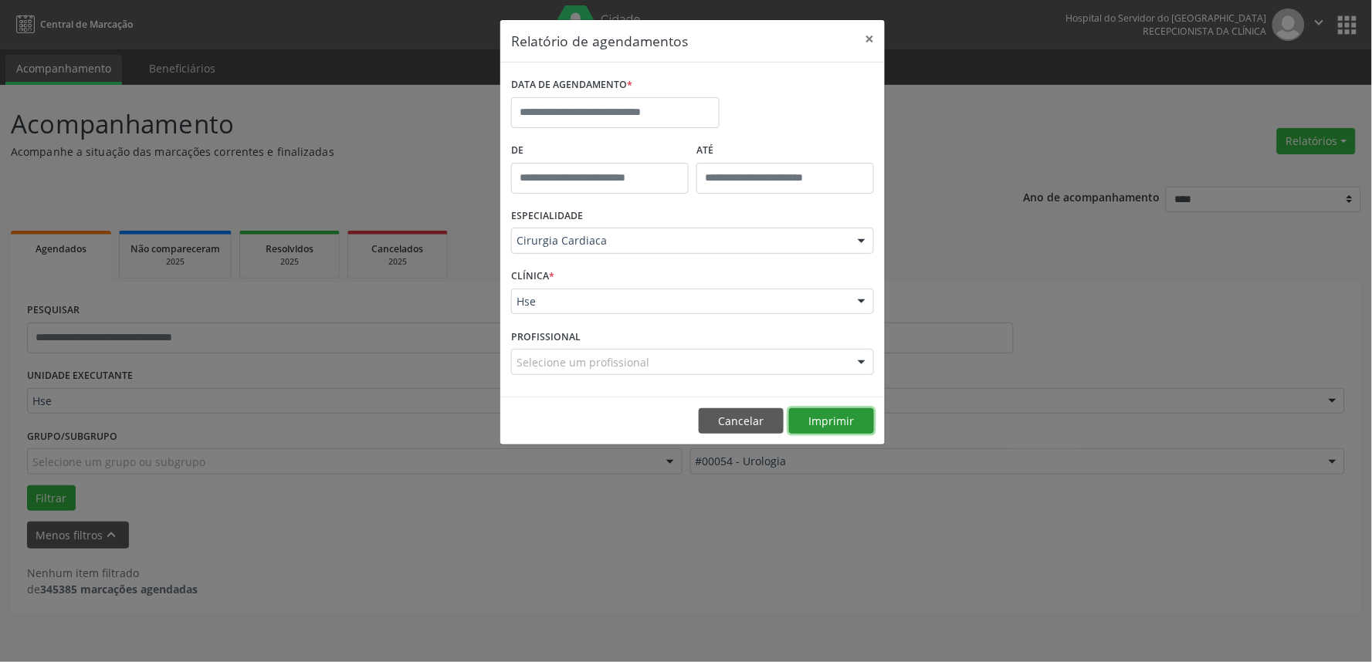
click at [805, 419] on button "Imprimir" at bounding box center [831, 421] width 85 height 26
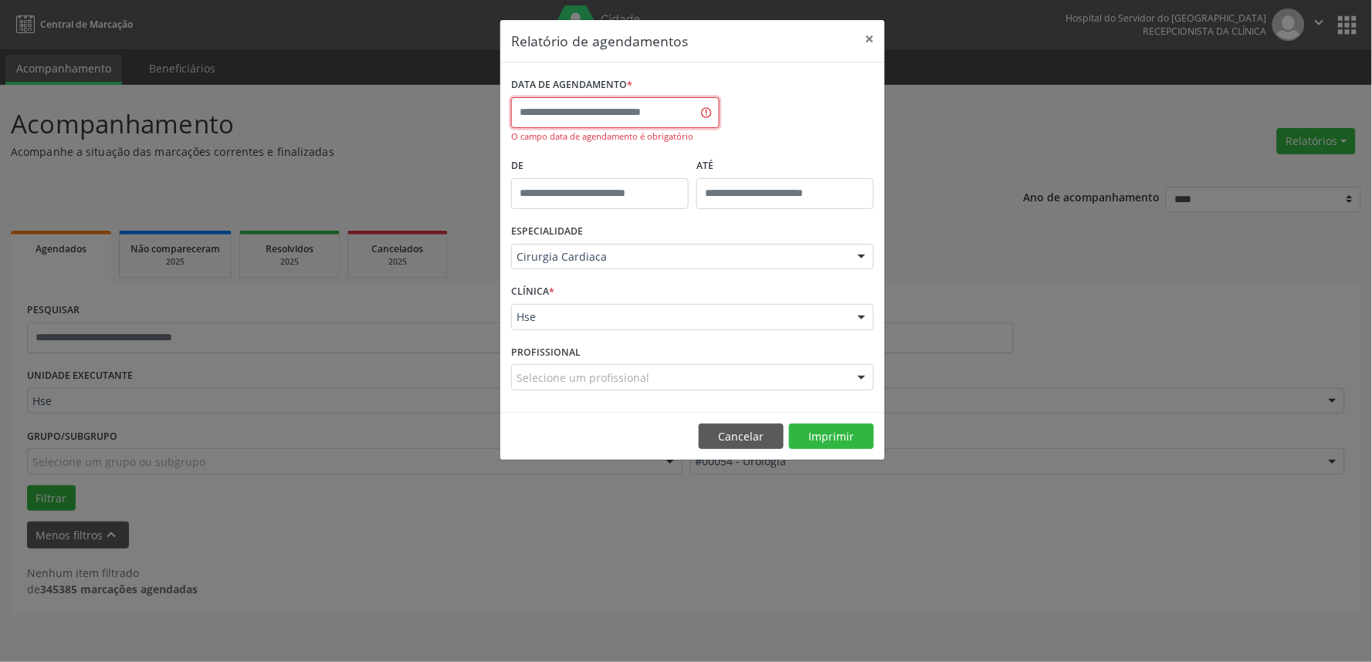
click at [557, 121] on input "text" at bounding box center [615, 112] width 208 height 31
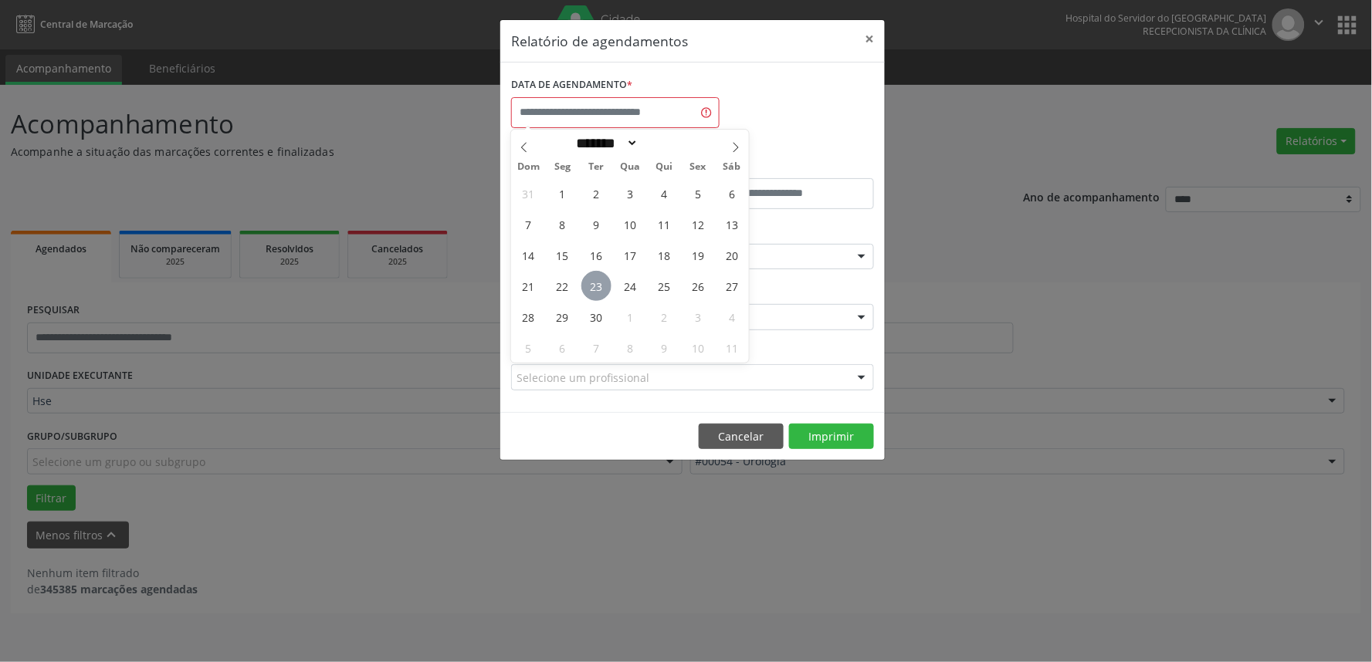
click at [602, 286] on span "23" at bounding box center [596, 286] width 30 height 30
type input "**********"
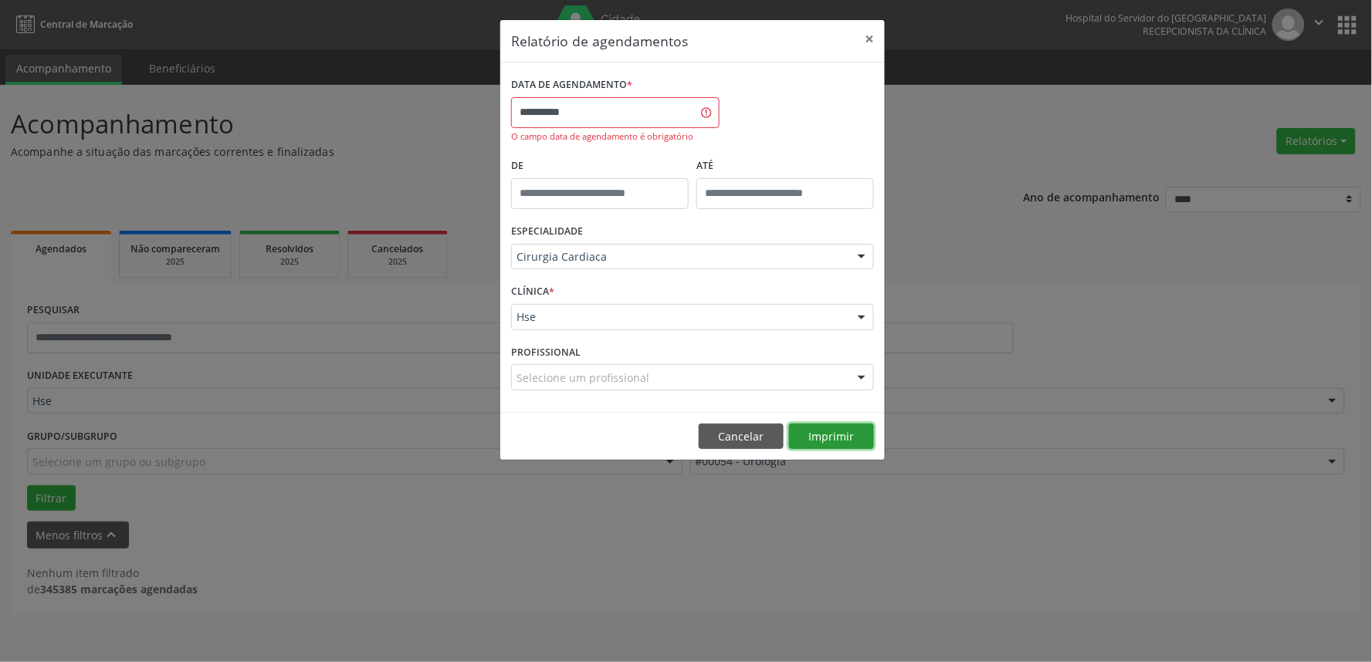
click at [820, 429] on button "Imprimir" at bounding box center [831, 437] width 85 height 26
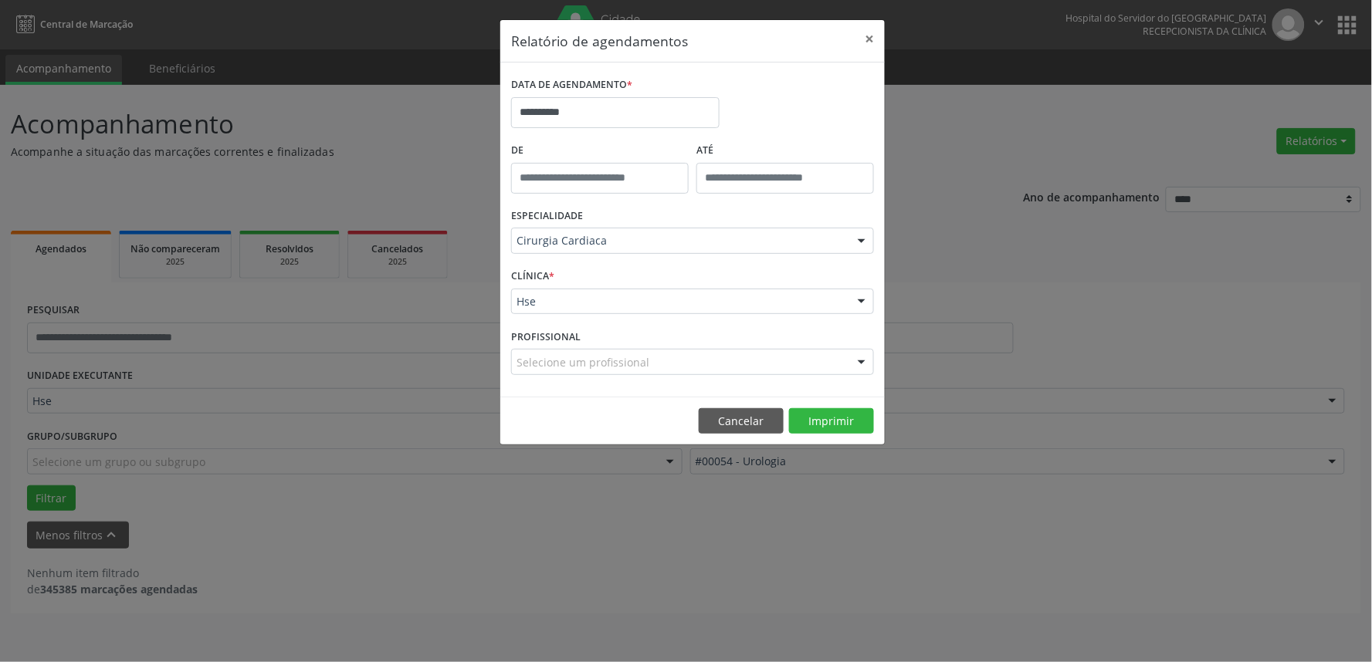
click at [588, 225] on div "ESPECIALIDADE Cirurgia Cardiaca Todas as especialidades Alergologia Angiologia …" at bounding box center [692, 235] width 371 height 60
click at [600, 249] on div "Cirurgia Cardiaca" at bounding box center [692, 241] width 363 height 26
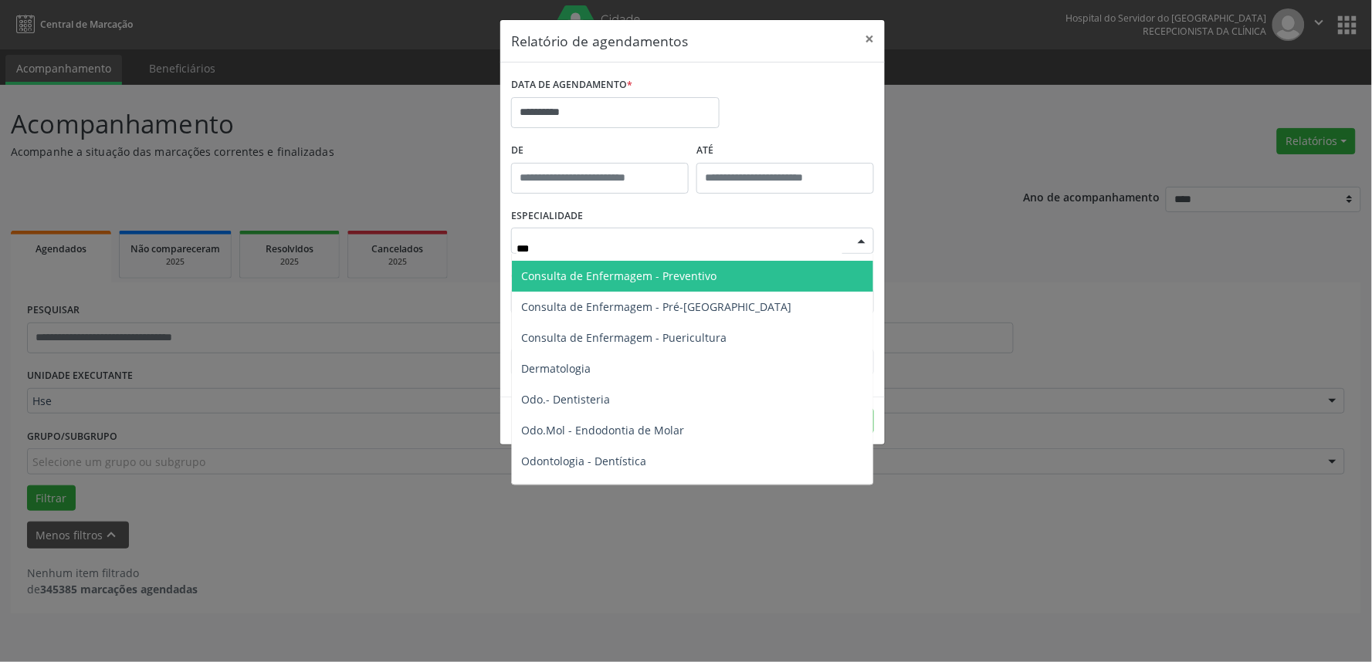
scroll to position [0, 0]
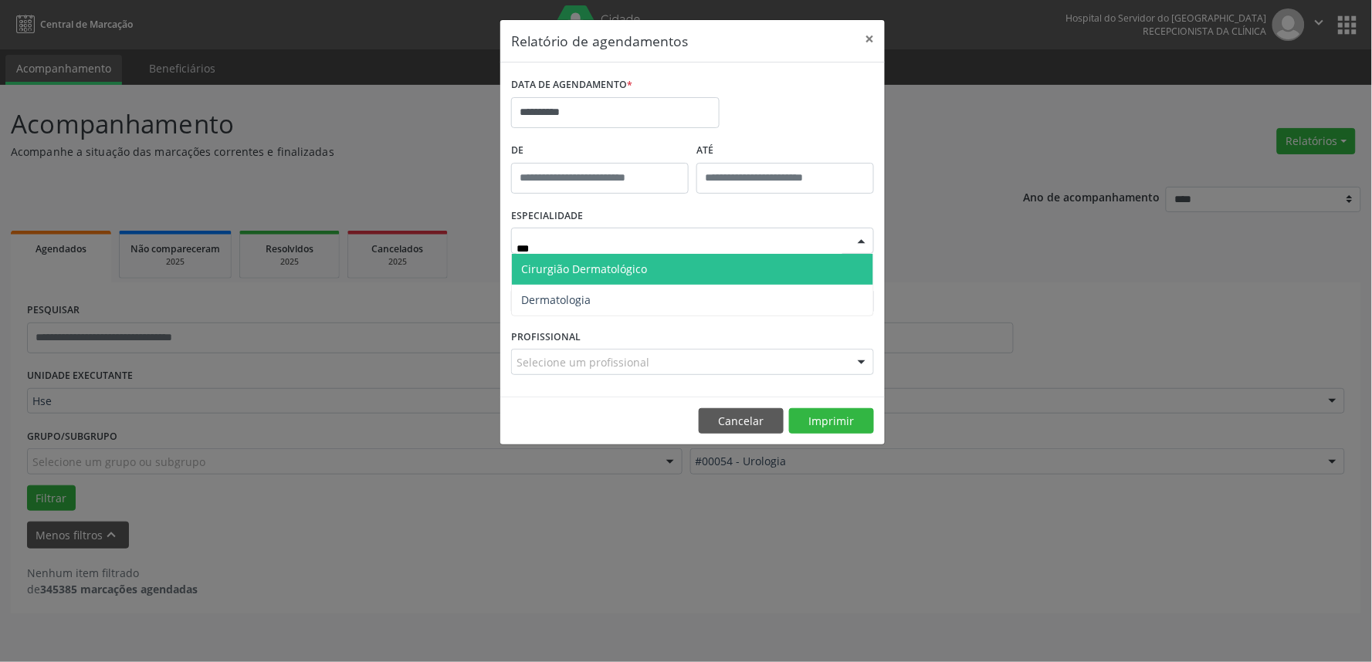
type input "****"
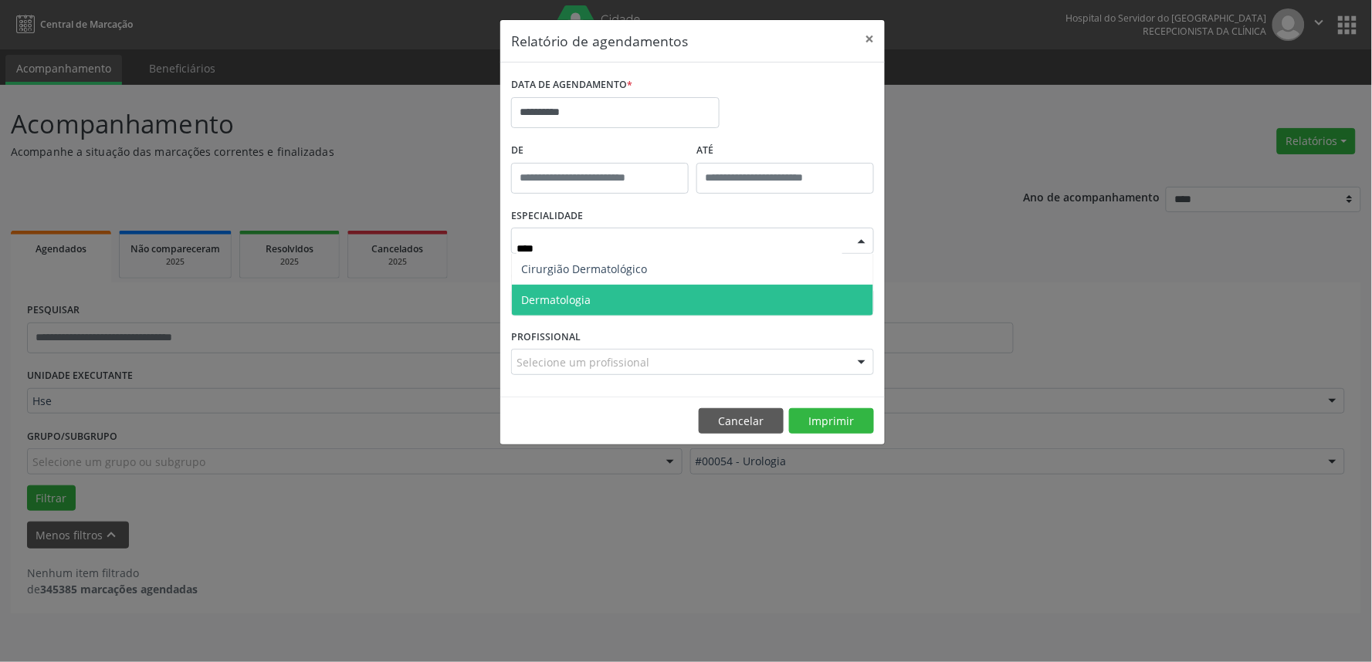
click at [591, 286] on span "Dermatologia" at bounding box center [692, 300] width 361 height 31
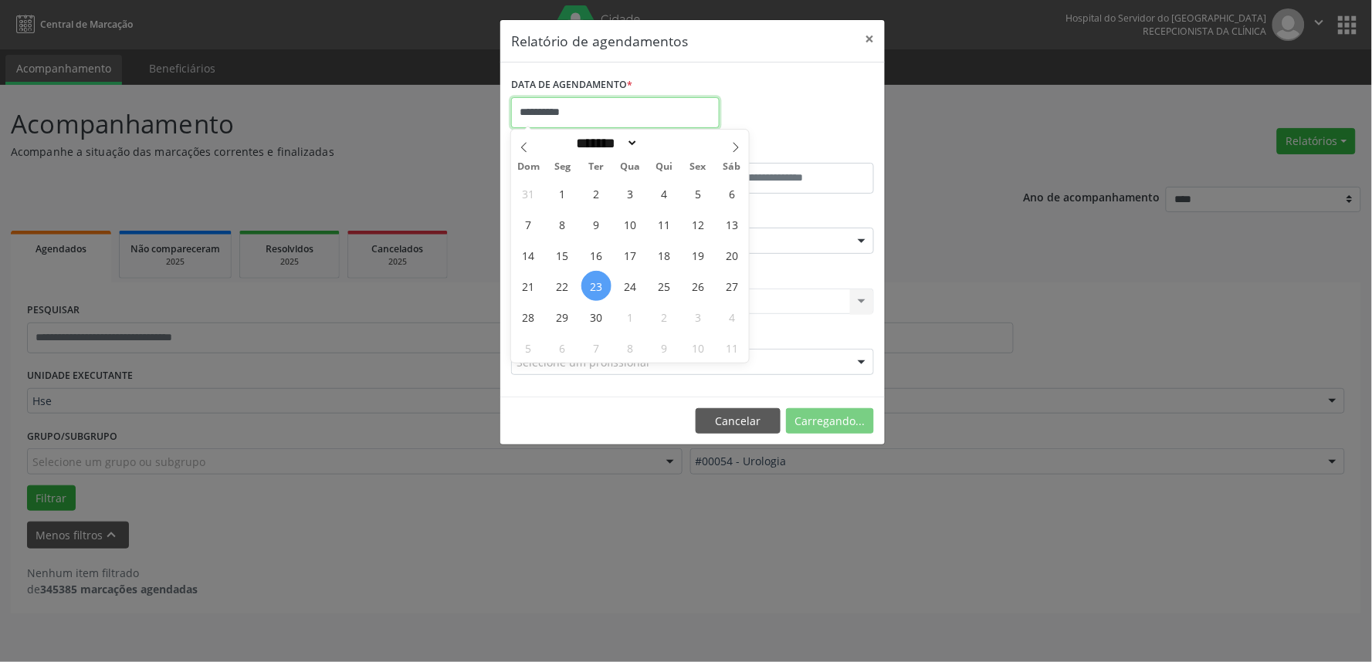
click at [597, 117] on input "**********" at bounding box center [615, 112] width 208 height 31
click at [569, 295] on span "22" at bounding box center [562, 286] width 30 height 30
type input "**********"
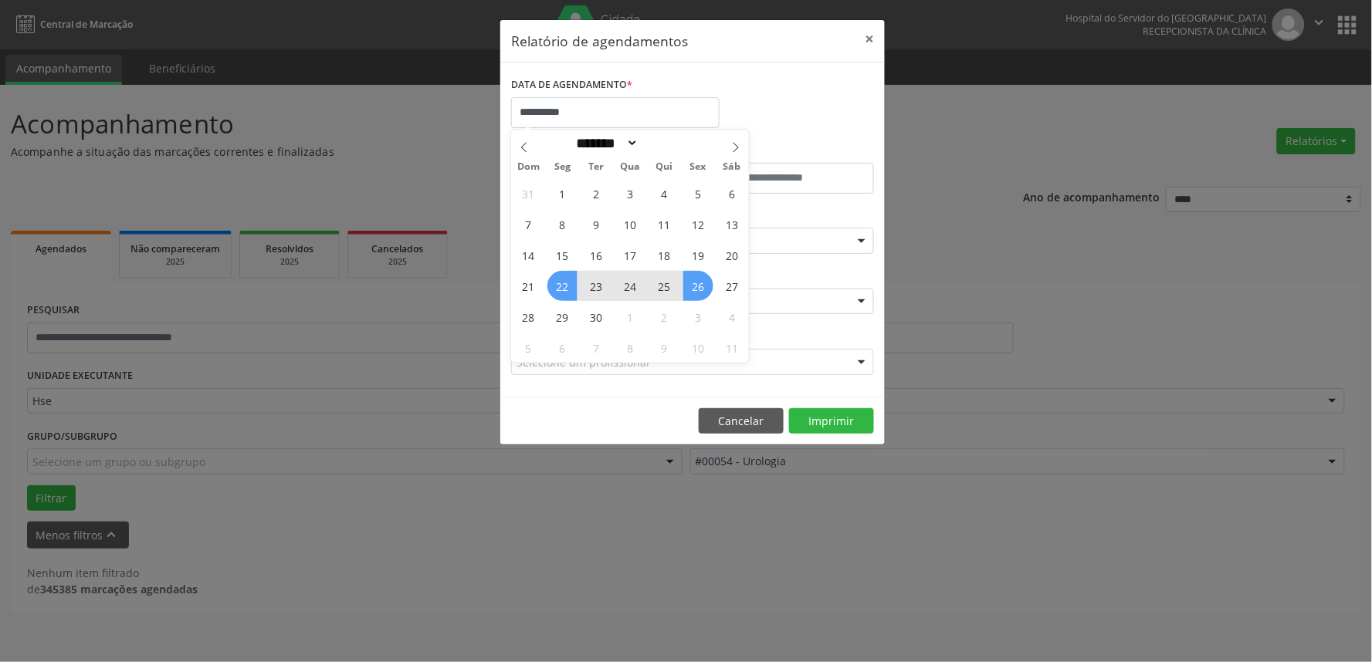
click at [693, 300] on span "26" at bounding box center [698, 286] width 30 height 30
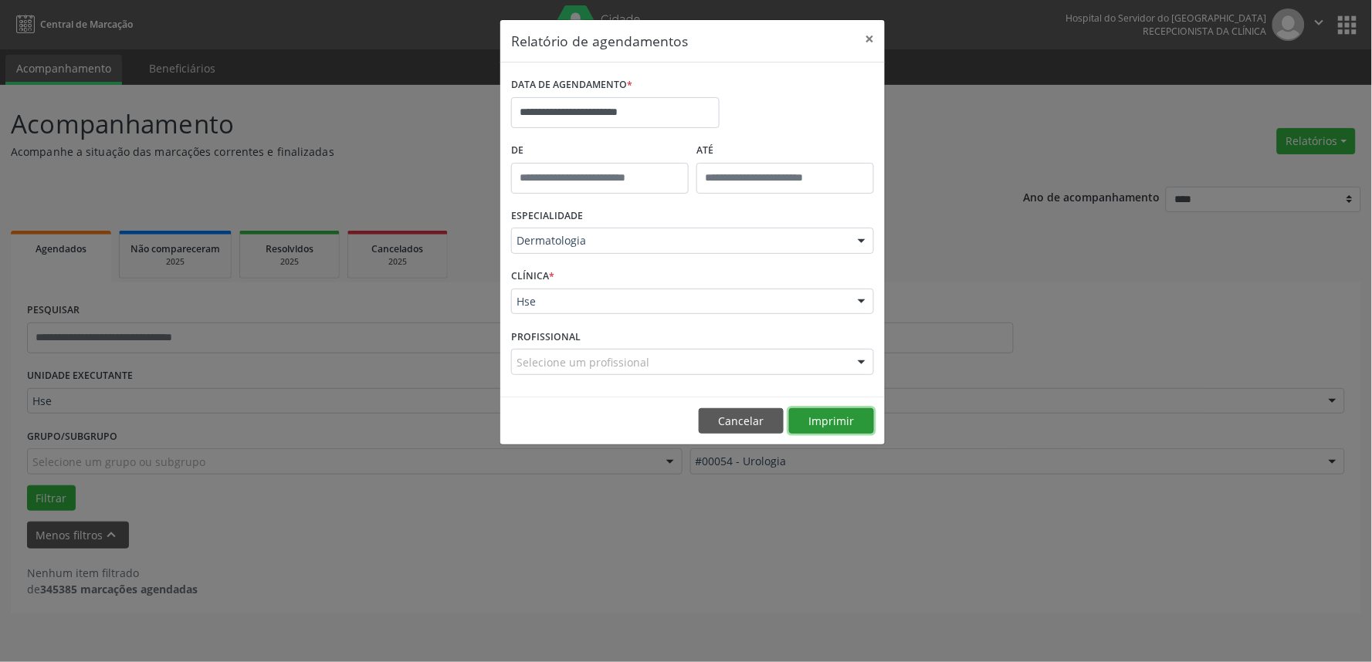
click at [861, 425] on button "Imprimir" at bounding box center [831, 421] width 85 height 26
